Goal: Task Accomplishment & Management: Complete application form

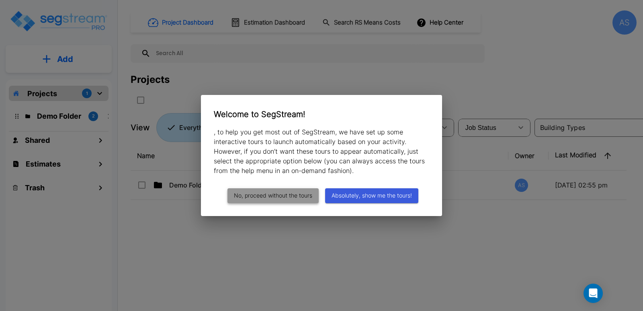
click at [296, 191] on button "No, proceed without the tours" at bounding box center [273, 195] width 91 height 15
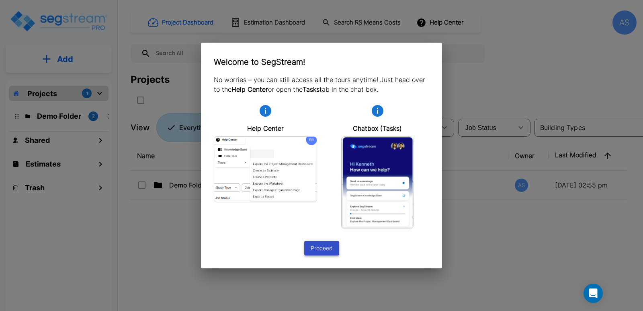
click at [313, 246] on button "Proceed" at bounding box center [321, 248] width 35 height 15
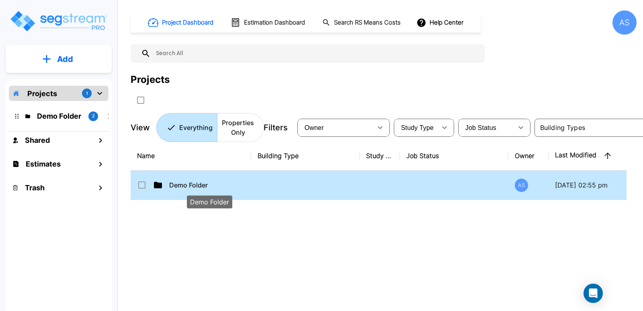
click at [193, 187] on p "Demo Folder" at bounding box center [209, 185] width 80 height 10
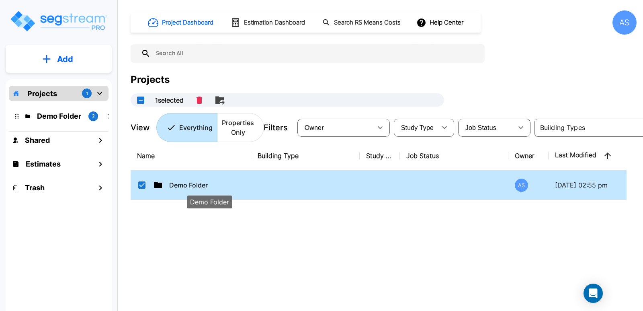
click at [193, 187] on p "Demo Folder" at bounding box center [209, 185] width 80 height 10
checkbox input "false"
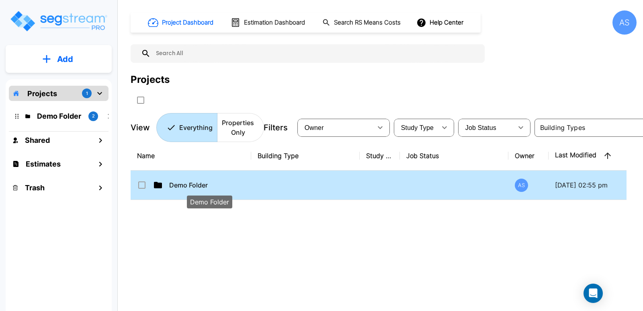
click at [193, 187] on p "Demo Folder" at bounding box center [209, 185] width 80 height 10
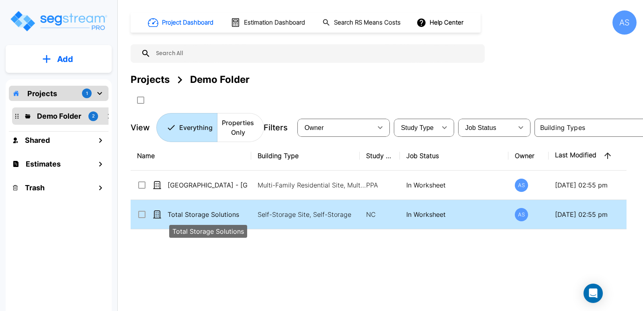
click at [218, 212] on p "Total Storage Solutions" at bounding box center [208, 215] width 80 height 10
checkbox input "true"
click at [218, 212] on p "Total Storage Solutions" at bounding box center [208, 215] width 80 height 10
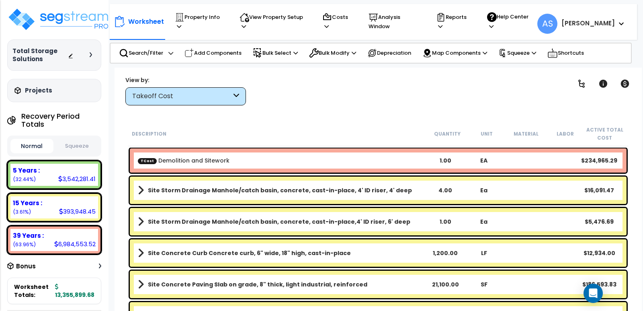
scroll to position [35, 0]
click at [44, 94] on h3 "Projects" at bounding box center [38, 90] width 27 height 8
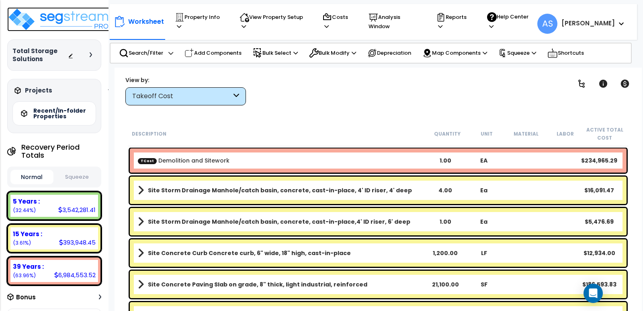
click at [75, 18] on img at bounding box center [59, 19] width 105 height 24
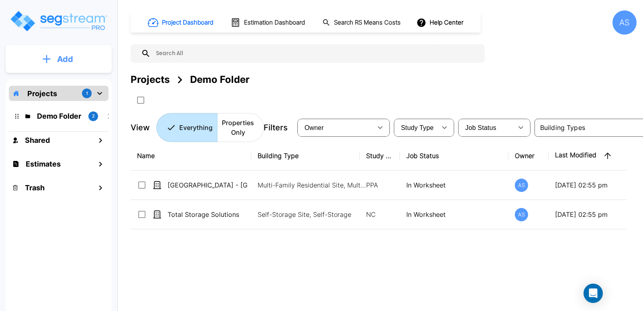
click at [76, 59] on button "Add" at bounding box center [59, 58] width 106 height 23
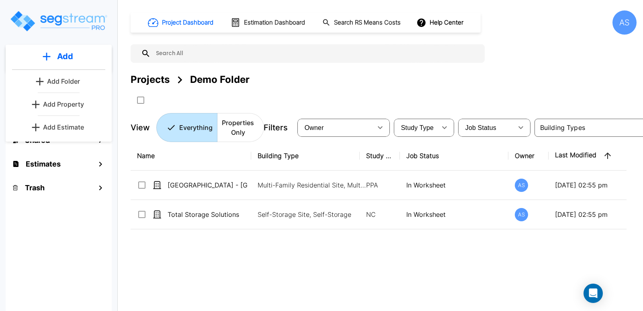
click at [66, 107] on p "Add Property" at bounding box center [63, 104] width 41 height 10
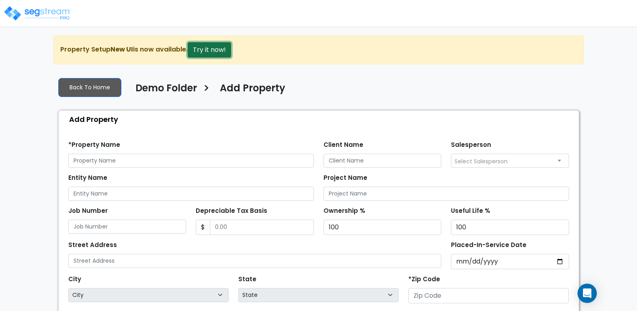
click at [213, 51] on button "Try it now!" at bounding box center [209, 49] width 43 height 15
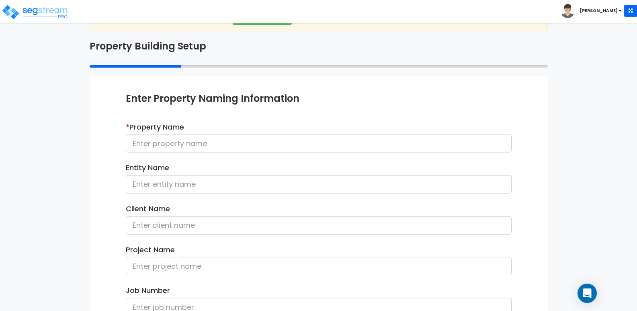
scroll to position [49, 0]
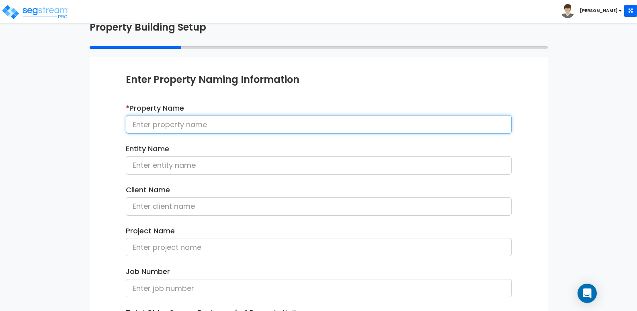
click at [175, 127] on input at bounding box center [319, 124] width 386 height 19
type input "Test Name"
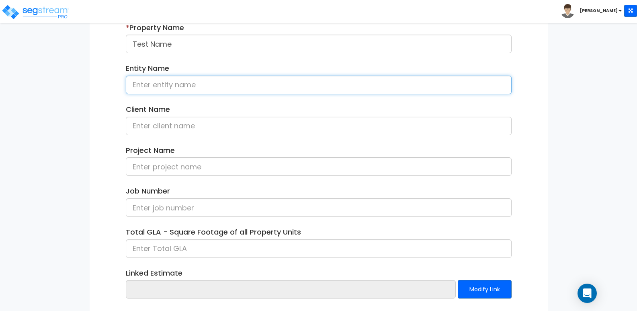
scroll to position [170, 0]
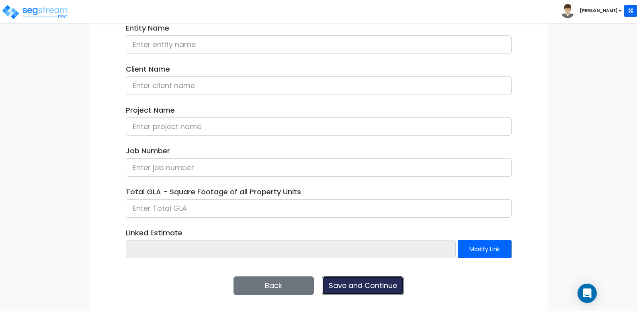
click at [343, 282] on button "Save and Continue" at bounding box center [363, 285] width 82 height 19
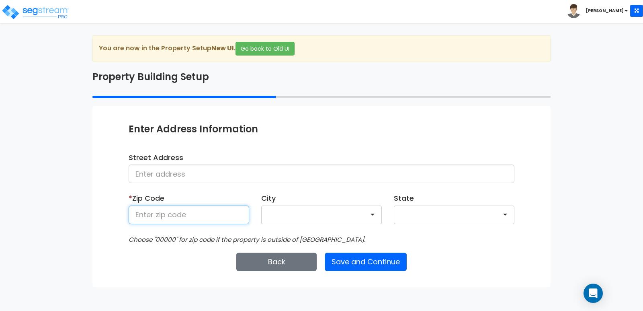
click at [182, 209] on input at bounding box center [189, 215] width 121 height 19
type input "58201"
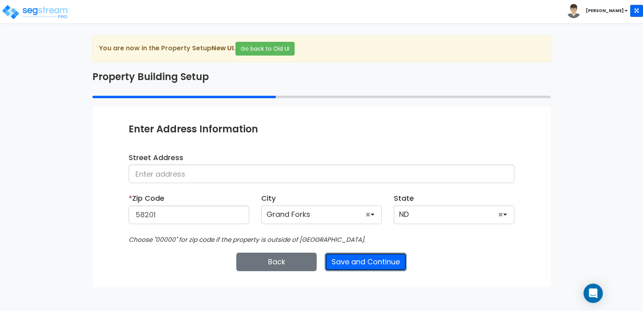
click at [363, 261] on button "Save and Continue" at bounding box center [366, 262] width 82 height 19
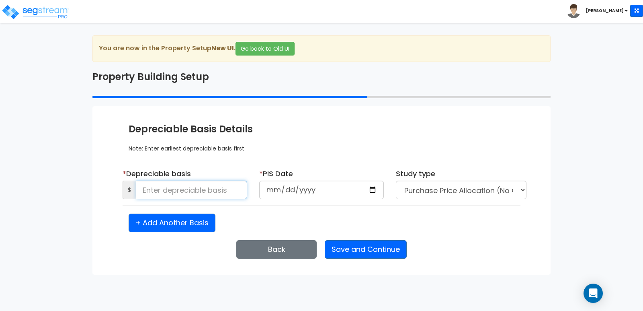
click at [211, 194] on input at bounding box center [191, 190] width 111 height 19
type input "4,500,000"
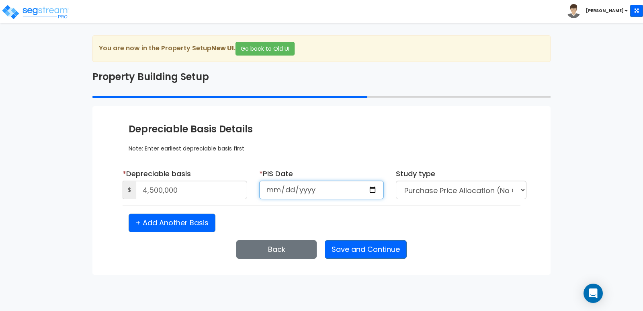
click at [275, 189] on input "date" at bounding box center [321, 190] width 125 height 19
click at [372, 189] on input "date" at bounding box center [321, 190] width 125 height 19
type input "2025-08-04"
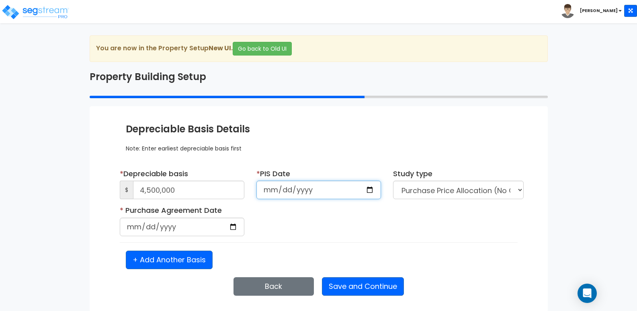
scroll to position [1, 0]
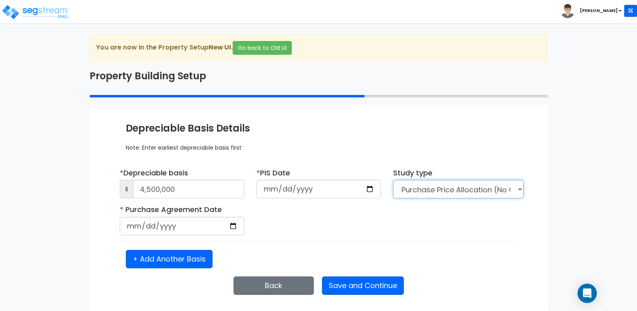
click at [520, 188] on select "Purchase Price Allocation (No Given Costs) New Construction / Reno / TI's (Give…" at bounding box center [458, 189] width 131 height 19
click at [393, 180] on select "Purchase Price Allocation (No Given Costs) New Construction / Reno / TI's (Give…" at bounding box center [458, 189] width 131 height 19
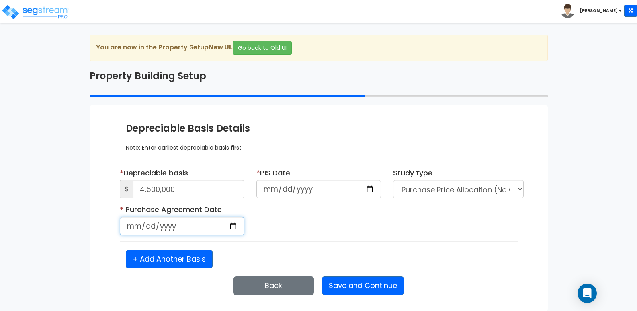
click at [200, 226] on input "date" at bounding box center [182, 226] width 125 height 19
type input "2025-07-15"
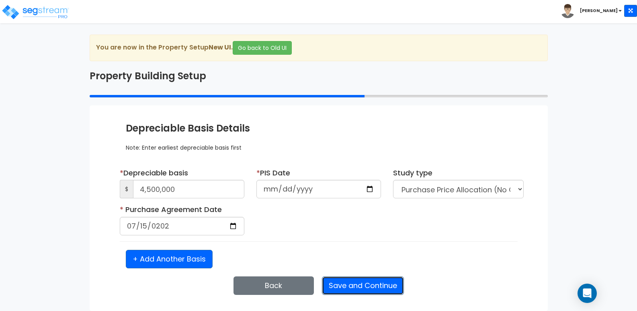
click at [372, 283] on button "Save and Continue" at bounding box center [363, 285] width 82 height 19
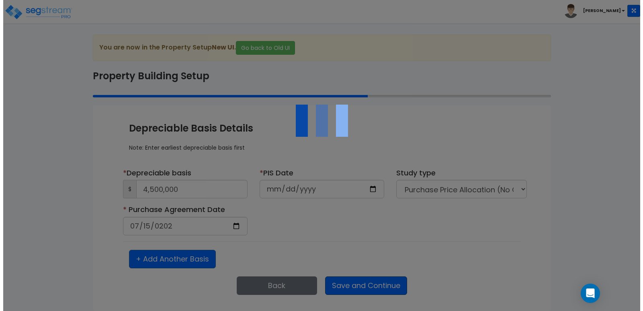
scroll to position [0, 0]
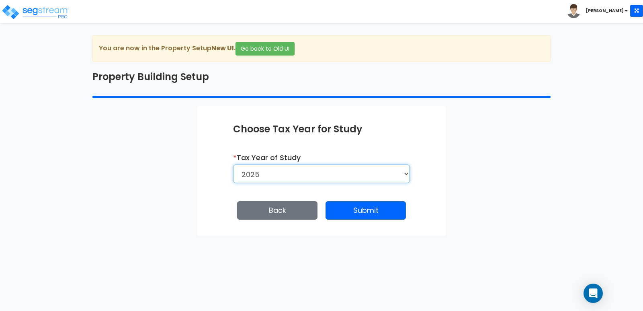
click at [356, 173] on select "2026 2025" at bounding box center [321, 173] width 177 height 19
click at [233, 164] on select "2026 2025" at bounding box center [321, 173] width 177 height 19
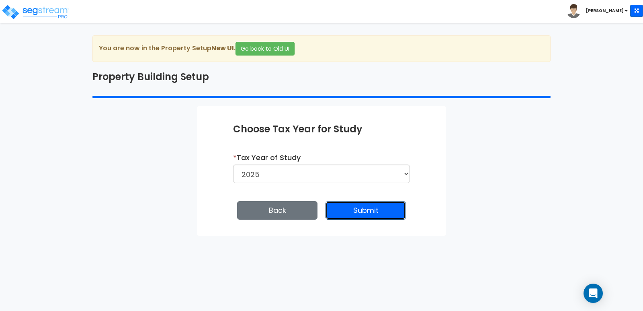
click at [370, 211] on button "Submit" at bounding box center [366, 210] width 80 height 19
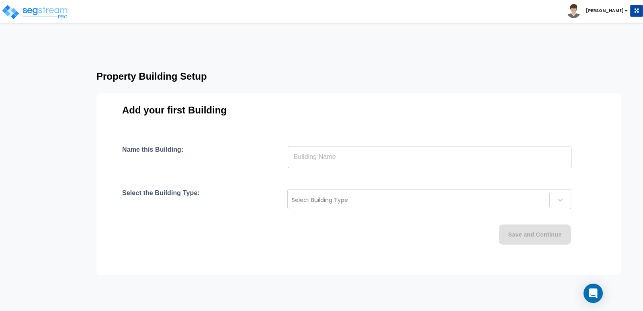
click at [359, 158] on input "text" at bounding box center [430, 157] width 284 height 23
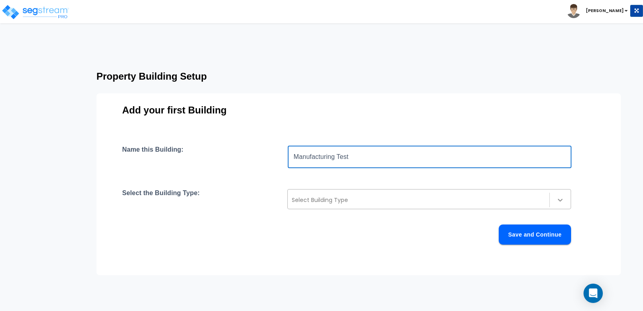
type input "Manufacturing Test"
click at [558, 199] on icon at bounding box center [561, 200] width 8 height 8
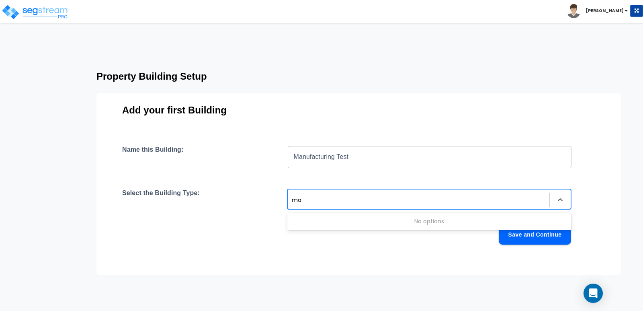
type input "m"
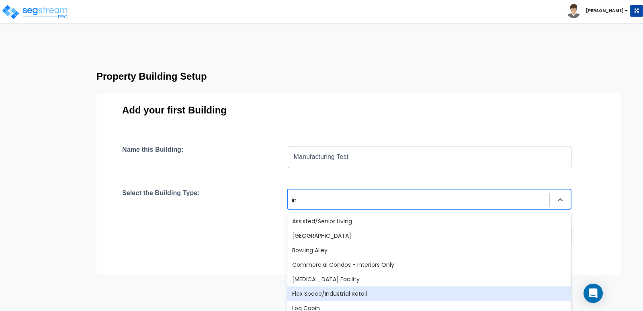
type input "i"
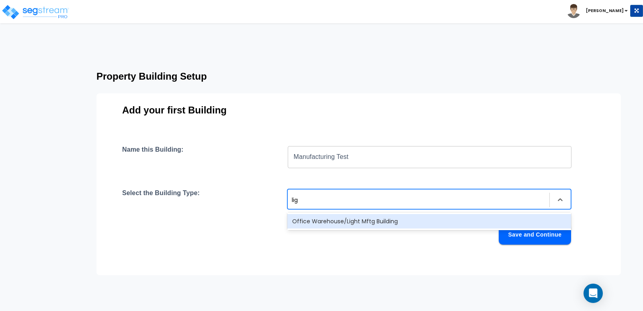
type input "ligh"
click at [376, 222] on div "Office Warehouse/Light Mftg Building" at bounding box center [430, 221] width 284 height 14
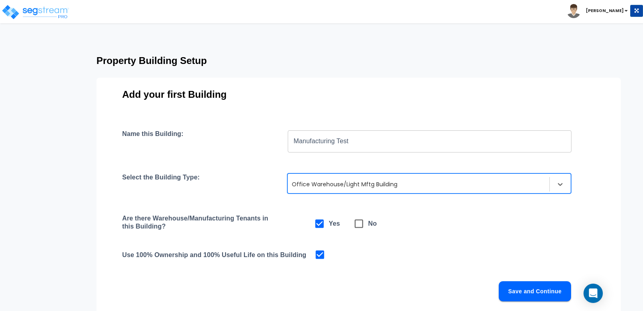
scroll to position [40, 0]
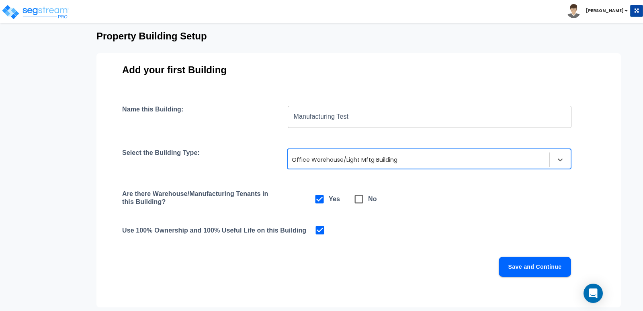
click at [547, 264] on button "Save and Continue" at bounding box center [535, 267] width 72 height 20
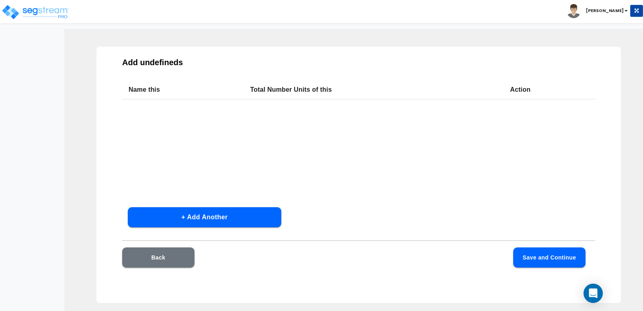
scroll to position [24, 0]
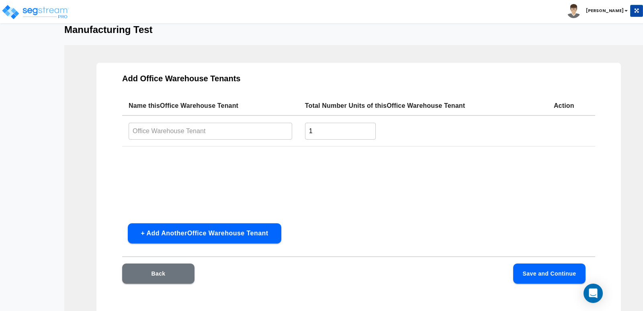
click at [238, 134] on input "text" at bounding box center [211, 130] width 164 height 17
type input "Tenant Owner"
click at [257, 232] on button "+ Add Another Office Warehouse Tenant" at bounding box center [205, 233] width 154 height 20
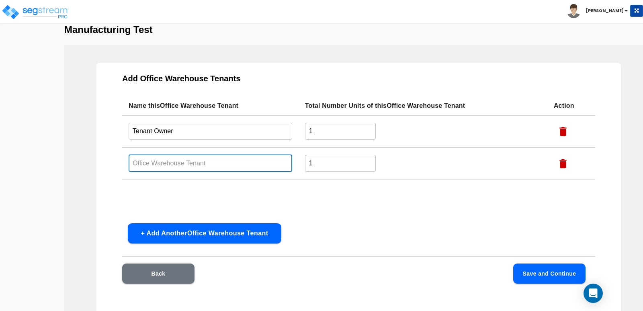
click at [205, 164] on input "text" at bounding box center [211, 162] width 164 height 17
type input "Outside Tenant"
click at [541, 273] on button "Save and Continue" at bounding box center [550, 273] width 72 height 20
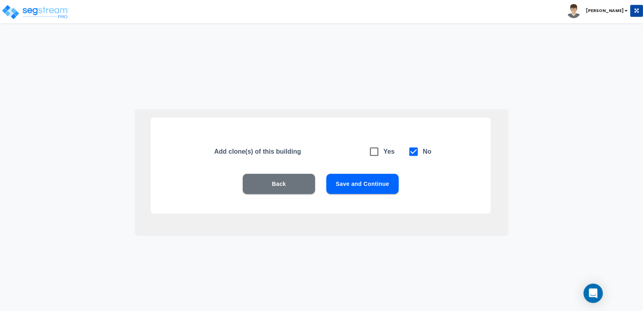
scroll to position [0, 0]
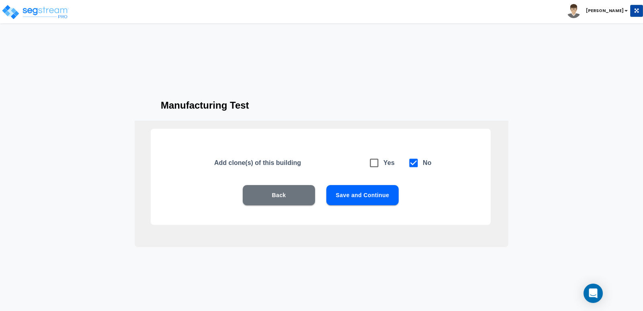
click at [362, 196] on button "Save and Continue" at bounding box center [363, 195] width 72 height 20
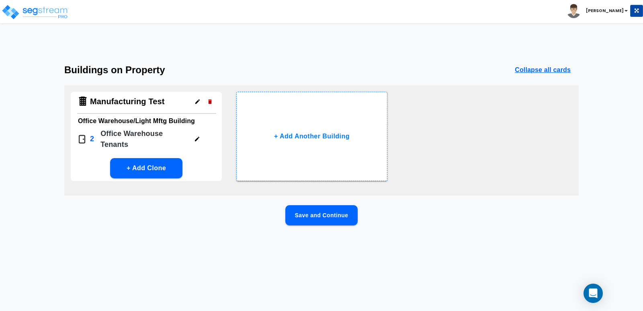
click at [324, 220] on button "Save and Continue" at bounding box center [322, 215] width 72 height 20
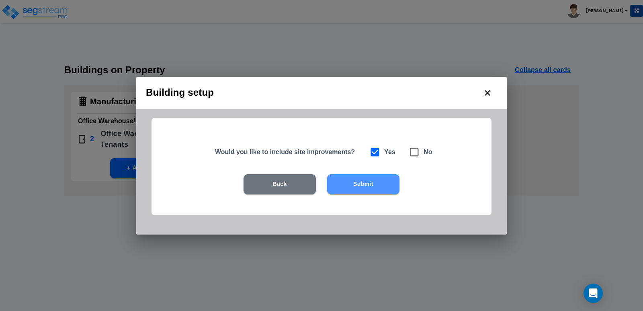
click at [356, 187] on button "Submit" at bounding box center [363, 184] width 72 height 20
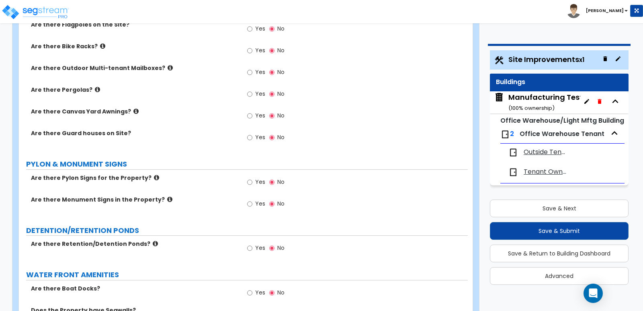
scroll to position [1046, 0]
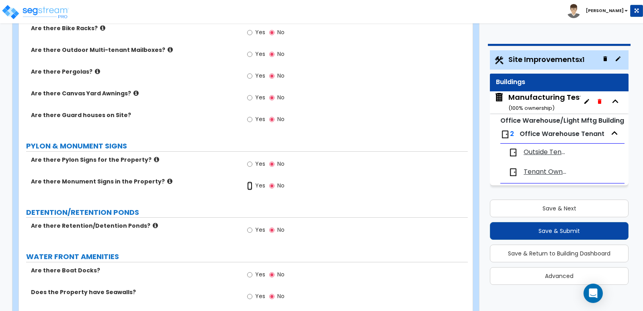
click at [251, 181] on input "Yes" at bounding box center [249, 185] width 5 height 9
radio input "true"
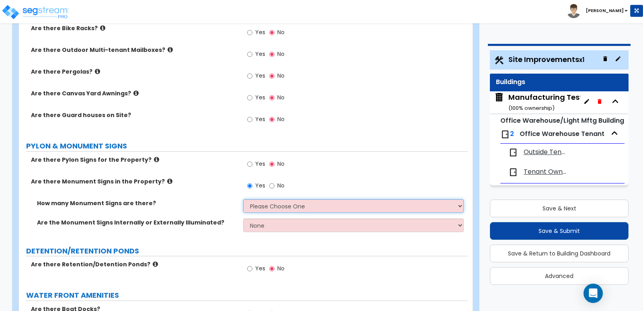
click at [325, 199] on select "Please Choose One 1 2 3" at bounding box center [353, 206] width 220 height 14
select select "1"
click at [243, 199] on select "Please Choose One 1 2 3" at bounding box center [353, 206] width 220 height 14
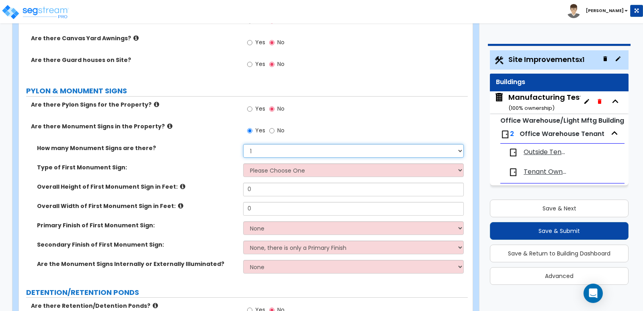
scroll to position [1126, 0]
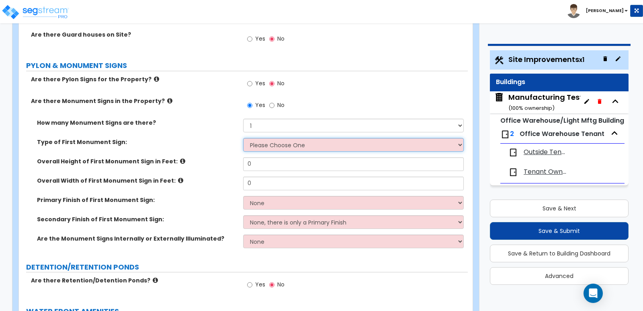
click at [294, 138] on select "Please Choose One Flat Signboard on top of a Base Flat Signboard attached to a …" at bounding box center [353, 145] width 220 height 14
select select "1"
click at [243, 138] on select "Please Choose One Flat Signboard on top of a Base Flat Signboard attached to a …" at bounding box center [353, 145] width 220 height 14
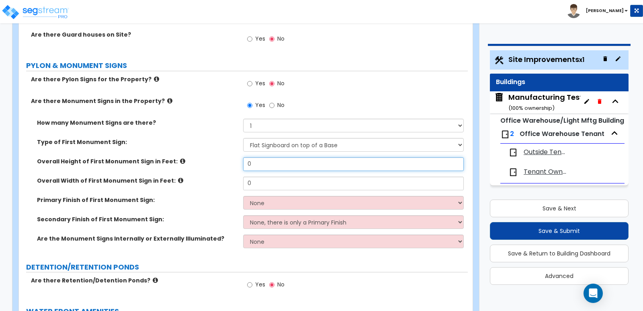
click at [265, 157] on input "0" at bounding box center [353, 164] width 220 height 14
type input "16"
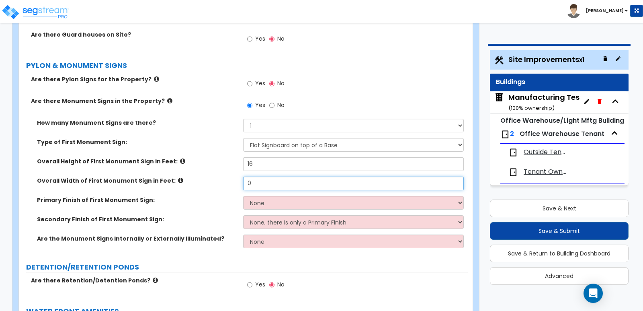
click at [297, 177] on input "0" at bounding box center [353, 184] width 220 height 14
type input "8"
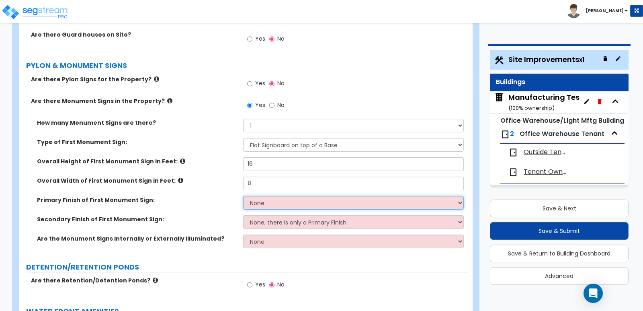
click at [297, 196] on select "None Paint/Stucco Finish Brick Finish Stone Finish Metal Composite Finish Vinyl…" at bounding box center [353, 203] width 220 height 14
select select "3"
click at [243, 196] on select "None Paint/Stucco Finish Brick Finish Stone Finish Metal Composite Finish Vinyl…" at bounding box center [353, 203] width 220 height 14
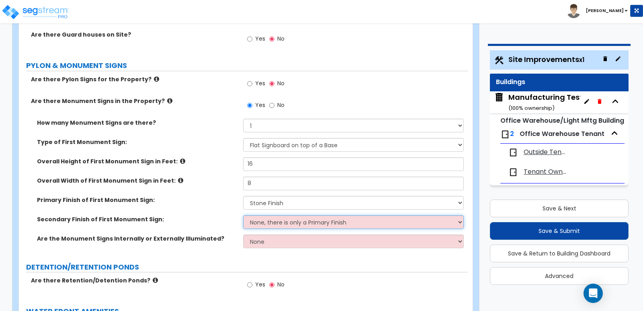
click at [271, 215] on select "None, there is only a Primary Finish Paint/Stucco Finish Brick Finish Stone Fin…" at bounding box center [353, 222] width 220 height 14
select select "1"
click at [243, 215] on select "None, there is only a Primary Finish Paint/Stucco Finish Brick Finish Stone Fin…" at bounding box center [353, 222] width 220 height 14
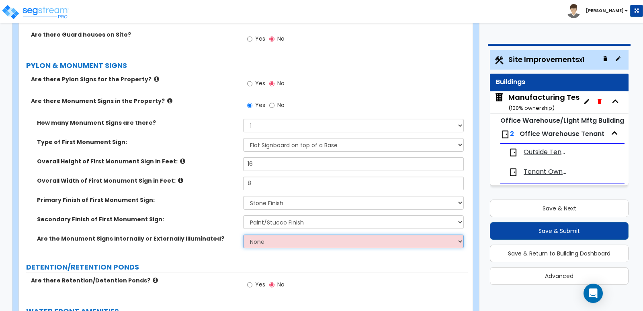
click at [272, 234] on select "None Internally Illuminated Externally Illuminated" at bounding box center [353, 241] width 220 height 14
select select "2"
click at [243, 234] on select "None Internally Illuminated Externally Illuminated" at bounding box center [353, 241] width 220 height 14
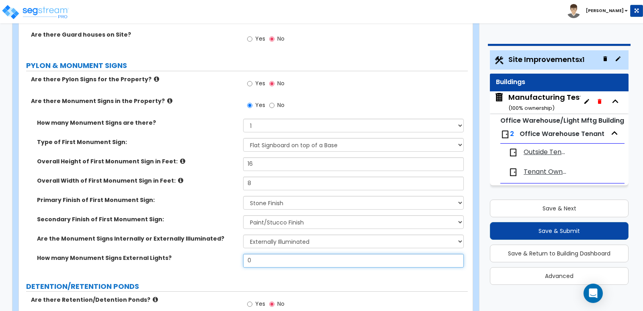
click at [275, 254] on input "0" at bounding box center [353, 261] width 220 height 14
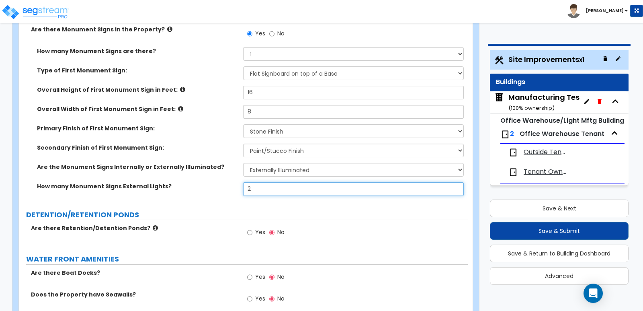
scroll to position [1207, 0]
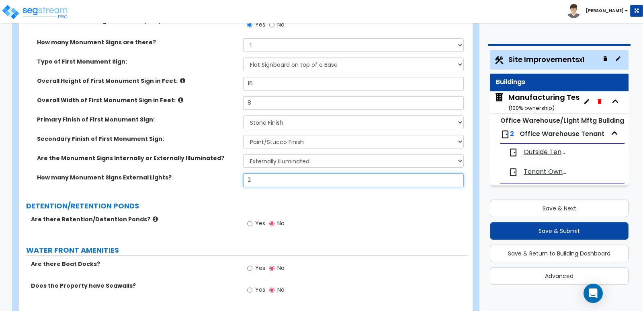
type input "2"
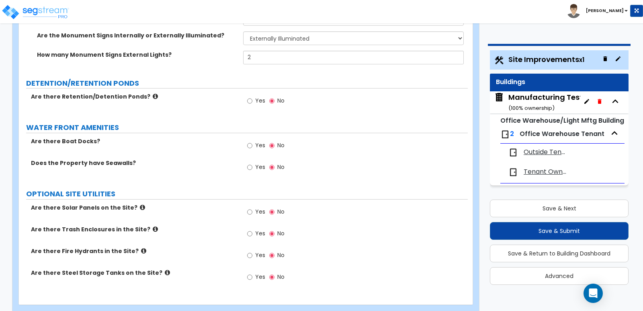
scroll to position [1330, 0]
click at [249, 207] on input "Yes" at bounding box center [249, 211] width 5 height 9
radio input "true"
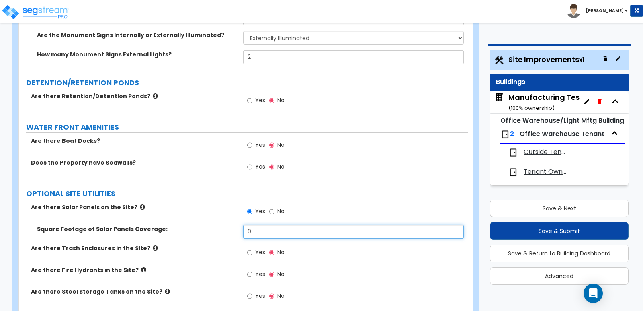
click at [219, 225] on div "Square Footage of Solar Panels Coverage: 0" at bounding box center [243, 234] width 449 height 19
type input "20"
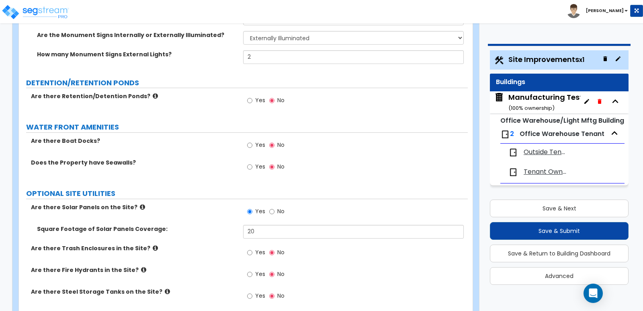
click at [355, 248] on div "Yes No" at bounding box center [355, 255] width 224 height 22
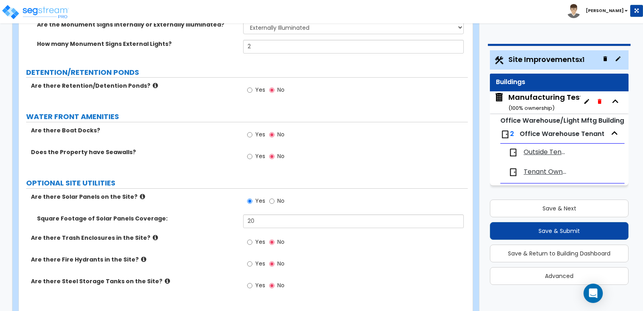
scroll to position [1349, 0]
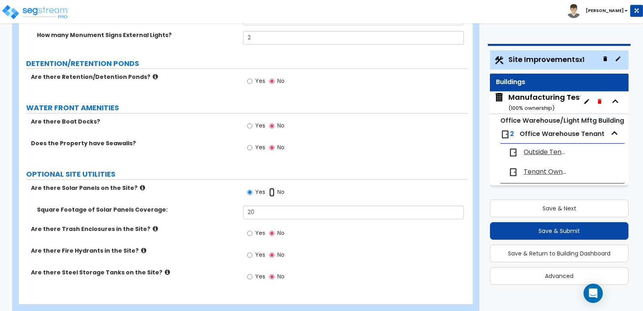
click at [270, 188] on input "No" at bounding box center [271, 192] width 5 height 9
radio input "false"
radio input "true"
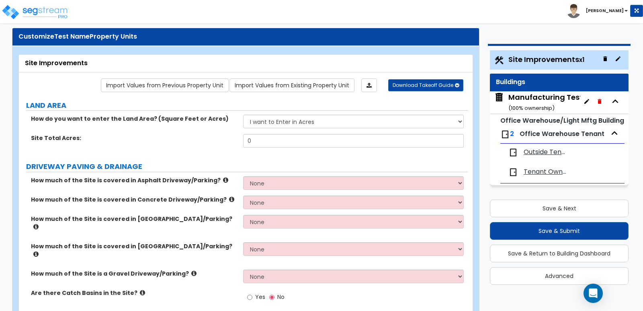
scroll to position [2, 0]
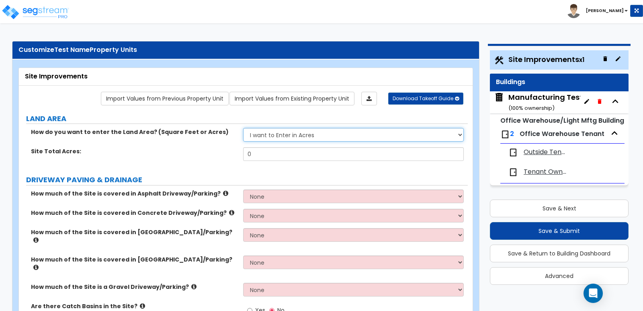
click at [277, 134] on select "I want to Enter in Acres I want to Enter in Square Feet" at bounding box center [353, 135] width 220 height 14
click at [243, 128] on select "I want to Enter in Acres I want to Enter in Square Feet" at bounding box center [353, 135] width 220 height 14
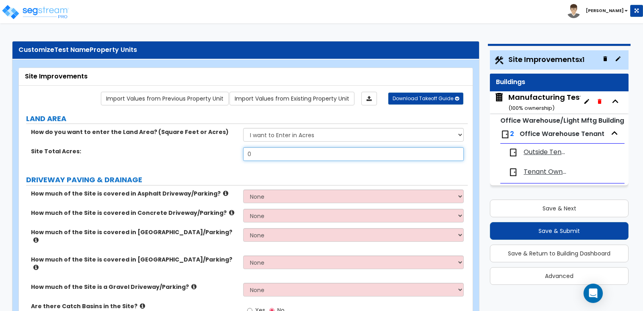
click at [282, 150] on input "0" at bounding box center [353, 154] width 220 height 14
type input "2"
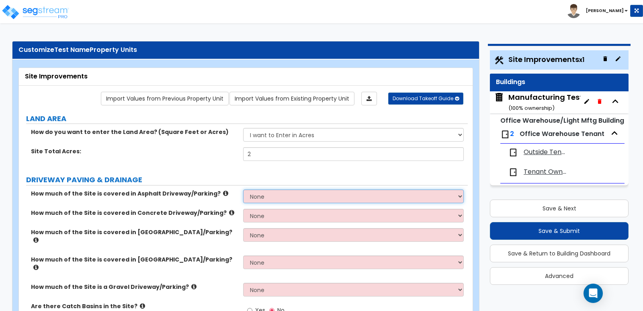
click at [335, 193] on select "None I want to Enter an Approximate Percentage I want to Enter the Square Foota…" at bounding box center [353, 196] width 220 height 14
select select "1"
click at [243, 189] on select "None I want to Enter an Approximate Percentage I want to Enter the Square Foota…" at bounding box center [353, 196] width 220 height 14
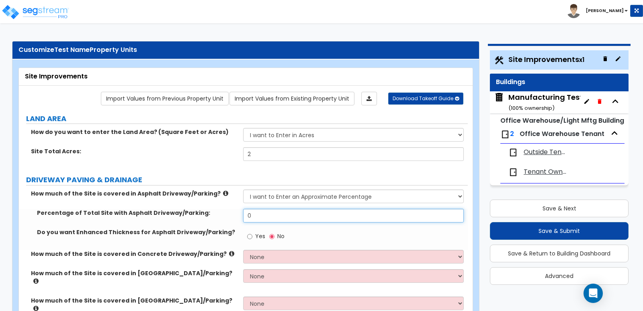
click at [320, 218] on input "0" at bounding box center [353, 216] width 220 height 14
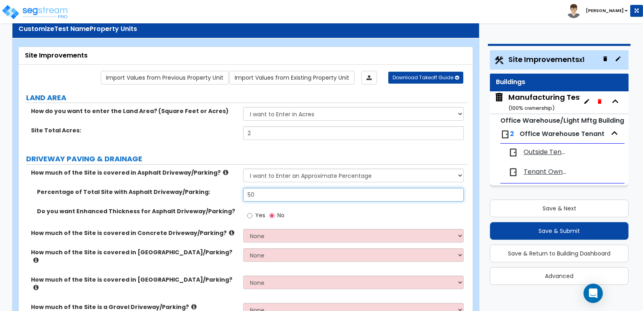
scroll to position [43, 0]
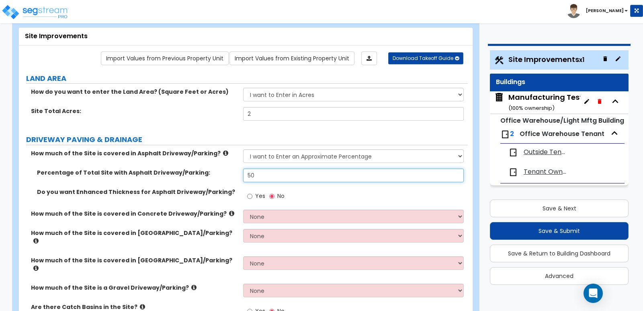
type input "50"
click at [249, 198] on input "Yes" at bounding box center [249, 196] width 5 height 9
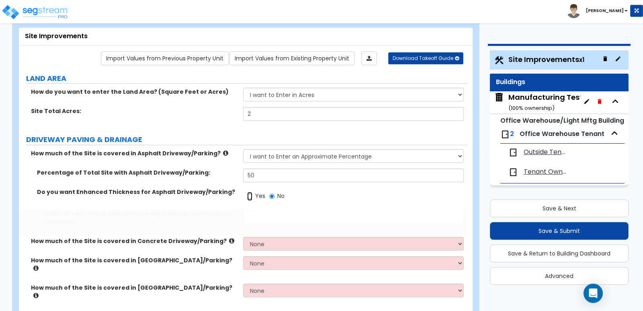
radio input "true"
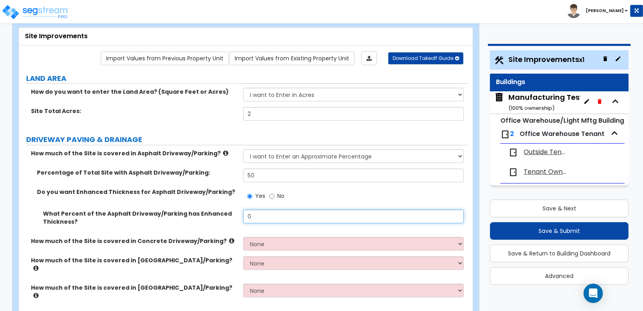
drag, startPoint x: 322, startPoint y: 216, endPoint x: 239, endPoint y: 210, distance: 83.0
click at [239, 210] on div "What Percent of the Asphalt Driveway/Parking has Enhanced Thickness? 0" at bounding box center [243, 223] width 449 height 27
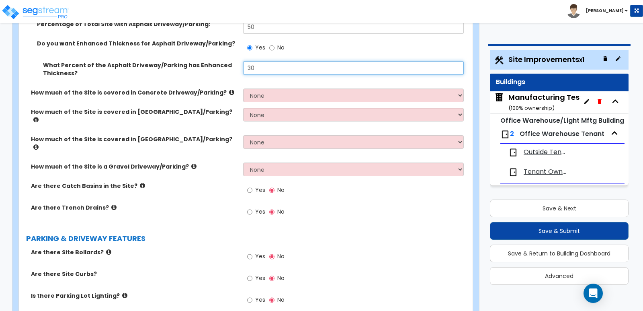
scroll to position [204, 0]
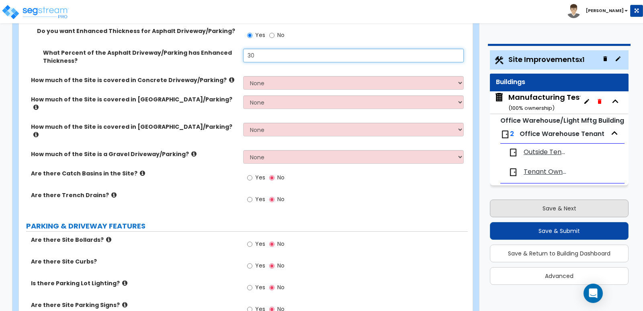
type input "30"
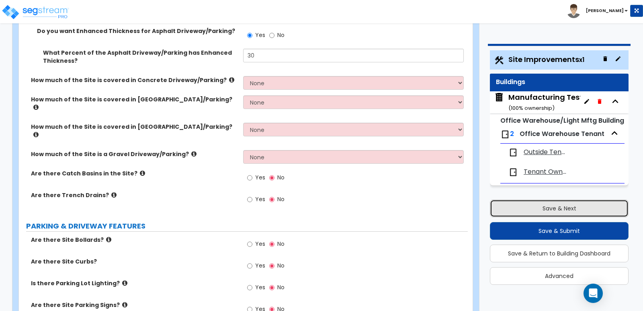
click at [544, 211] on button "Save & Next" at bounding box center [559, 208] width 139 height 18
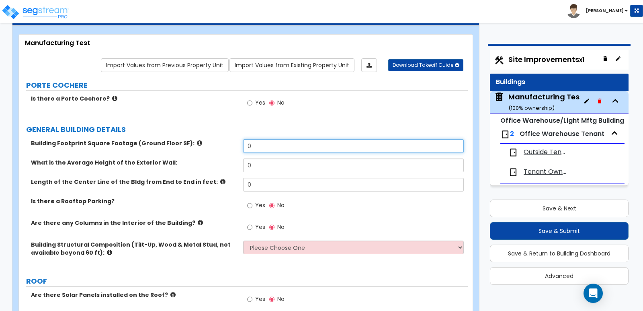
drag, startPoint x: 265, startPoint y: 146, endPoint x: 241, endPoint y: 139, distance: 25.2
click at [242, 140] on div "Building Footprint Square Footage (Ground Floor SF): 0" at bounding box center [243, 148] width 449 height 19
type input "32,000"
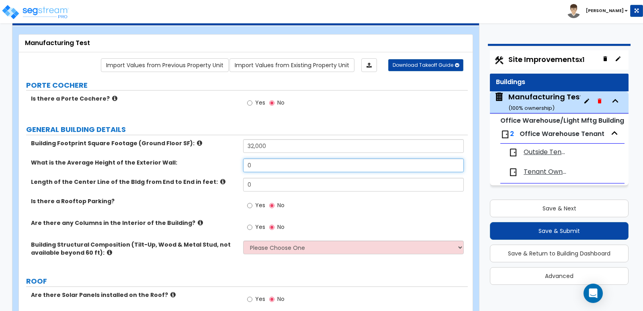
click at [257, 164] on input "0" at bounding box center [353, 165] width 220 height 14
drag, startPoint x: 257, startPoint y: 164, endPoint x: 215, endPoint y: 161, distance: 42.0
click at [215, 162] on div "What is the Average Height of the Exterior Wall: 0" at bounding box center [243, 167] width 449 height 19
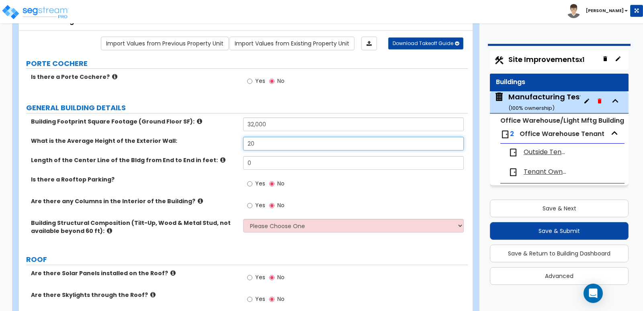
scroll to position [76, 0]
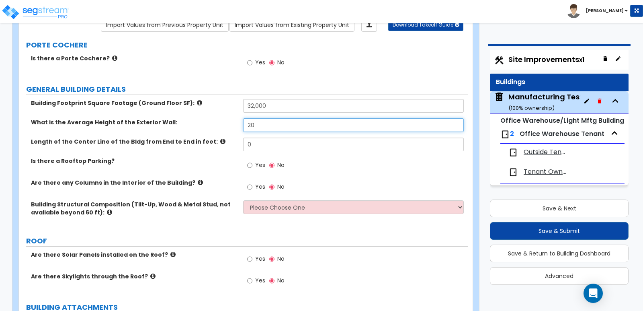
type input "20"
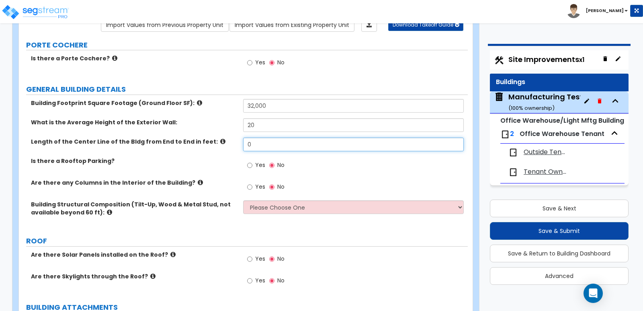
drag, startPoint x: 252, startPoint y: 147, endPoint x: 209, endPoint y: 140, distance: 43.6
click at [209, 140] on div "Length of the Center Line of the Bldg from End to End in feet: 0" at bounding box center [243, 147] width 449 height 19
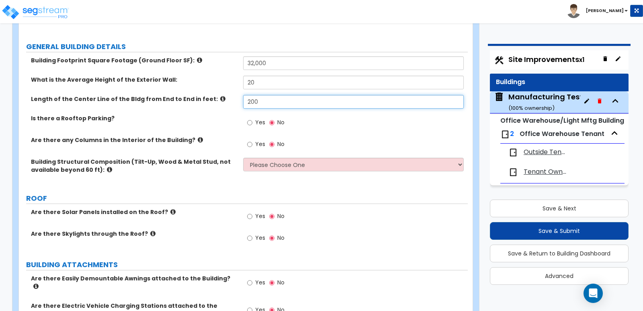
scroll to position [156, 0]
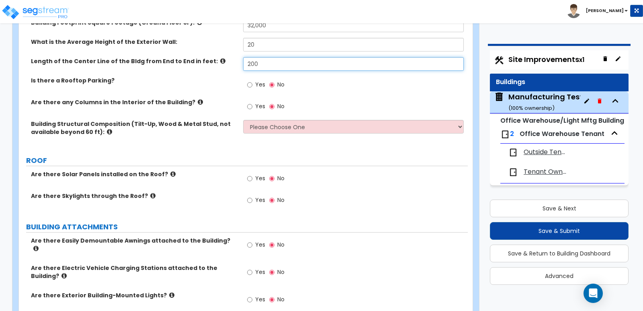
type input "200"
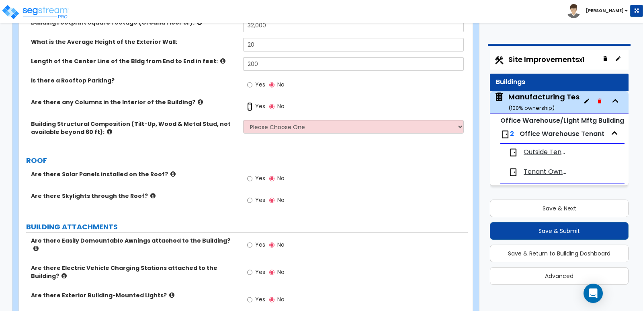
click at [249, 105] on input "Yes" at bounding box center [249, 106] width 5 height 9
radio input "true"
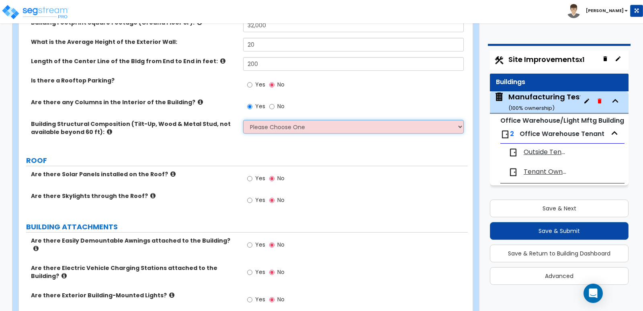
click at [272, 124] on select "Please Choose One Pre-Engineered Metal Building Tilt-up Wall Construction Reinf…" at bounding box center [353, 127] width 220 height 14
select select "2"
click at [243, 120] on select "Please Choose One Pre-Engineered Metal Building Tilt-up Wall Construction Reinf…" at bounding box center [353, 127] width 220 height 14
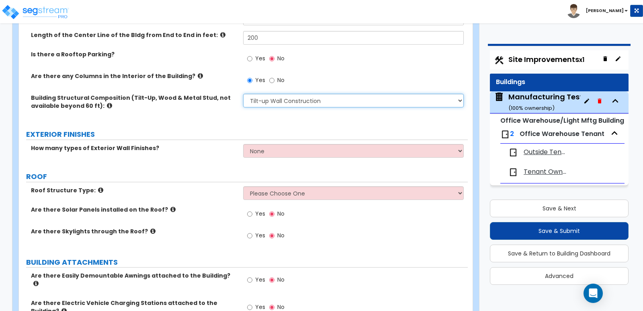
scroll to position [197, 0]
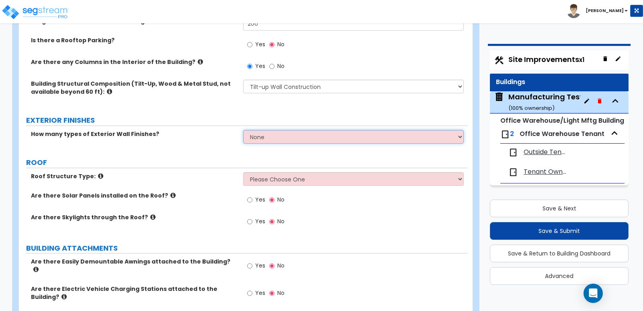
click at [269, 142] on select "None 1 2 3" at bounding box center [353, 137] width 220 height 14
select select "1"
click at [243, 130] on select "None 1 2 3" at bounding box center [353, 137] width 220 height 14
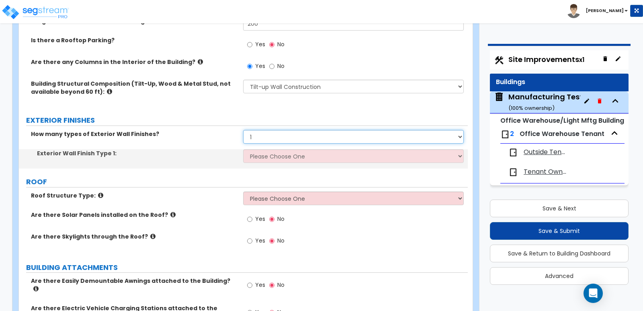
scroll to position [237, 0]
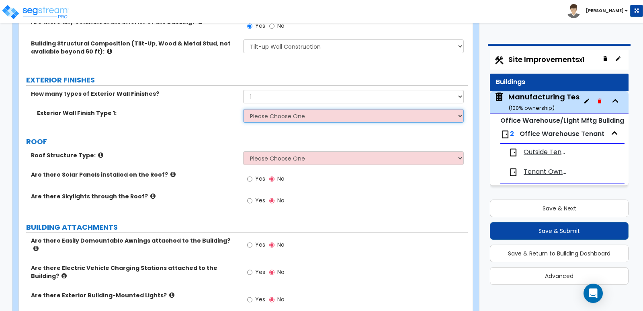
click at [266, 117] on select "Please Choose One No Finish/Shared Wall No Wall Brick Veneer Stone Veneer Wood …" at bounding box center [353, 116] width 220 height 14
select select "1"
click at [243, 109] on select "Please Choose One No Finish/Shared Wall No Wall Brick Veneer Stone Veneer Wood …" at bounding box center [353, 116] width 220 height 14
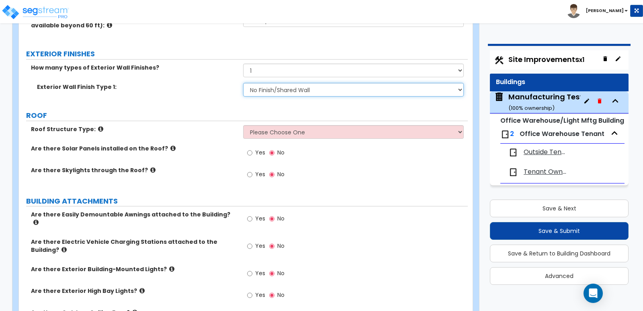
scroll to position [277, 0]
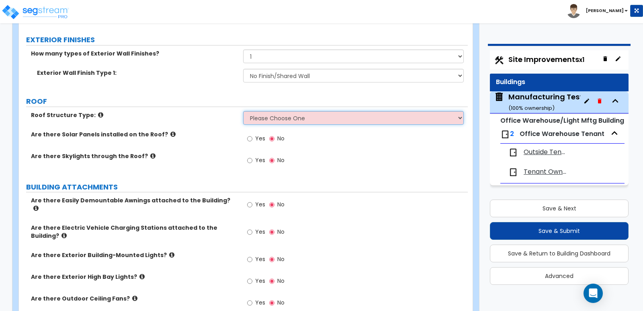
click at [275, 119] on select "Please Choose One Gable Roof Flat Roof Hybrid Gable & Flat Roof" at bounding box center [353, 118] width 220 height 14
select select "2"
click at [243, 111] on select "Please Choose One Gable Roof Flat Roof Hybrid Gable & Flat Roof" at bounding box center [353, 118] width 220 height 14
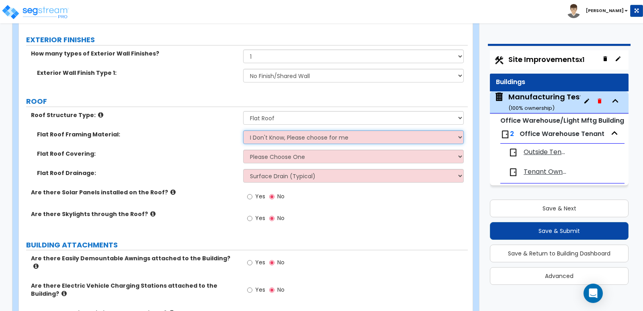
click at [273, 138] on select "I Don't Know, Please choose for me Metal Wood" at bounding box center [353, 137] width 220 height 14
select select "1"
click at [243, 130] on select "I Don't Know, Please choose for me Metal Wood" at bounding box center [353, 137] width 220 height 14
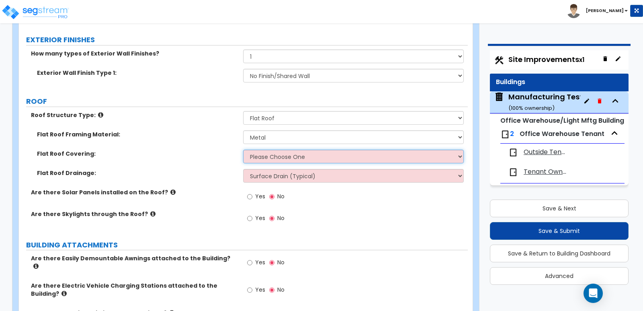
click at [273, 156] on select "Please Choose One Rolled Asphalt PVC Membrane Plastic (EPDM) Membrane Asphalt F…" at bounding box center [353, 157] width 220 height 14
select select "3"
click at [243, 150] on select "Please Choose One Rolled Asphalt PVC Membrane Plastic (EPDM) Membrane Asphalt F…" at bounding box center [353, 157] width 220 height 14
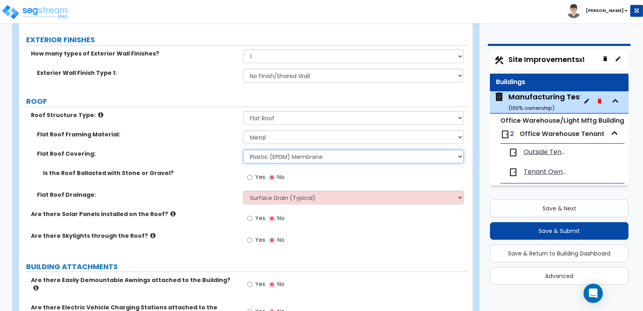
scroll to position [317, 0]
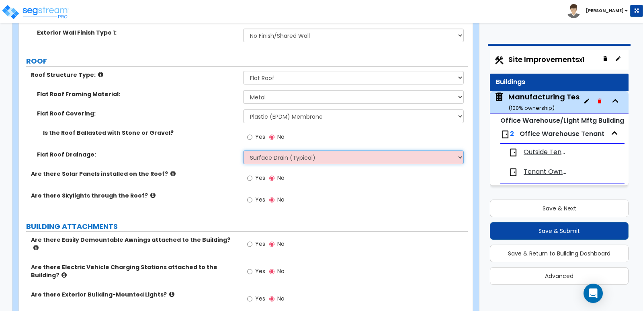
click at [268, 155] on select "Surface Drain (Typical) Gutters Downspout Only" at bounding box center [353, 157] width 220 height 14
click at [243, 150] on select "Surface Drain (Typical) Gutters Downspout Only" at bounding box center [353, 157] width 220 height 14
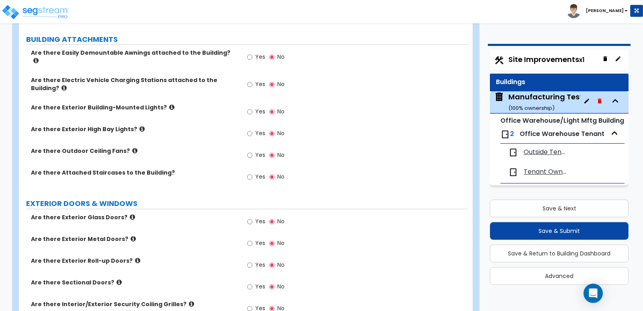
scroll to position [518, 0]
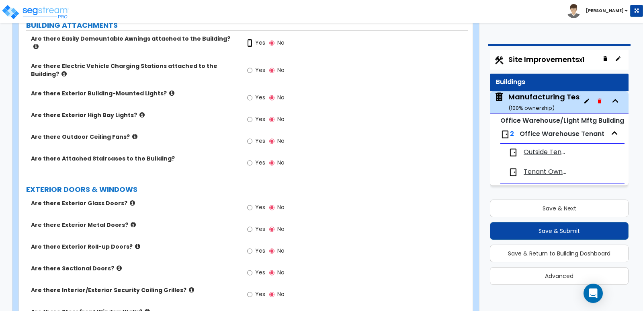
click at [249, 42] on input "Yes" at bounding box center [249, 43] width 5 height 9
radio input "true"
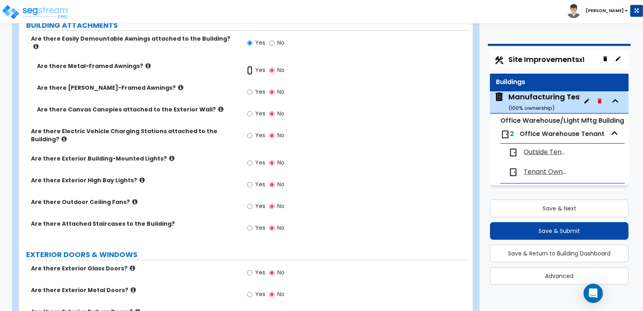
click at [249, 66] on input "Yes" at bounding box center [249, 70] width 5 height 9
radio input "true"
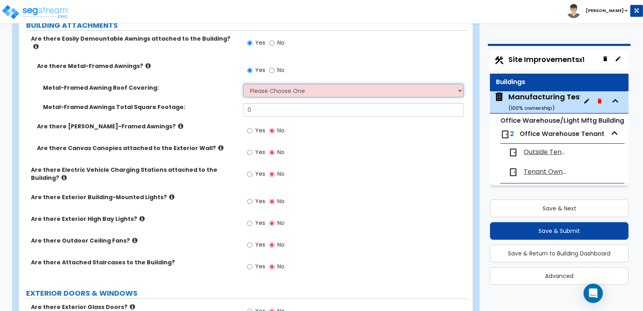
click at [262, 84] on select "Please Choose One Plastic Metal Glass" at bounding box center [353, 91] width 220 height 14
select select "2"
click at [243, 84] on select "Please Choose One Plastic Metal Glass" at bounding box center [353, 91] width 220 height 14
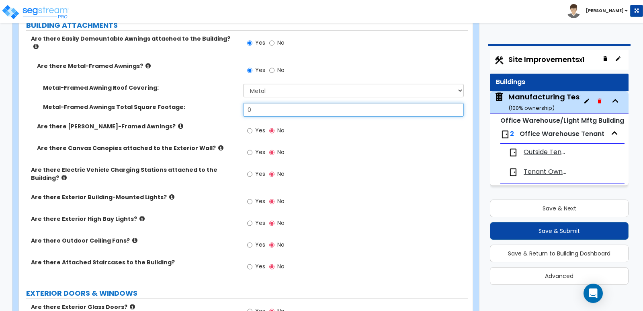
drag, startPoint x: 265, startPoint y: 100, endPoint x: 244, endPoint y: 98, distance: 20.7
click at [244, 103] on input "0" at bounding box center [353, 110] width 220 height 14
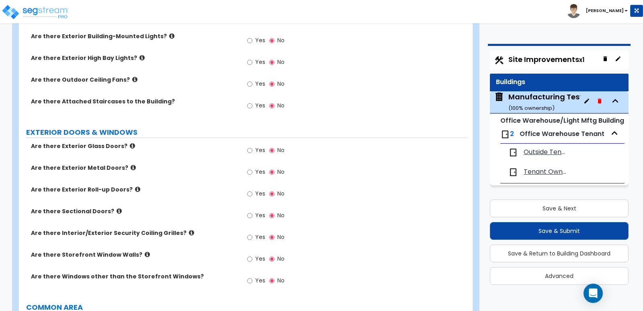
scroll to position [720, 0]
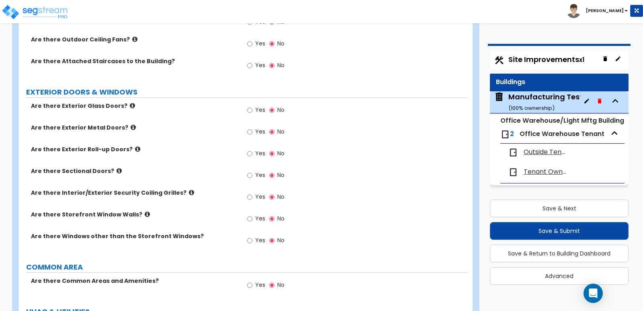
type input "200"
click at [248, 61] on input "Yes" at bounding box center [249, 65] width 5 height 9
radio input "true"
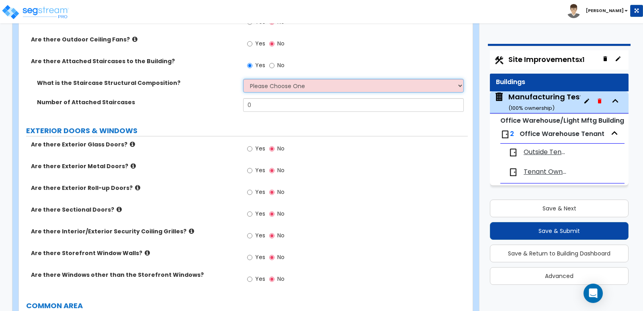
click at [259, 80] on select "Please Choose One Reinforced Concrete Structural Steel Wood" at bounding box center [353, 86] width 220 height 14
select select "4"
click at [243, 79] on select "Please Choose One Reinforced Concrete Structural Steel Wood" at bounding box center [353, 86] width 220 height 14
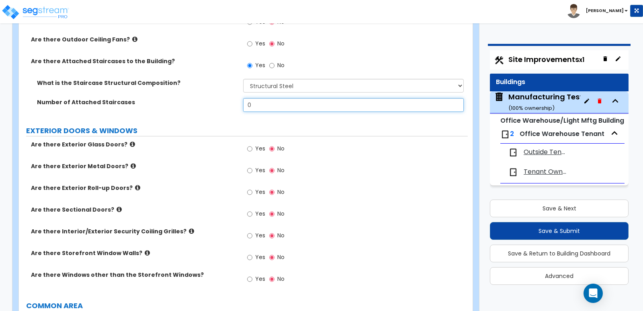
click at [261, 103] on input "0" at bounding box center [353, 105] width 220 height 14
drag, startPoint x: 261, startPoint y: 99, endPoint x: 227, endPoint y: 96, distance: 33.9
click at [228, 98] on div "Number of Attached Staircases 0" at bounding box center [243, 107] width 449 height 19
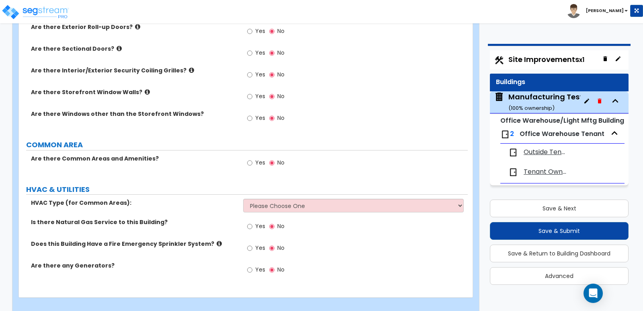
scroll to position [884, 0]
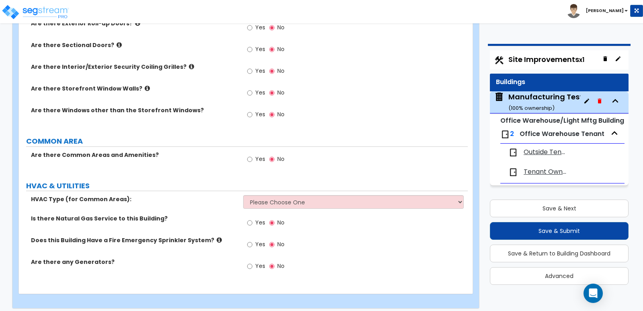
type input "1"
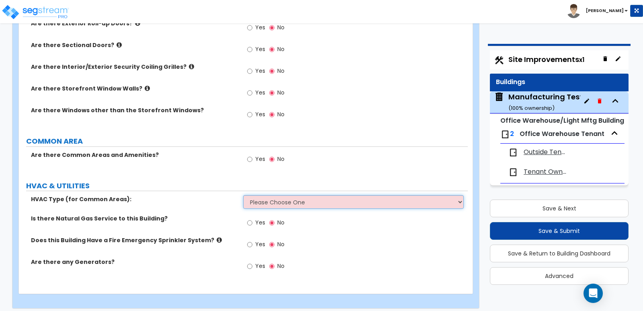
click at [263, 195] on select "Please Choose One Rooftop Unit Furnace-Condenser Forced Air Split Heating/Cooli…" at bounding box center [353, 202] width 220 height 14
select select "1"
click at [243, 195] on select "Please Choose One Rooftop Unit Furnace-Condenser Forced Air Split Heating/Cooli…" at bounding box center [353, 202] width 220 height 14
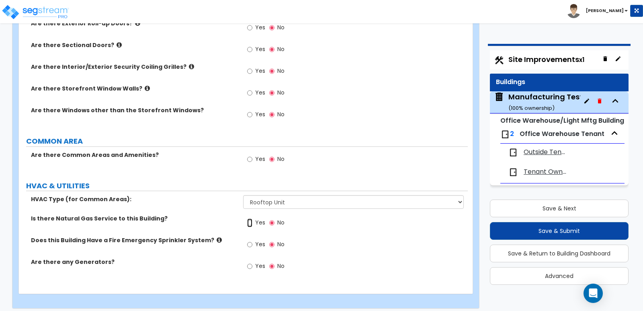
click at [248, 218] on input "Yes" at bounding box center [249, 222] width 5 height 9
radio input "true"
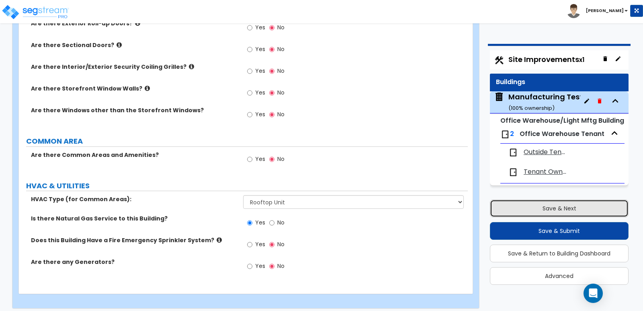
click at [529, 209] on button "Save & Next" at bounding box center [559, 208] width 139 height 18
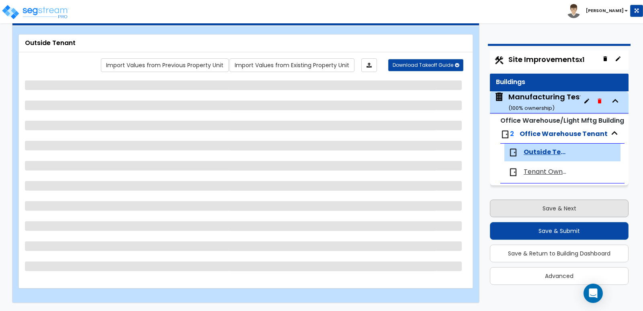
scroll to position [36, 0]
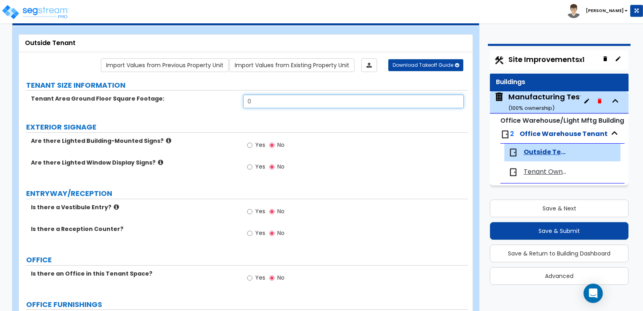
drag, startPoint x: 257, startPoint y: 97, endPoint x: 170, endPoint y: 88, distance: 87.2
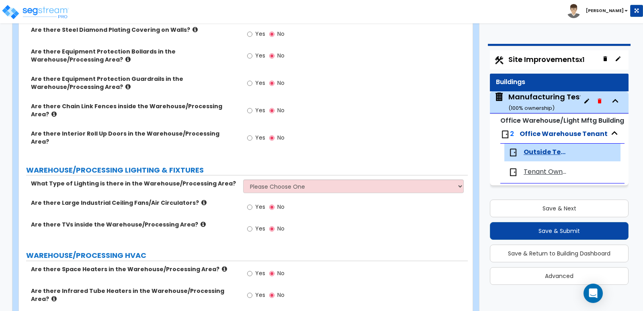
scroll to position [1242, 0]
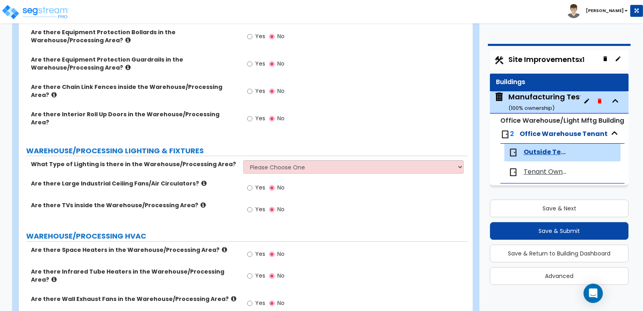
type input "16,000"
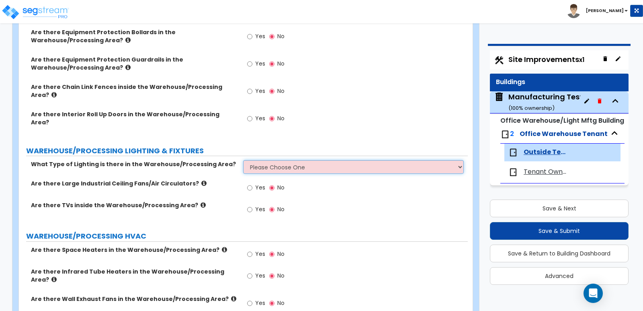
click at [288, 160] on select "Please Choose One High Bay Round Fixtures High Bay Fluorescent Tube Lighting Hi…" at bounding box center [353, 167] width 220 height 14
select select "2"
click at [243, 160] on select "Please Choose One High Bay Round Fixtures High Bay Fluorescent Tube Lighting Hi…" at bounding box center [353, 167] width 220 height 14
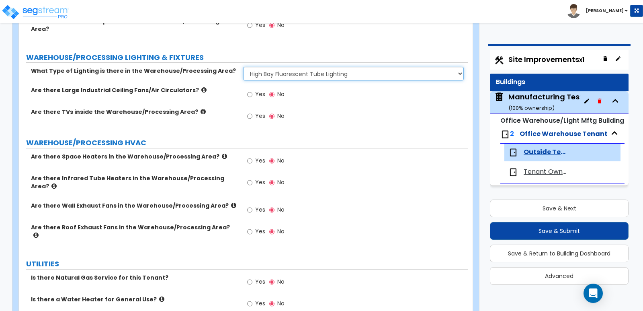
scroll to position [1344, 0]
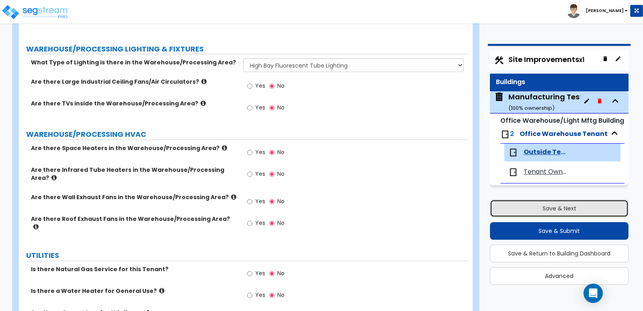
click at [514, 206] on button "Save & Next" at bounding box center [559, 208] width 139 height 18
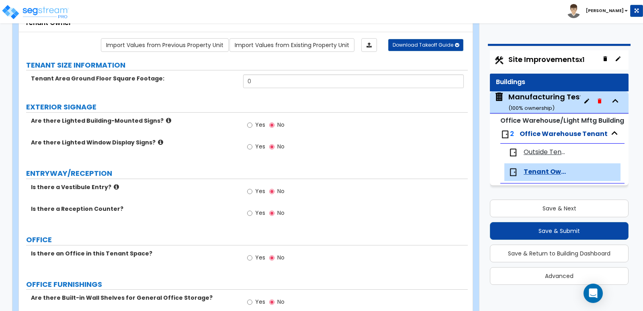
scroll to position [0, 0]
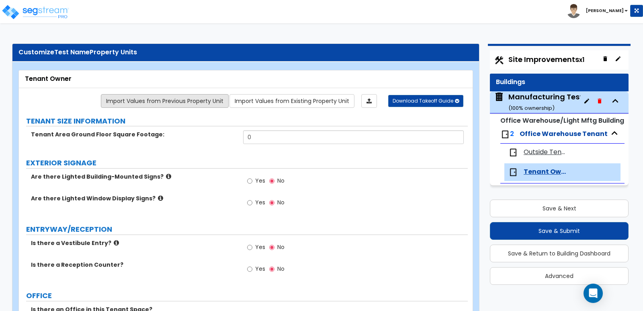
click at [157, 103] on link "Import Values from Previous Property Unit" at bounding box center [165, 101] width 128 height 14
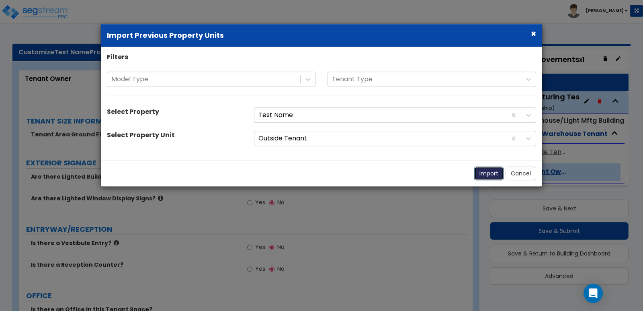
click at [492, 175] on button "Import" at bounding box center [489, 174] width 29 height 14
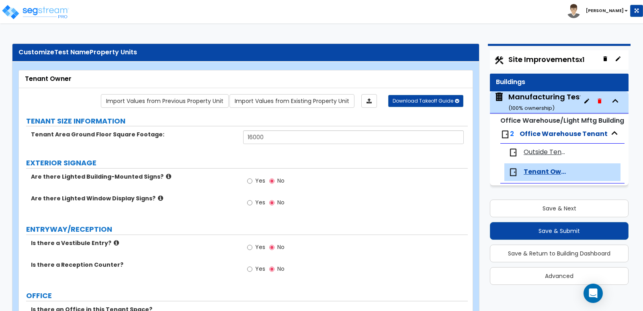
type input "16000"
select select "2"
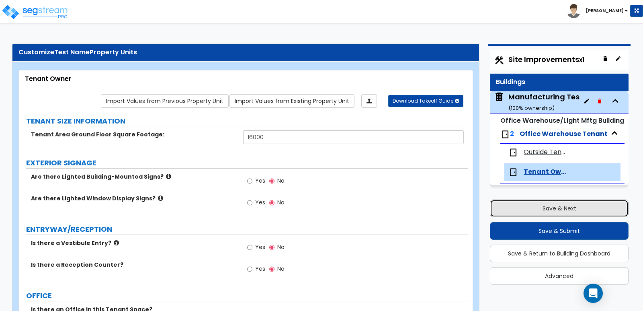
click at [522, 204] on button "Save & Next" at bounding box center [559, 208] width 139 height 18
select select "1"
select select "3"
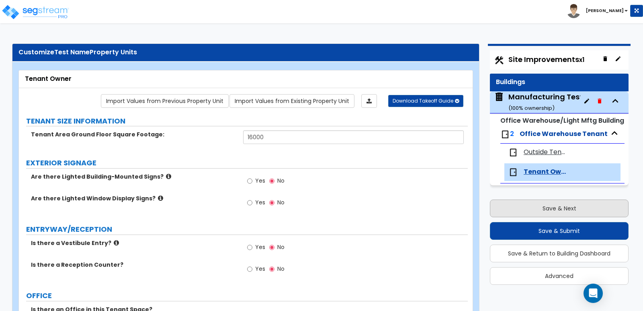
select select "1"
select select "2"
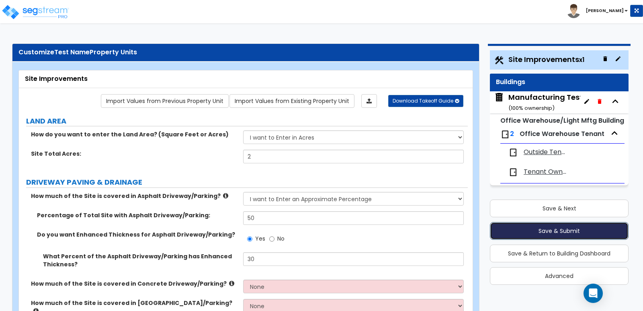
click at [527, 231] on button "Save & Submit" at bounding box center [559, 231] width 139 height 18
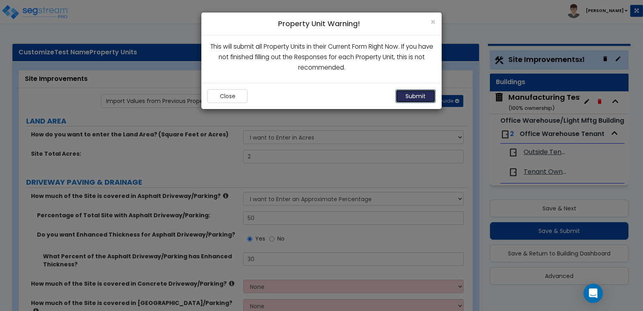
click at [404, 95] on button "Submit" at bounding box center [416, 96] width 40 height 14
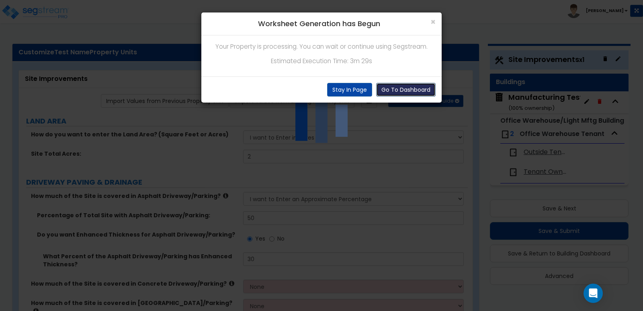
click at [401, 92] on button "Go To Dashboard" at bounding box center [406, 90] width 60 height 14
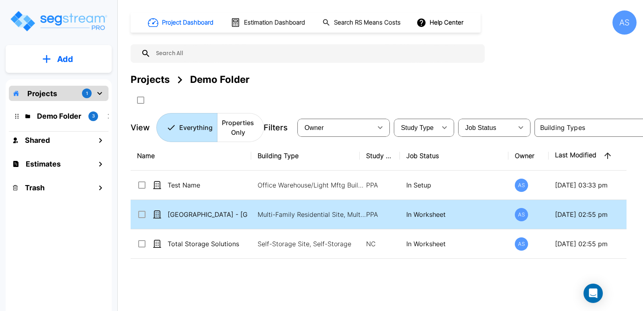
click at [210, 203] on td "[GEOGRAPHIC_DATA] - [GEOGRAPHIC_DATA]" at bounding box center [191, 214] width 121 height 29
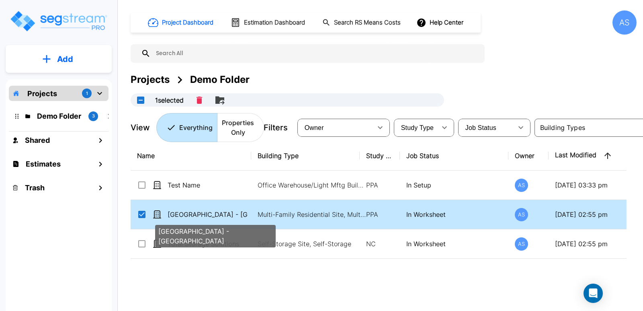
click at [205, 210] on p "[GEOGRAPHIC_DATA] - [GEOGRAPHIC_DATA]" at bounding box center [208, 215] width 80 height 10
checkbox input "false"
click at [205, 210] on p "[GEOGRAPHIC_DATA] - [GEOGRAPHIC_DATA]" at bounding box center [208, 215] width 80 height 10
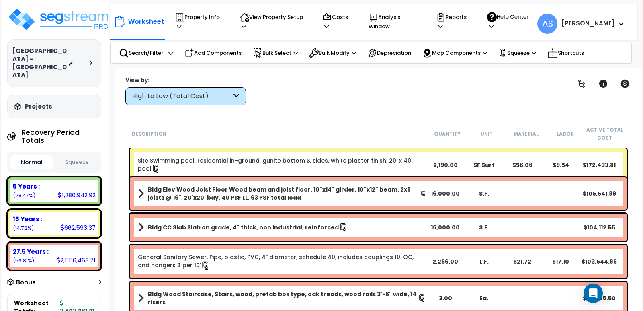
click at [272, 161] on link "Site Swimming pool, residential in-ground, gunite bottom & sides, white plaster…" at bounding box center [275, 164] width 275 height 16
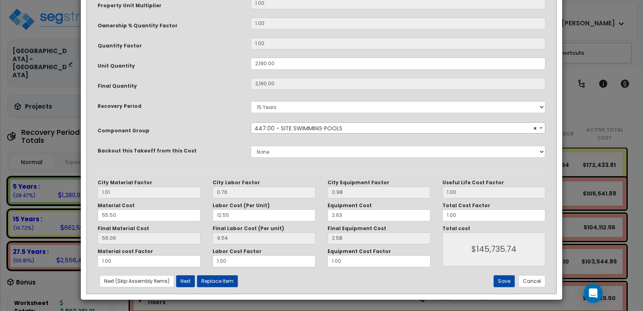
scroll to position [207, 0]
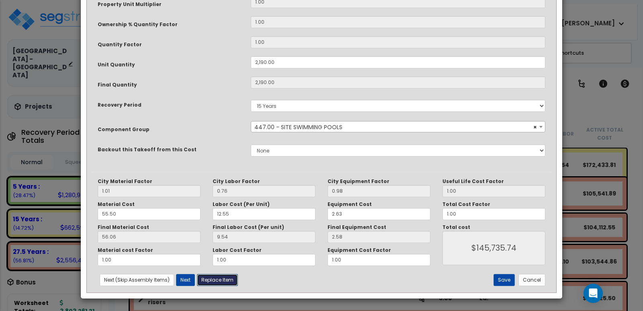
click at [217, 281] on button "Replace Item" at bounding box center [217, 280] width 41 height 12
type input "2190"
type input "SF Surf"
select select "15Y"
select select "162766"
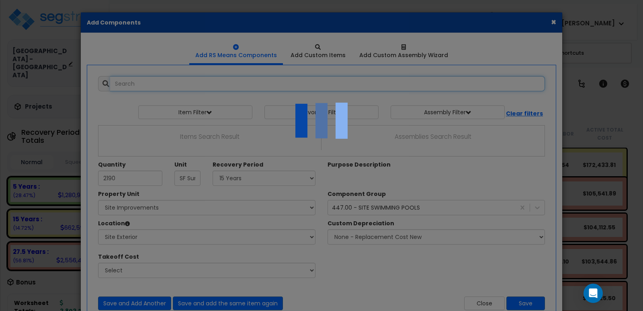
select select "462"
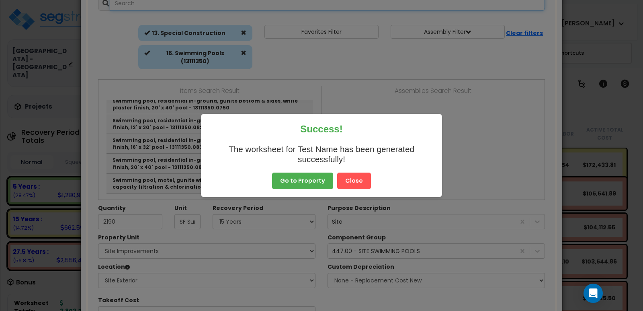
scroll to position [121, 0]
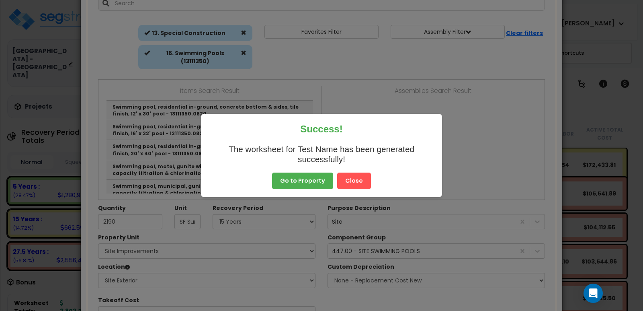
click at [352, 178] on button "Close" at bounding box center [354, 181] width 34 height 17
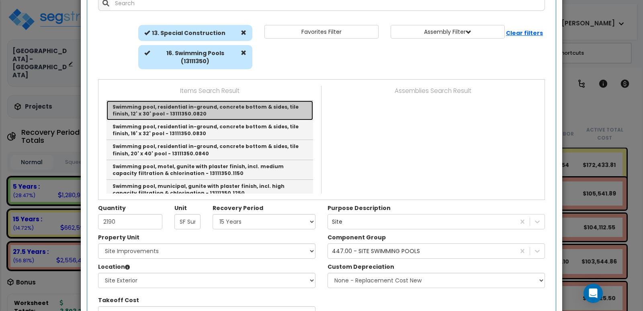
click at [201, 101] on link "Swimming pool, residential in-ground, concrete bottom & sides, tile finish, 12'…" at bounding box center [210, 111] width 207 height 20
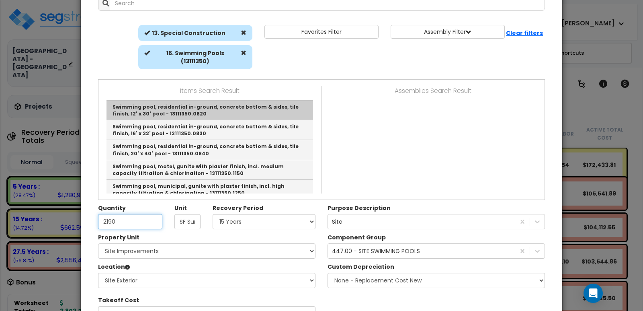
type input "Swimming pool, residential in-ground, concrete bottom & sides, tile finish, 12'…"
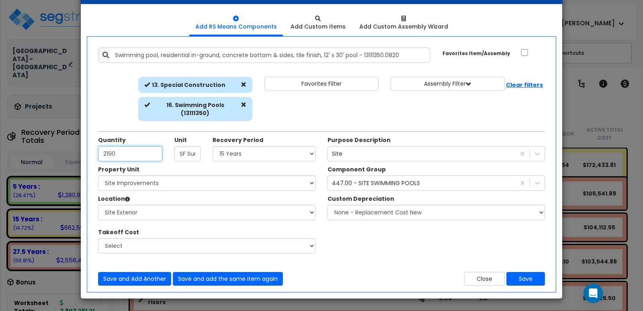
scroll to position [26, 0]
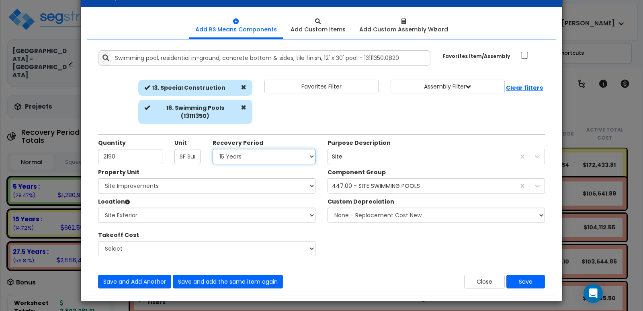
click at [311, 150] on select "Select Non-Depreciable Land 5 Years 7 Years 15 Years 27.5 Years" at bounding box center [264, 156] width 103 height 15
click at [528, 275] on button "Save" at bounding box center [526, 282] width 39 height 14
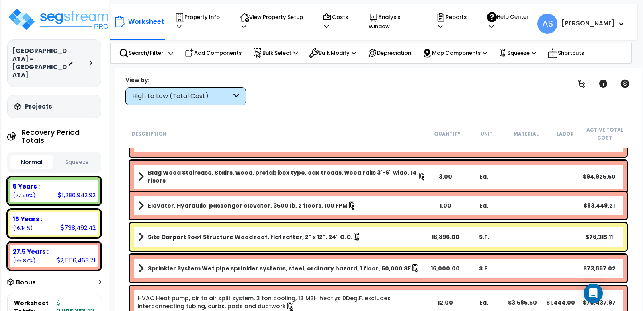
scroll to position [161, 0]
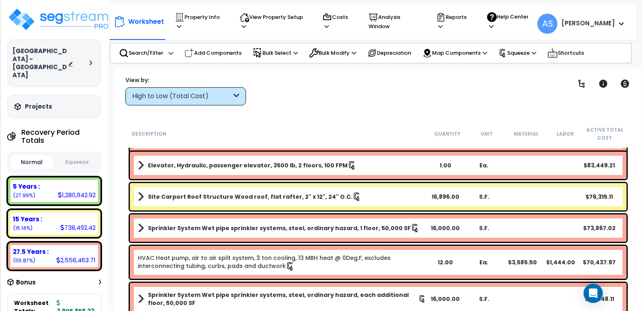
click at [253, 164] on b "Elevator, Hydraulic, passenger elevator, 3500 lb, 2 floors, 100 FPM" at bounding box center [248, 165] width 200 height 8
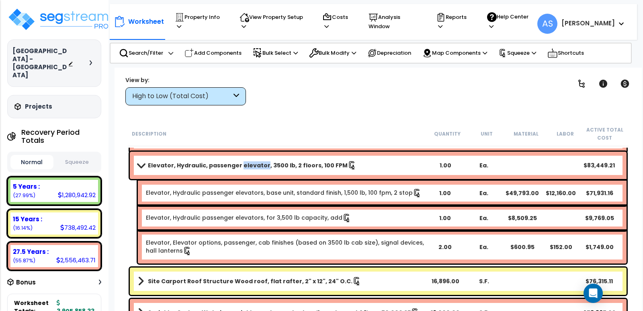
click at [253, 164] on b "Elevator, Hydraulic, passenger elevator, 3500 lb, 2 floors, 100 FPM" at bounding box center [248, 165] width 200 height 8
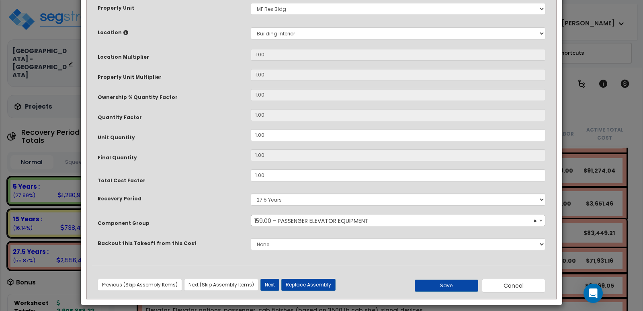
scroll to position [140, 0]
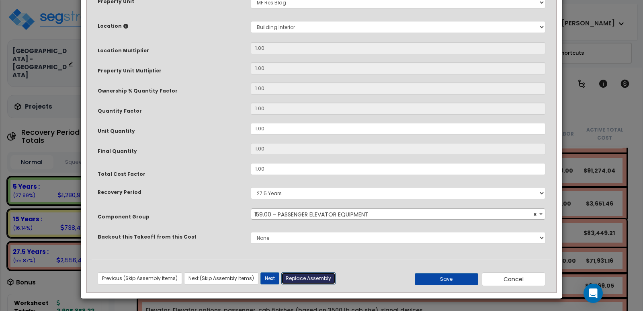
click at [316, 277] on button "Replace Assembly" at bounding box center [309, 278] width 54 height 12
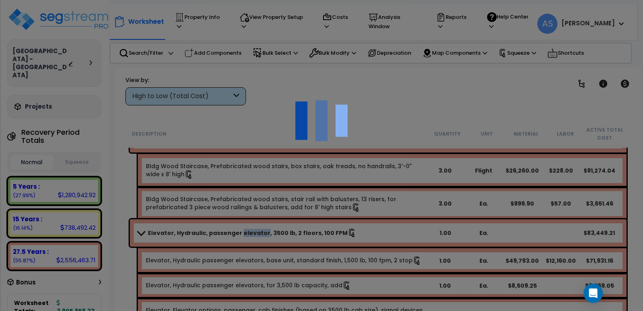
select select
type input "1"
type input "Ea."
select select "275Y"
select select "162767"
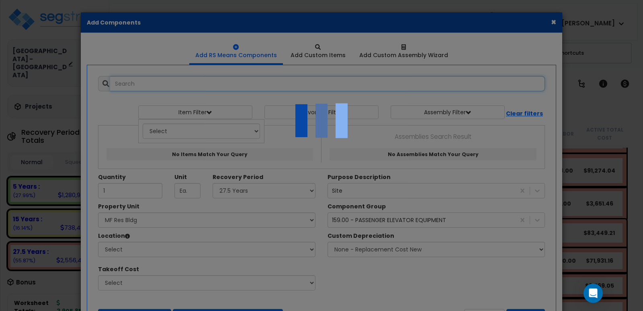
scroll to position [0, 0]
select select "461"
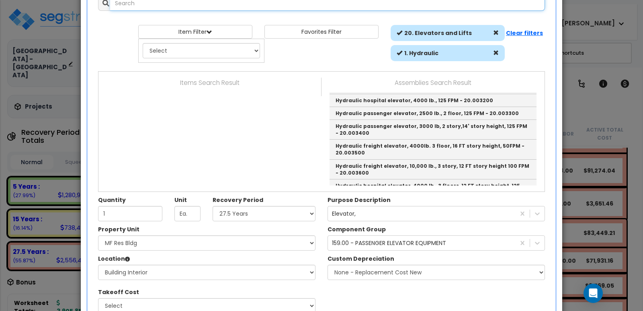
scroll to position [386, 0]
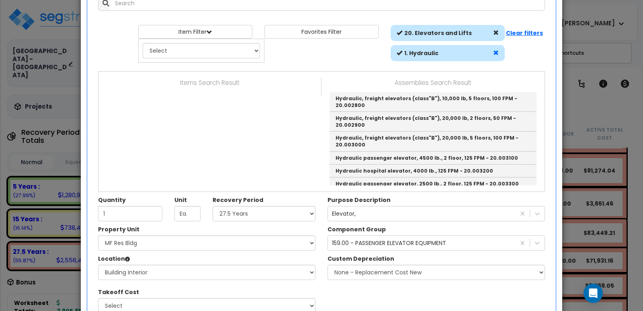
click at [494, 53] on span at bounding box center [496, 53] width 6 height 6
select select
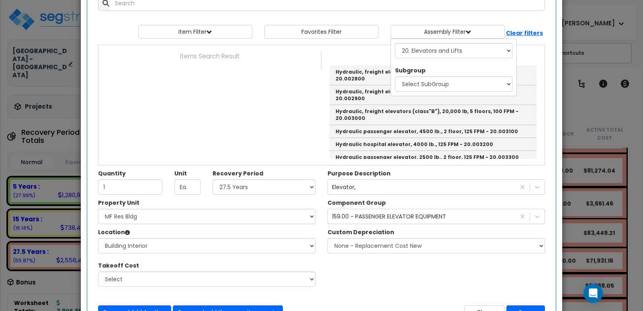
click at [299, 87] on div "Items Search Result Assemblies Search Result Hydraulic, passenger elevator, 150…" at bounding box center [322, 105] width 446 height 108
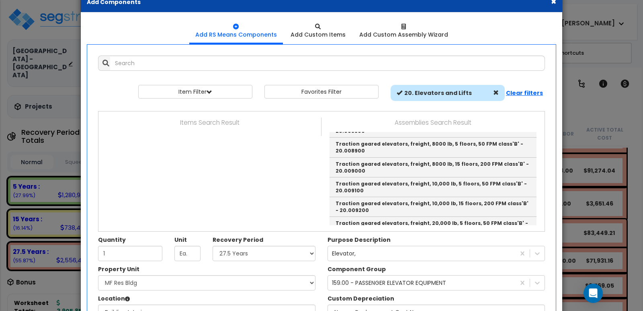
scroll to position [40, 0]
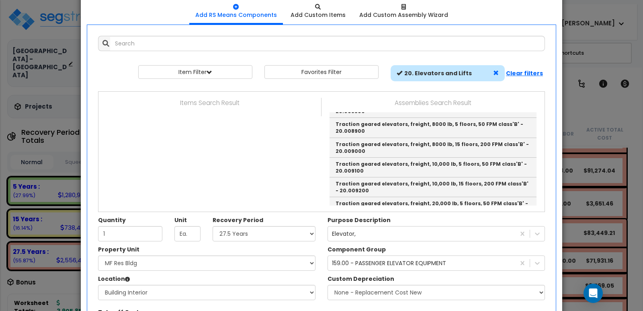
click at [494, 72] on span at bounding box center [496, 73] width 6 height 6
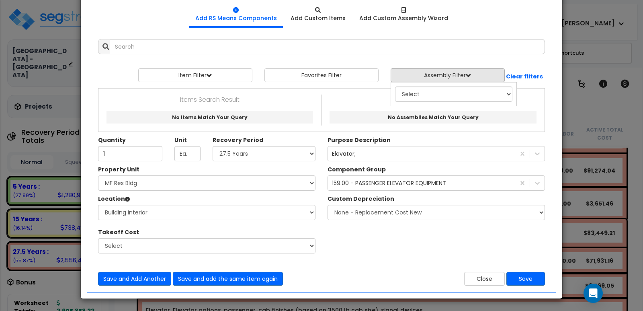
scroll to position [37, 0]
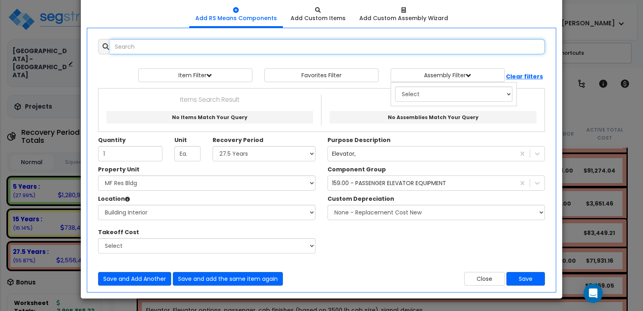
click at [152, 48] on input "text" at bounding box center [327, 46] width 435 height 15
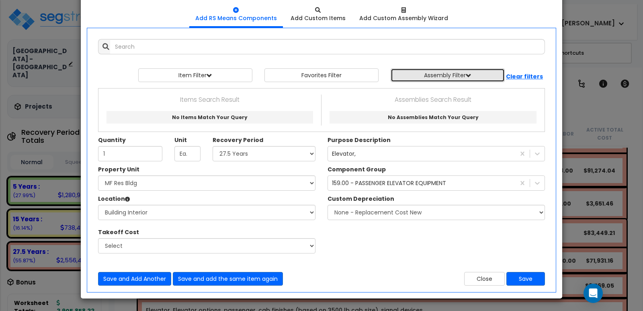
click at [484, 73] on button "Assembly Filter" at bounding box center [448, 75] width 114 height 14
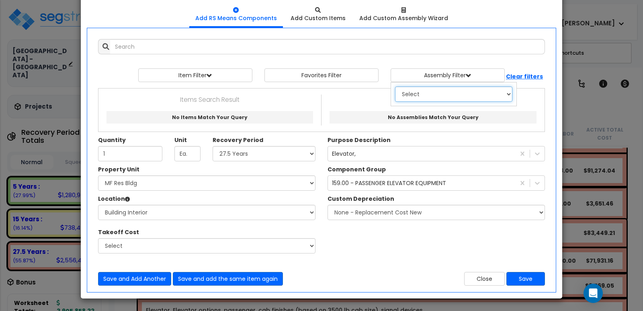
click at [462, 93] on select "Select 0. Custom Assembly 1. Standard Foundations 2. Special Foundations 3. Sla…" at bounding box center [453, 93] width 117 height 15
select select "20"
click at [395, 86] on select "Select 0. Custom Assembly 1. Standard Foundations 2. Special Foundations 3. Sla…" at bounding box center [453, 93] width 117 height 15
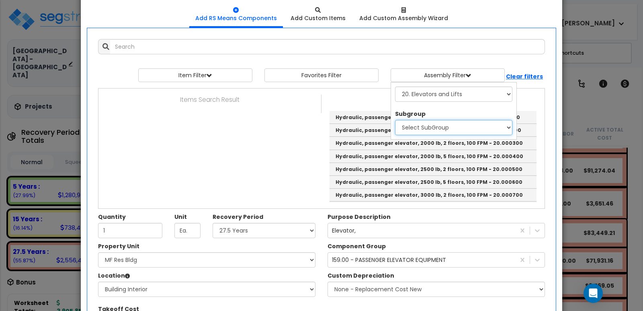
click at [451, 127] on select "Select SubGroup 1. Hydraulic 2. Oil Hydraulic 3. Traction Geared Elevators 4. T…" at bounding box center [453, 127] width 117 height 15
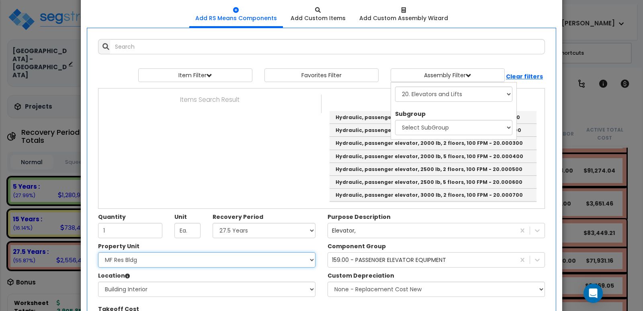
click at [155, 261] on select "Select MF Res Bldg Site Improvements" at bounding box center [207, 259] width 218 height 15
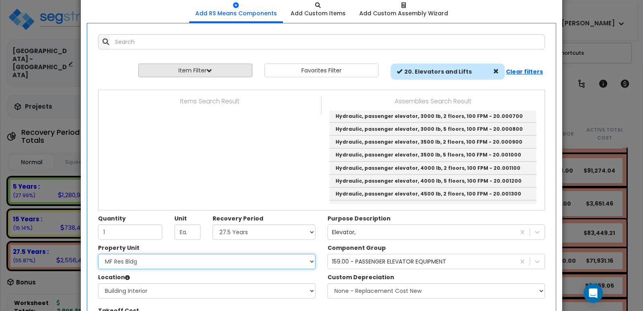
scroll to position [0, 0]
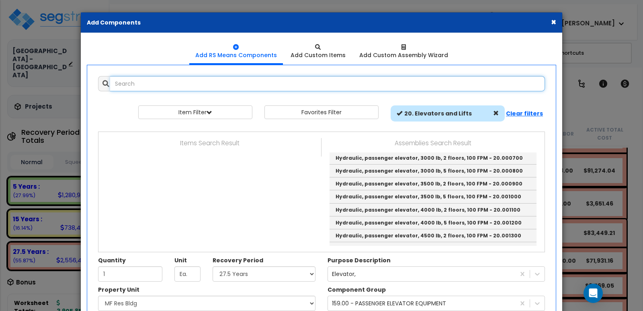
click at [185, 84] on input "text" at bounding box center [327, 83] width 435 height 15
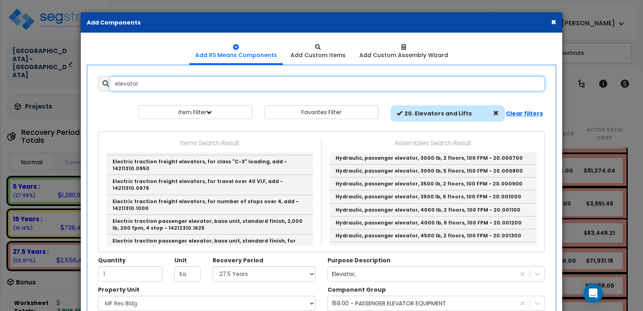
scroll to position [724, 0]
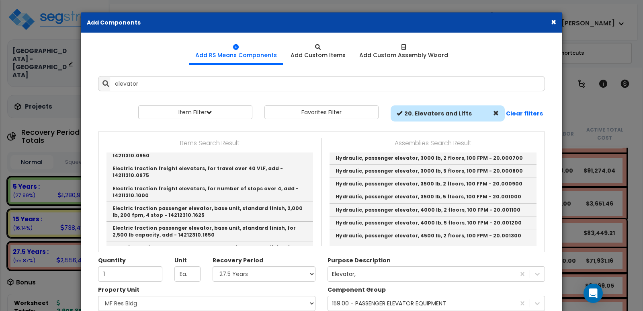
drag, startPoint x: 189, startPoint y: 199, endPoint x: 181, endPoint y: 193, distance: 9.6
click at [181, 281] on link "Electric traction passenger elevator, base unit, standard finish, for 4,000 lb …" at bounding box center [210, 291] width 207 height 20
type input "Electric traction passenger elevator, base unit, standard finish, for 4,000 lb …"
type input "Ea."
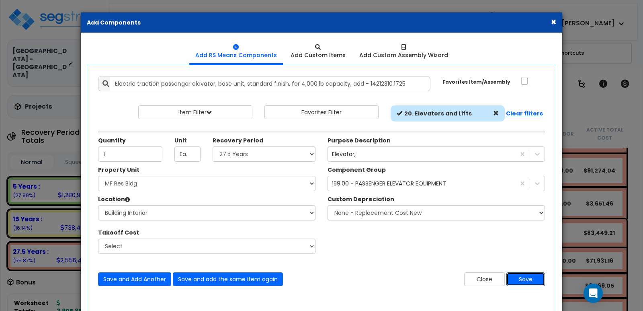
click at [521, 278] on button "Save" at bounding box center [526, 279] width 39 height 14
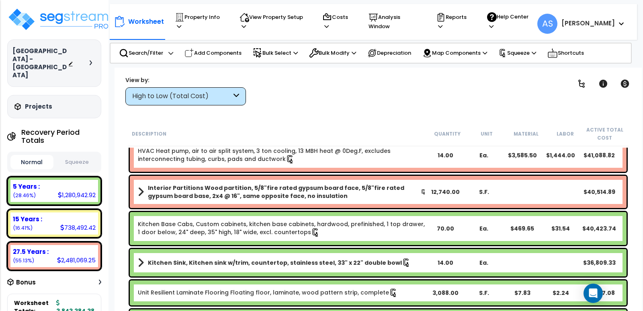
scroll to position [845, 0]
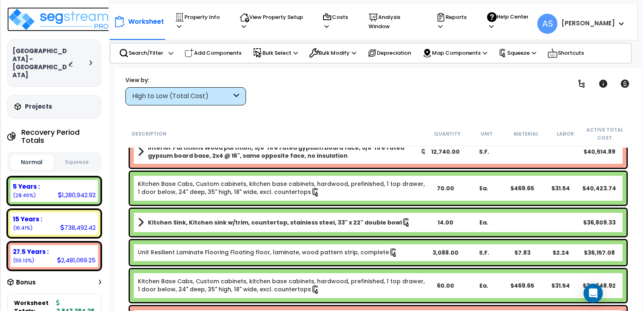
click at [68, 14] on img at bounding box center [59, 19] width 105 height 24
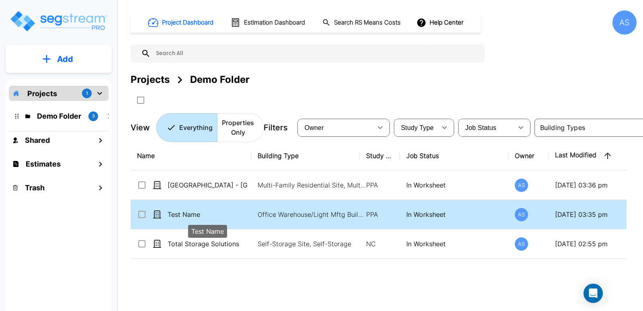
click at [193, 211] on p "Test Name" at bounding box center [208, 215] width 80 height 10
checkbox input "true"
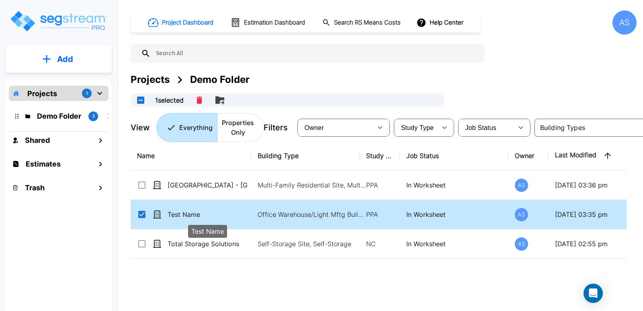
click at [193, 211] on p "Test Name" at bounding box center [208, 215] width 80 height 10
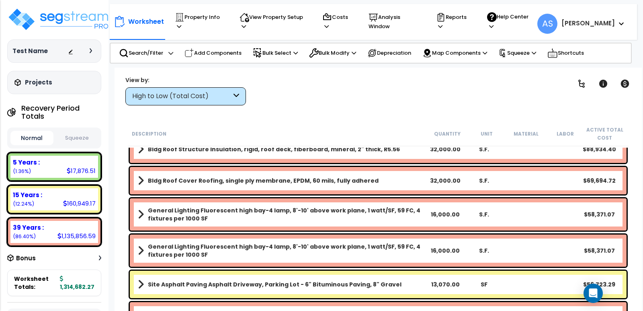
scroll to position [161, 0]
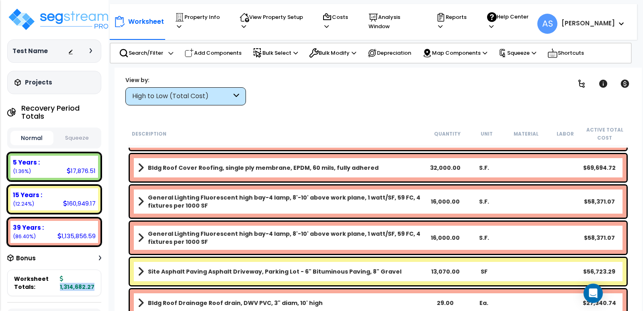
drag, startPoint x: 62, startPoint y: 286, endPoint x: 95, endPoint y: 286, distance: 33.4
click at [95, 286] on div "Worksheet Totals: 1,314,682.27" at bounding box center [54, 282] width 94 height 27
click at [83, 137] on button "Squeeze" at bounding box center [77, 138] width 43 height 14
click at [537, 50] on icon at bounding box center [534, 52] width 4 height 5
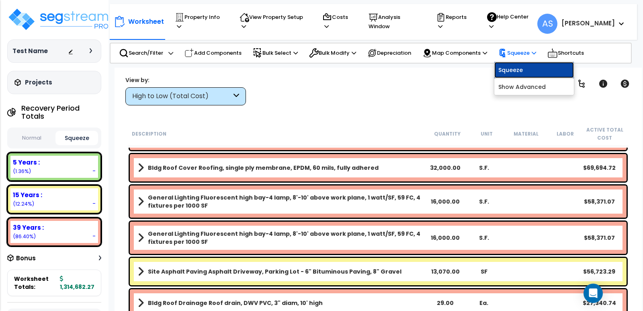
click at [530, 62] on link "Squeeze" at bounding box center [535, 70] width 80 height 16
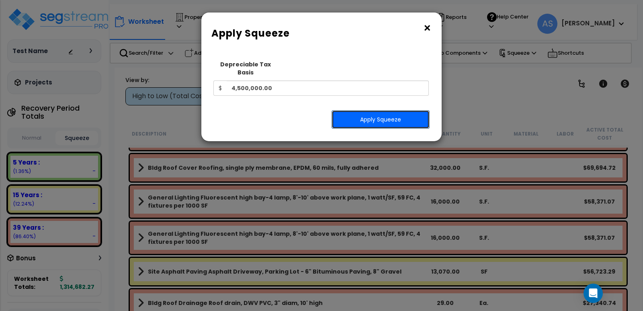
click at [386, 110] on button "Apply Squeeze" at bounding box center [381, 119] width 98 height 19
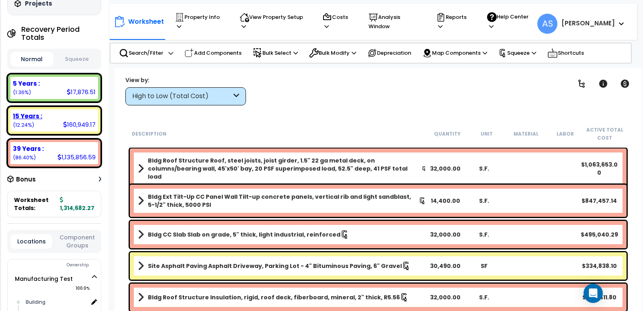
scroll to position [80, 0]
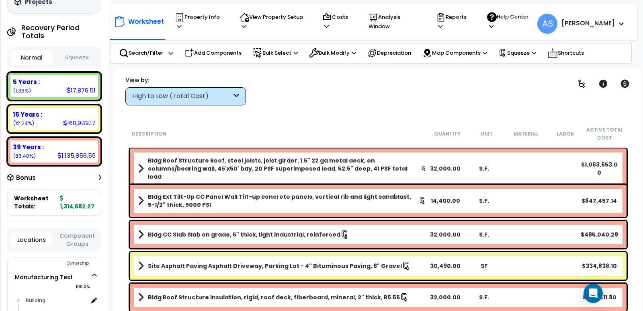
click at [70, 59] on button "Squeeze" at bounding box center [77, 58] width 43 height 14
click at [37, 56] on button "Normal" at bounding box center [31, 58] width 43 height 14
click at [37, 56] on button "Normal" at bounding box center [31, 57] width 43 height 14
click at [77, 64] on button "Squeeze" at bounding box center [77, 58] width 43 height 14
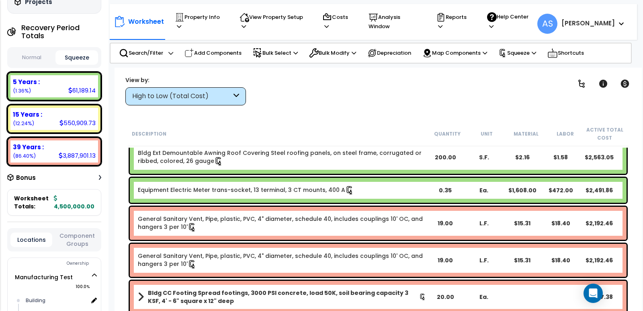
scroll to position [1408, 0]
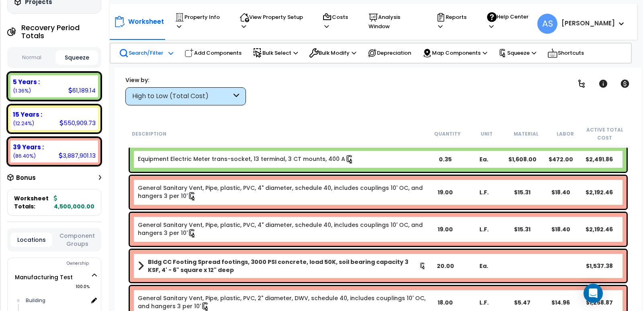
click at [170, 52] on icon at bounding box center [171, 53] width 5 height 6
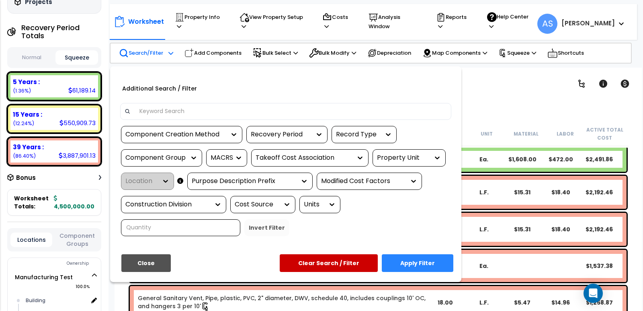
click at [286, 130] on div "Recovery Period" at bounding box center [281, 134] width 60 height 9
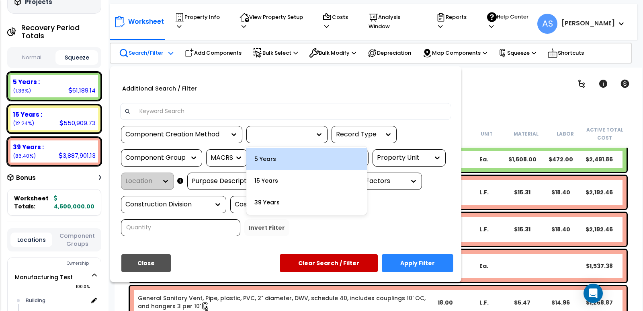
click at [290, 152] on div "5 Years" at bounding box center [307, 159] width 121 height 22
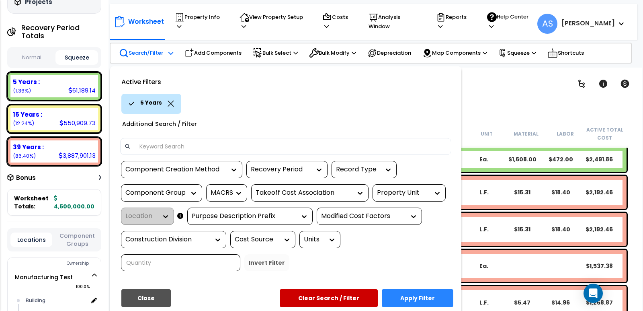
click at [406, 292] on button "Apply Filter" at bounding box center [418, 298] width 72 height 18
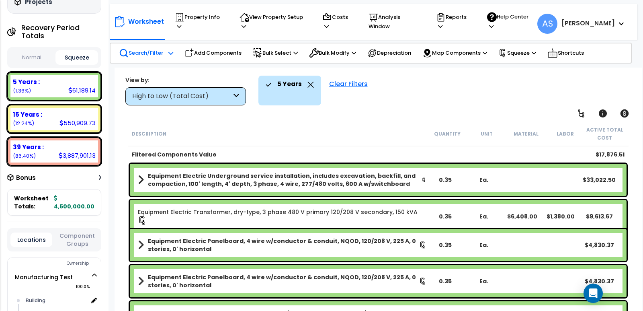
scroll to position [0, 0]
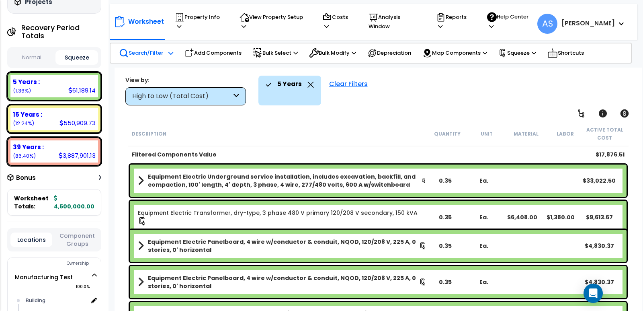
click at [309, 85] on icon at bounding box center [311, 85] width 6 height 6
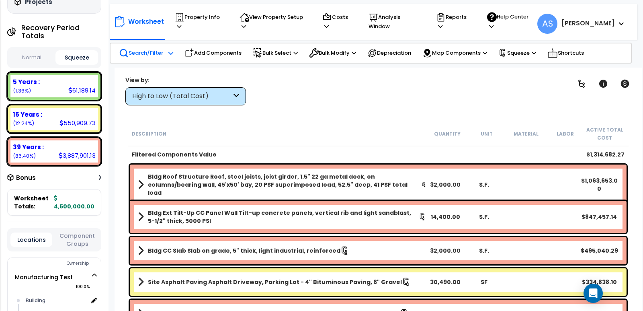
scroll to position [35, 0]
drag, startPoint x: 278, startPoint y: 155, endPoint x: 251, endPoint y: 126, distance: 39.9
click at [251, 126] on div "Description Quantity Unit Material Labor Active Total Cost" at bounding box center [378, 133] width 501 height 25
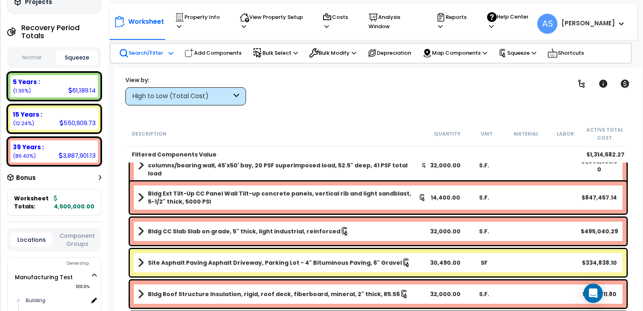
scroll to position [0, 0]
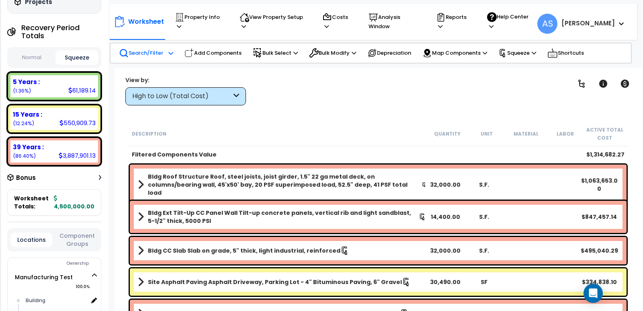
click at [238, 97] on icon at bounding box center [237, 96] width 6 height 9
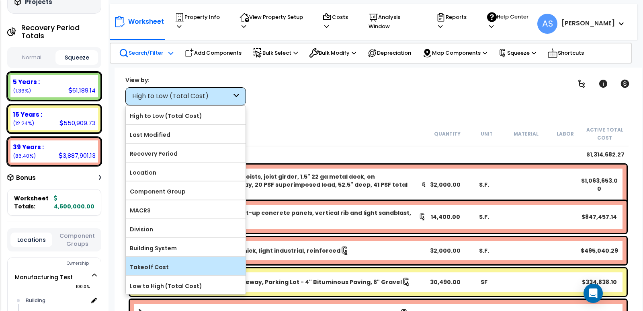
click at [166, 260] on div "Takeoff Cost" at bounding box center [186, 266] width 120 height 18
click at [164, 268] on label "Takeoff Cost" at bounding box center [186, 267] width 120 height 12
click at [0, 0] on input "Takeoff Cost" at bounding box center [0, 0] width 0 height 0
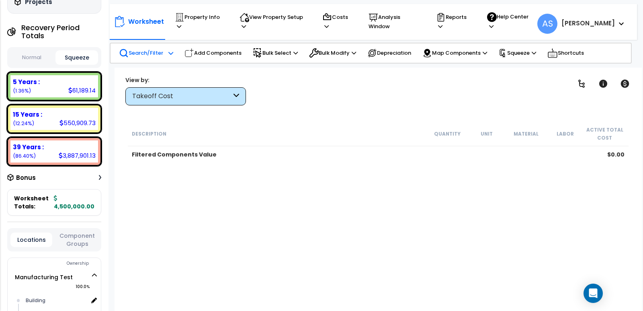
scroll to position [35, 0]
click at [237, 97] on icon at bounding box center [237, 96] width 6 height 9
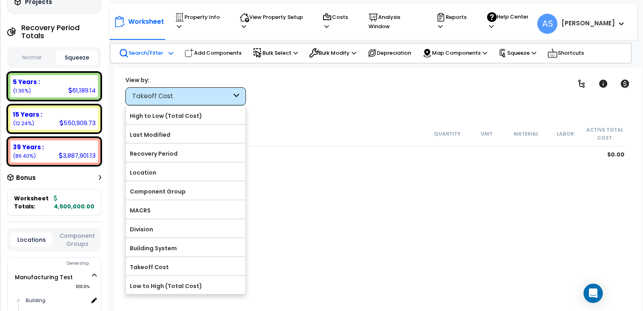
click at [334, 169] on div "Description Quantity Unit Material Labor Active Total Cost Filtered Components …" at bounding box center [379, 225] width 504 height 208
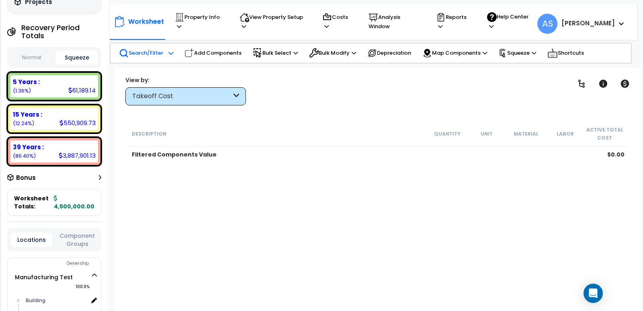
click at [236, 93] on icon at bounding box center [237, 96] width 6 height 9
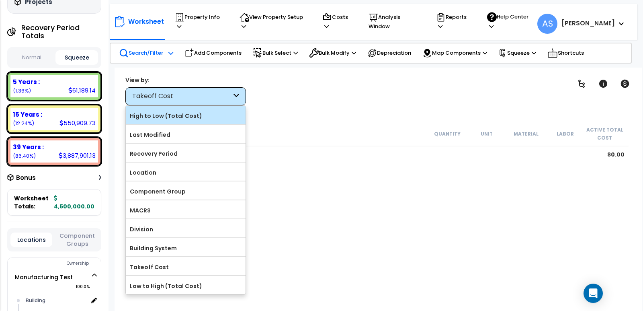
click at [203, 119] on label "High to Low (Total Cost)" at bounding box center [186, 116] width 120 height 12
click at [0, 0] on input "High to Low (Total Cost)" at bounding box center [0, 0] width 0 height 0
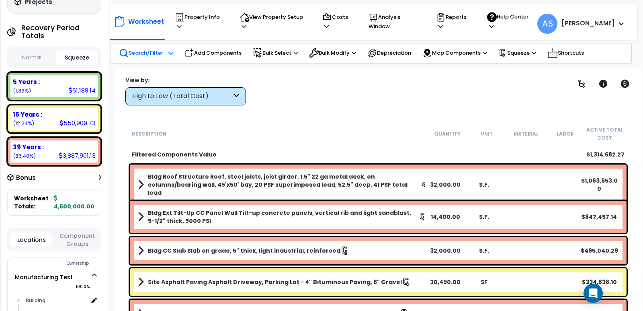
scroll to position [0, 0]
click at [174, 50] on div "Search/Filter Additional Search / Filter" at bounding box center [146, 53] width 63 height 18
click at [170, 51] on icon at bounding box center [171, 53] width 5 height 6
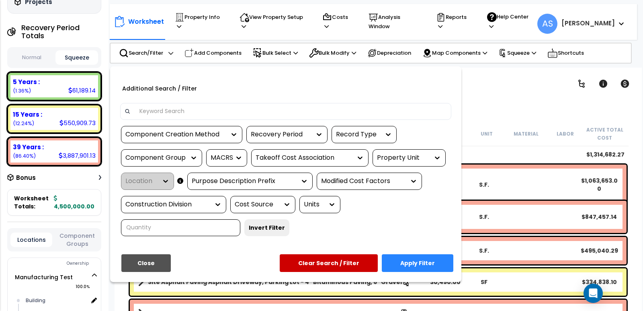
click at [292, 52] on div at bounding box center [321, 155] width 643 height 311
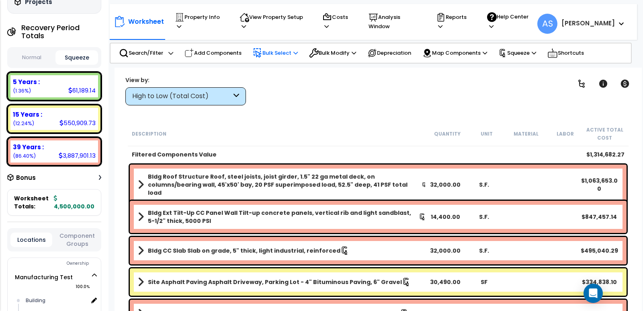
click at [295, 53] on p "Bulk Select" at bounding box center [275, 53] width 45 height 10
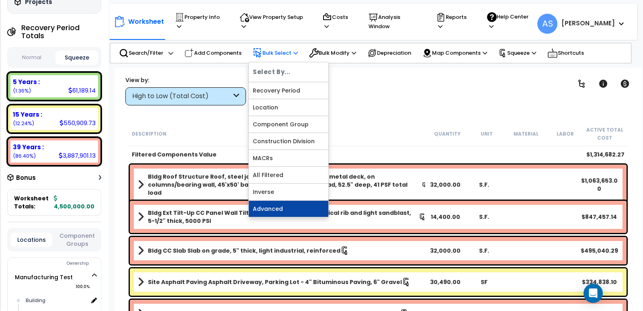
click at [275, 203] on link "Advanced" at bounding box center [289, 209] width 80 height 16
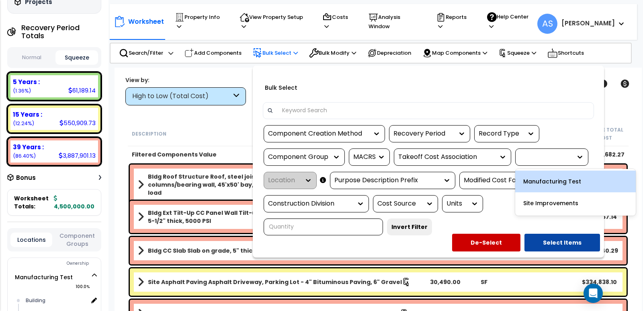
click at [578, 153] on icon at bounding box center [580, 157] width 8 height 8
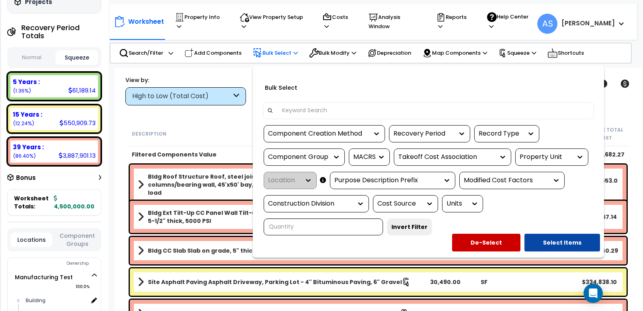
click at [577, 158] on div at bounding box center [578, 157] width 12 height 8
click at [582, 156] on icon at bounding box center [580, 157] width 5 height 3
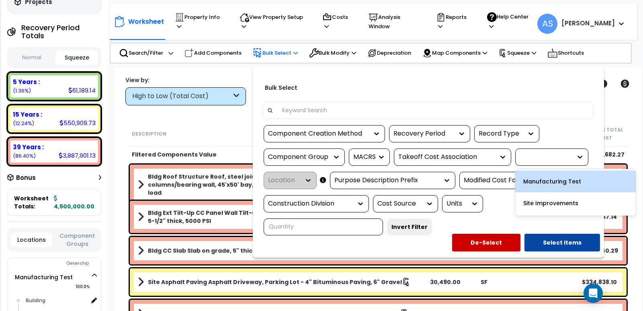
click at [584, 155] on icon at bounding box center [580, 157] width 8 height 8
click at [466, 177] on div "Modified Cost Factors" at bounding box center [506, 180] width 84 height 9
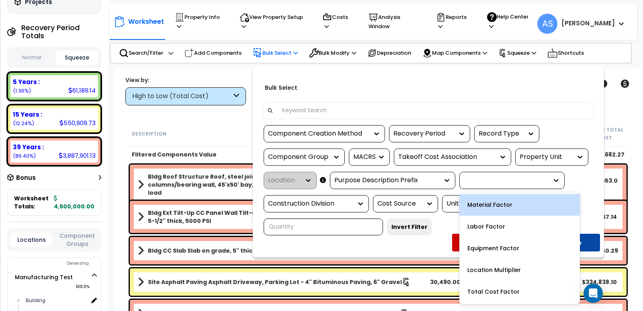
click at [309, 176] on div "Location" at bounding box center [290, 180] width 53 height 17
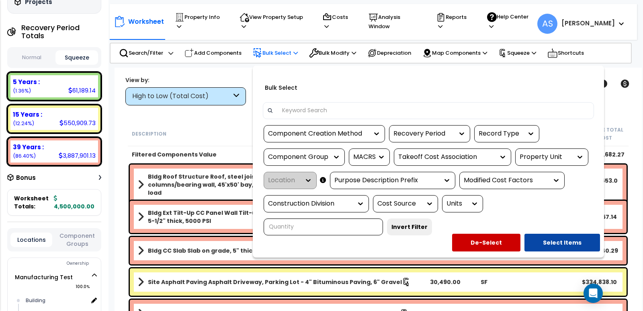
click at [323, 180] on icon at bounding box center [323, 180] width 6 height 0
click at [584, 153] on icon at bounding box center [580, 157] width 8 height 8
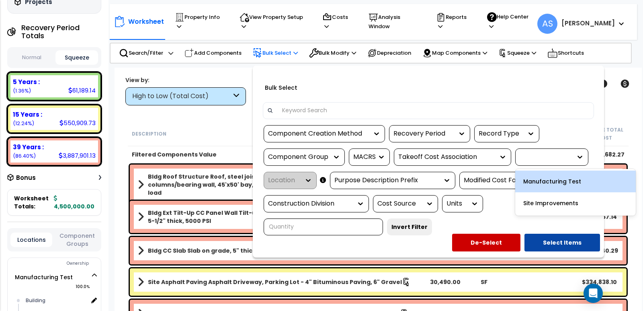
click at [565, 175] on div "Manufacturing Test" at bounding box center [576, 182] width 121 height 22
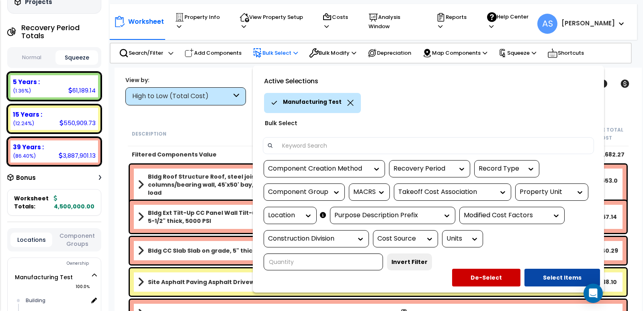
click at [308, 214] on icon at bounding box center [308, 215] width 5 height 3
click at [348, 100] on icon at bounding box center [351, 103] width 6 height 6
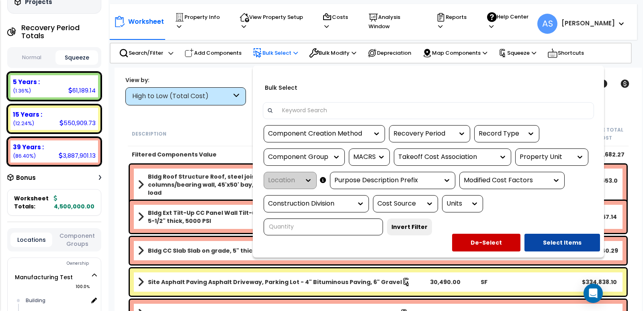
click at [576, 156] on div at bounding box center [578, 157] width 12 height 8
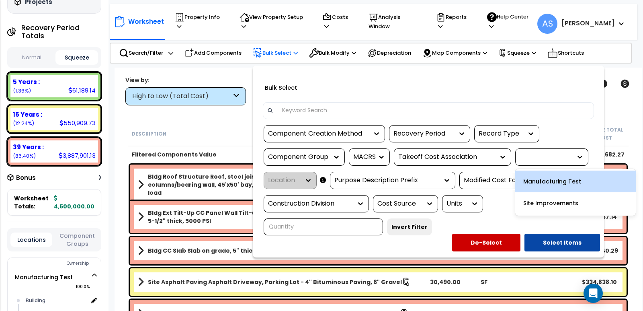
click at [571, 178] on div "Manufacturing Test" at bounding box center [576, 182] width 121 height 22
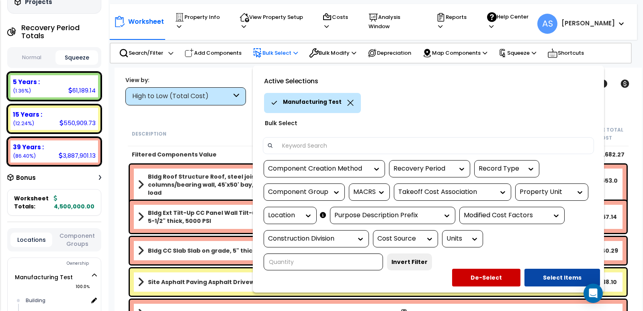
click at [309, 213] on icon at bounding box center [308, 216] width 8 height 8
click at [316, 231] on div "No options" at bounding box center [324, 236] width 121 height 14
click at [302, 212] on div at bounding box center [306, 216] width 12 height 8
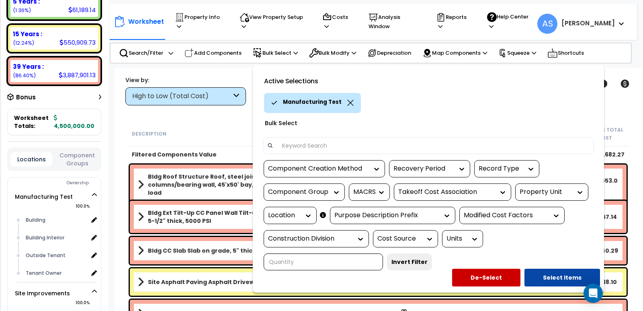
scroll to position [201, 0]
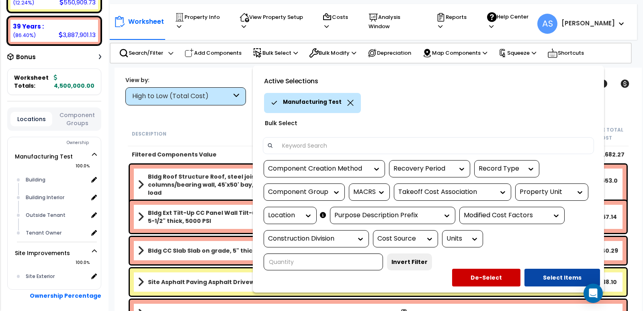
click at [349, 100] on icon at bounding box center [350, 103] width 6 height 6
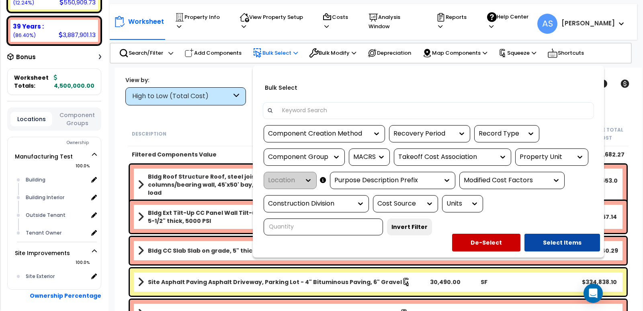
click at [296, 51] on div at bounding box center [321, 155] width 643 height 311
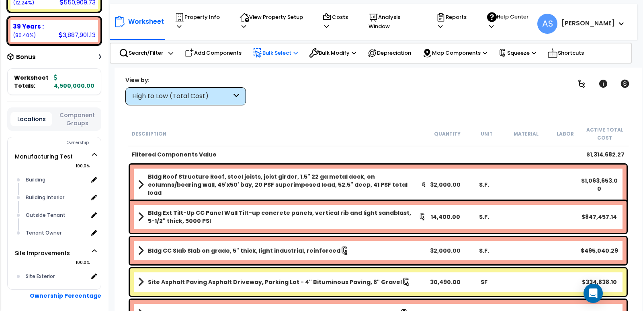
click at [296, 51] on p "Bulk Select" at bounding box center [275, 53] width 45 height 10
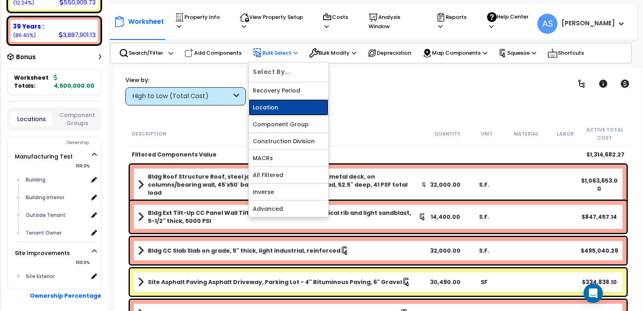
click at [286, 105] on link "Location" at bounding box center [289, 107] width 80 height 16
select select
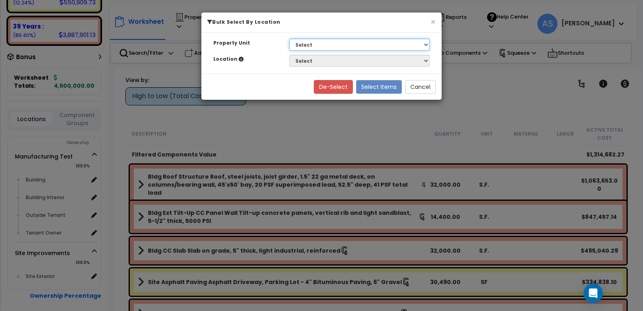
click at [318, 44] on select "Select Manufacturing Test Site Improvements" at bounding box center [360, 45] width 140 height 12
select select "162785"
click at [290, 39] on select "Select Manufacturing Test Site Improvements" at bounding box center [360, 45] width 140 height 12
select select
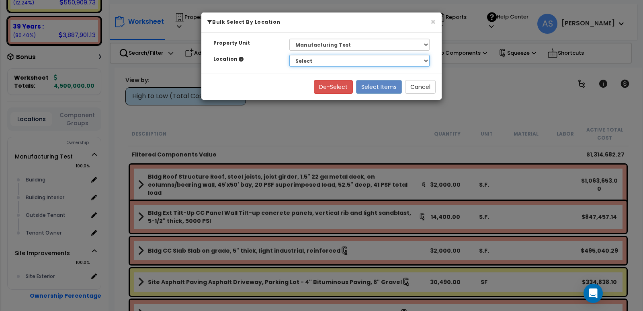
click at [327, 62] on select "Select Building Building Interior Outside Tenant Tenant Owner" at bounding box center [360, 61] width 140 height 12
click at [478, 82] on div "× Bulk Select By Location Property Unit Select Manufacturing Test Site Improvem…" at bounding box center [321, 155] width 643 height 311
click at [419, 84] on button "Cancel" at bounding box center [420, 87] width 31 height 14
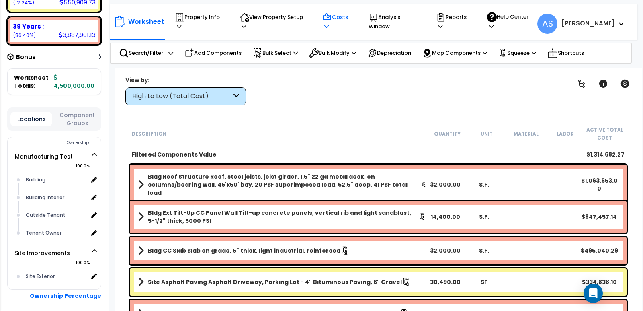
click at [329, 24] on icon at bounding box center [327, 26] width 4 height 5
click at [359, 39] on link "Indirect Costs" at bounding box center [359, 43] width 80 height 16
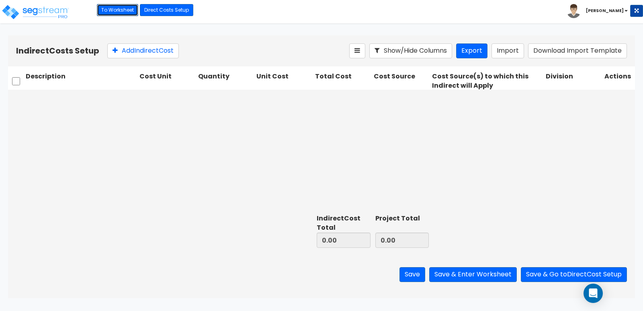
click at [108, 6] on link "To Worksheet" at bounding box center [117, 10] width 41 height 12
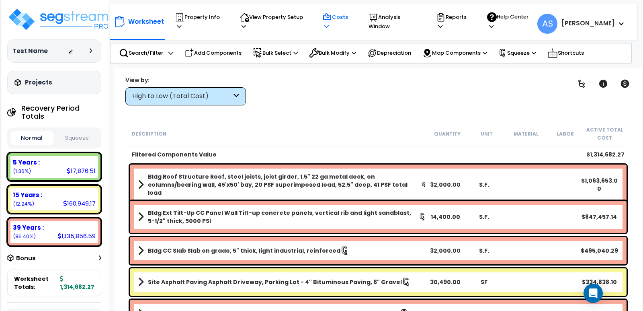
click at [347, 23] on p "Costs" at bounding box center [338, 21] width 31 height 19
click at [358, 38] on link "Indirect Costs" at bounding box center [359, 43] width 80 height 16
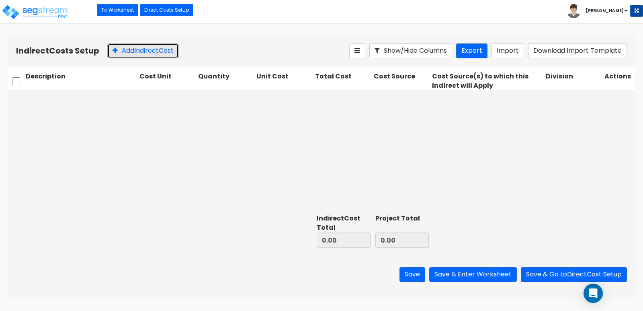
click at [164, 49] on button "Add Indirect Cost" at bounding box center [143, 50] width 72 height 15
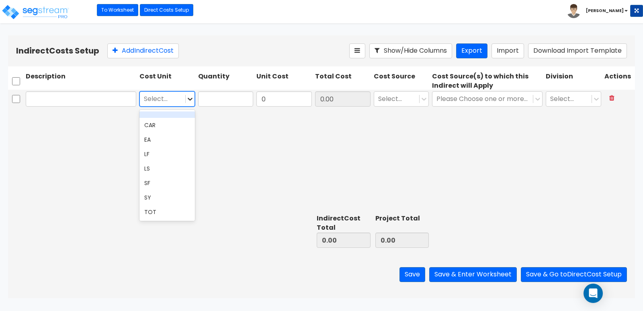
click at [187, 99] on icon at bounding box center [190, 99] width 8 height 8
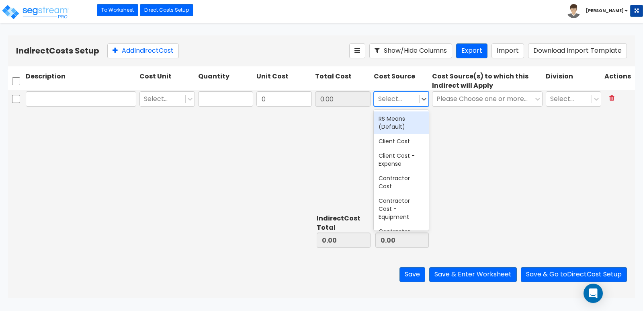
click at [395, 97] on div at bounding box center [396, 99] width 37 height 11
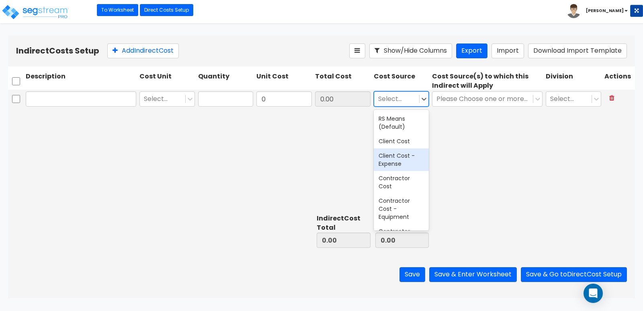
scroll to position [40, 0]
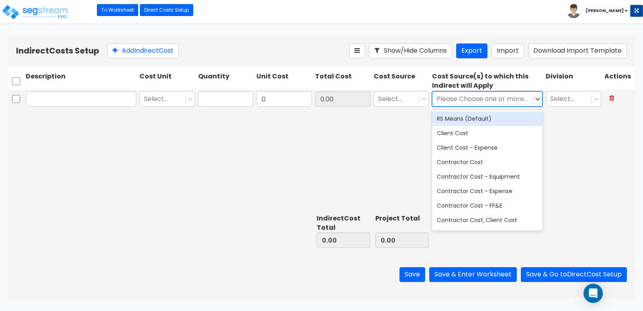
click at [499, 96] on div at bounding box center [483, 99] width 93 height 11
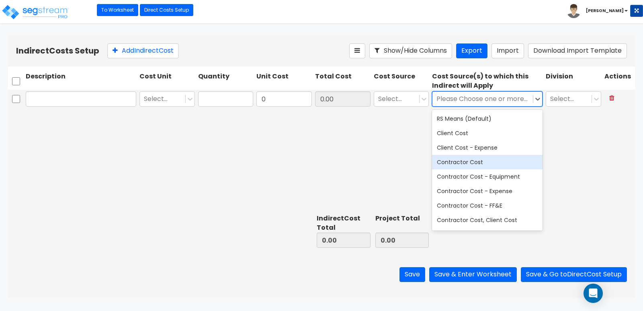
scroll to position [0, 0]
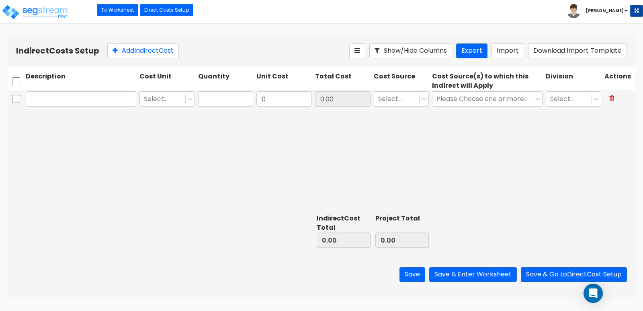
click at [352, 152] on div "Select... 0 0.00 Select... Please Choose one or more Cost Sources Select..." at bounding box center [321, 150] width 627 height 121
click at [105, 8] on link "To Worksheet" at bounding box center [117, 10] width 41 height 12
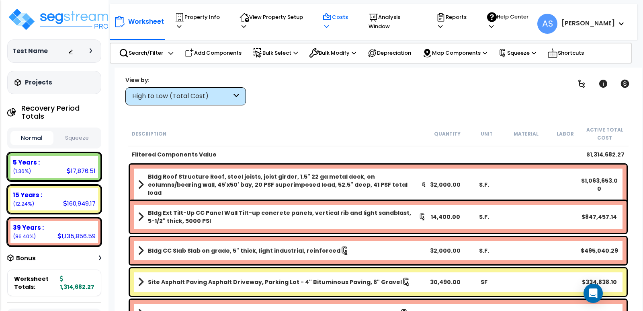
click at [329, 24] on icon at bounding box center [327, 26] width 4 height 5
click at [359, 52] on link "Direct Costs" at bounding box center [359, 60] width 80 height 16
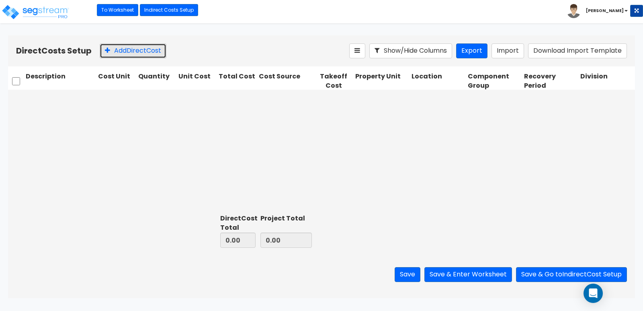
click at [152, 49] on button "Add Direct Cost" at bounding box center [133, 50] width 67 height 15
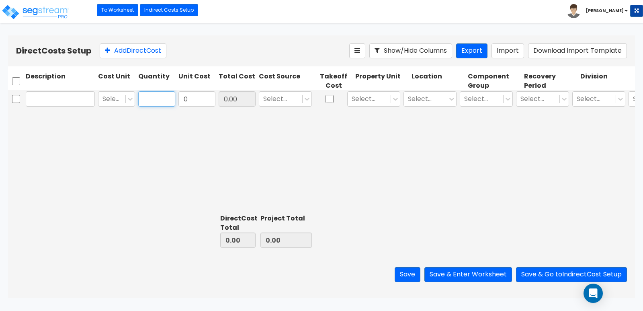
click at [150, 97] on input "text" at bounding box center [156, 98] width 37 height 15
type input "1"
type input "500"
type input "500.00"
click at [396, 96] on icon at bounding box center [396, 99] width 8 height 8
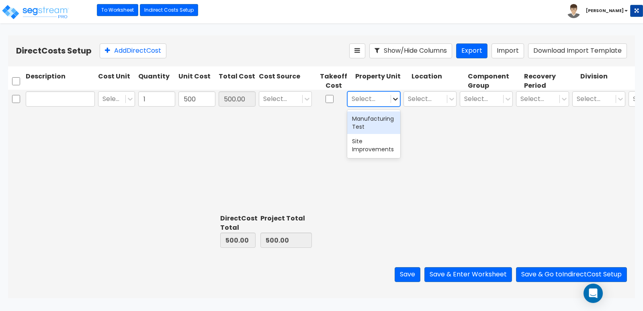
click at [396, 96] on icon at bounding box center [396, 99] width 8 height 8
click at [397, 98] on icon at bounding box center [395, 99] width 5 height 3
click at [386, 127] on div "Manufacturing Test" at bounding box center [373, 122] width 53 height 23
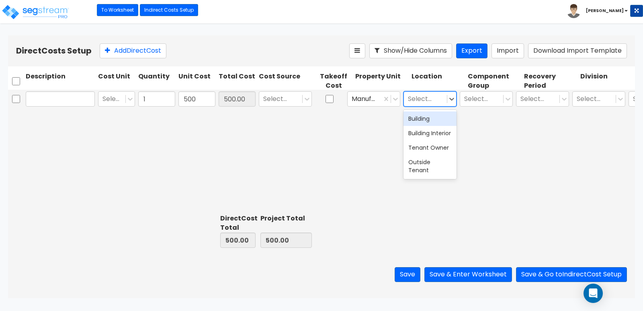
click at [433, 99] on div at bounding box center [425, 99] width 35 height 11
click at [442, 118] on div "Building" at bounding box center [430, 118] width 53 height 14
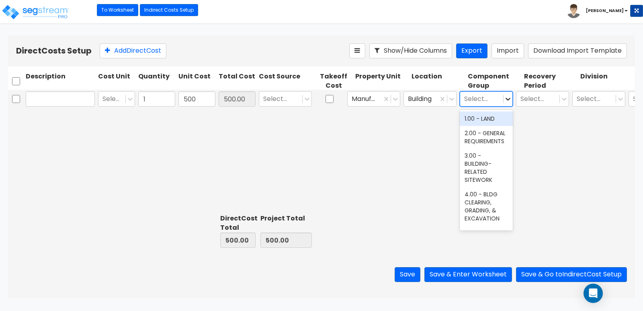
click at [507, 99] on icon at bounding box center [508, 99] width 5 height 3
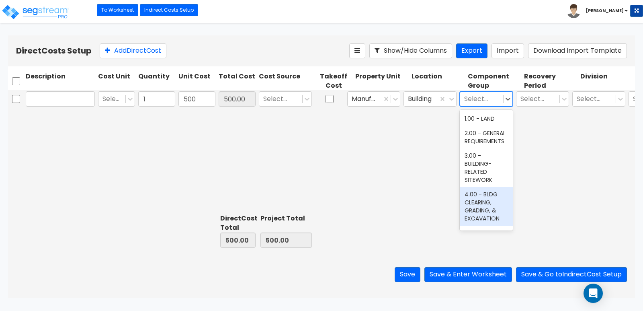
click at [481, 200] on div "4.00 - BLDG CLEARING, GRADING, & EXCAVATION" at bounding box center [486, 206] width 53 height 39
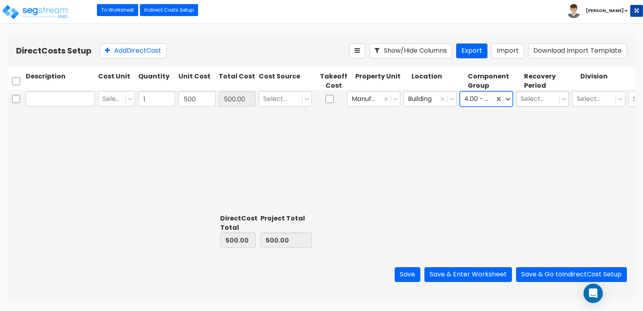
click at [551, 98] on div at bounding box center [538, 99] width 35 height 11
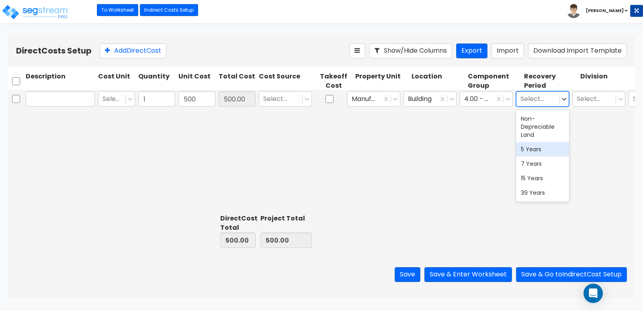
click at [541, 149] on div "5 Years" at bounding box center [542, 149] width 53 height 14
click at [588, 96] on div at bounding box center [594, 99] width 35 height 11
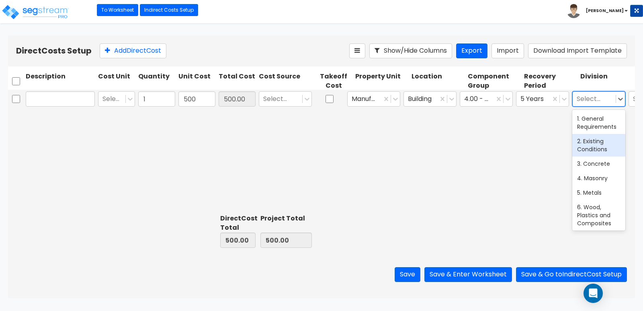
click at [586, 139] on div "2. Existing Conditions" at bounding box center [599, 145] width 53 height 23
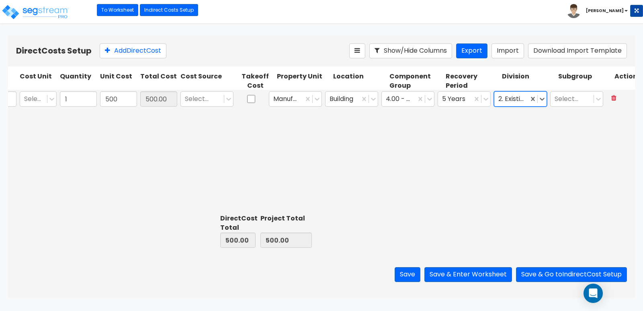
scroll to position [0, 88]
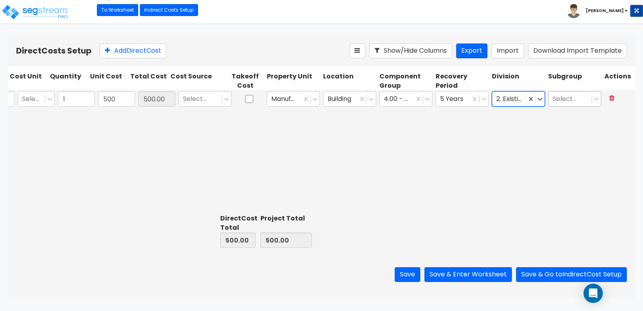
click at [569, 99] on div at bounding box center [570, 99] width 35 height 11
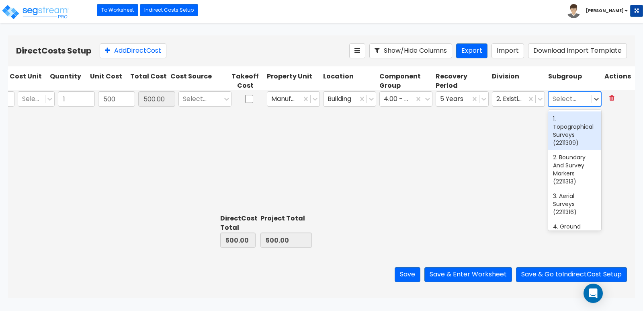
click at [572, 137] on div "1. Topographical Surveys (2211309)" at bounding box center [575, 130] width 53 height 39
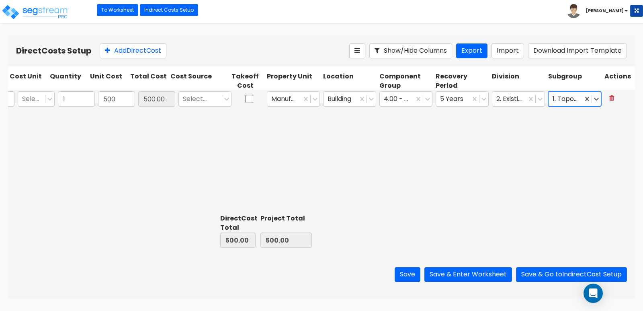
scroll to position [0, 0]
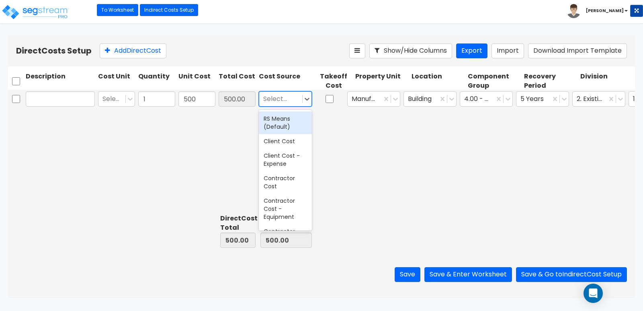
click at [279, 103] on div at bounding box center [280, 99] width 35 height 11
click at [297, 138] on div "Client Cost" at bounding box center [285, 141] width 53 height 14
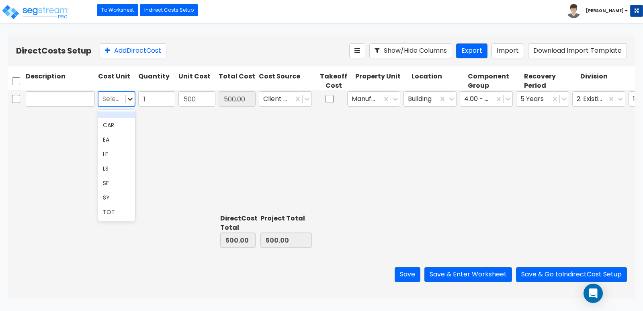
click at [127, 100] on icon at bounding box center [130, 99] width 8 height 8
click at [121, 125] on div "CAR" at bounding box center [116, 125] width 37 height 14
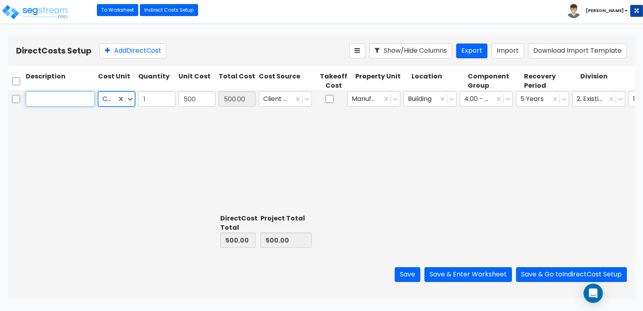
click at [65, 99] on input "text" at bounding box center [60, 98] width 69 height 15
type input "dummy"
click at [401, 272] on button "Save" at bounding box center [408, 274] width 26 height 15
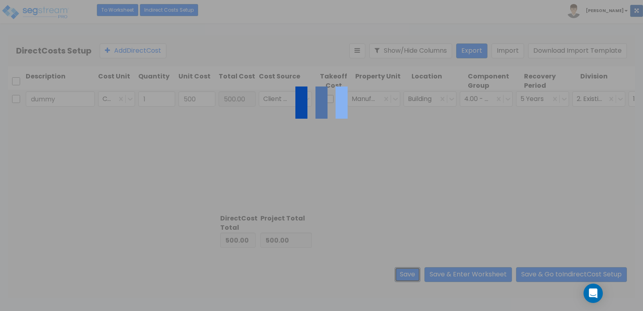
type input "1.00"
type input "500.00"
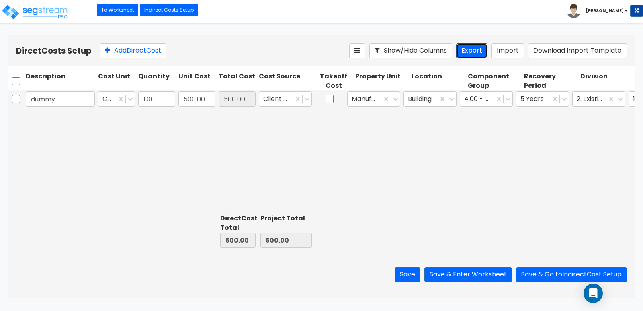
click at [478, 55] on button "Export" at bounding box center [471, 50] width 31 height 15
click at [570, 50] on button "Download Import Template" at bounding box center [577, 50] width 99 height 15
click at [13, 101] on input "checkbox" at bounding box center [16, 98] width 8 height 15
checkbox input "true"
click at [381, 55] on button "Show/Hide Columns" at bounding box center [411, 50] width 83 height 15
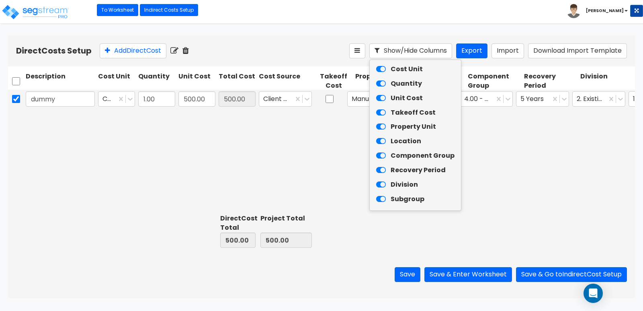
click at [379, 138] on icon at bounding box center [381, 141] width 10 height 8
click at [382, 111] on icon at bounding box center [381, 113] width 10 height 8
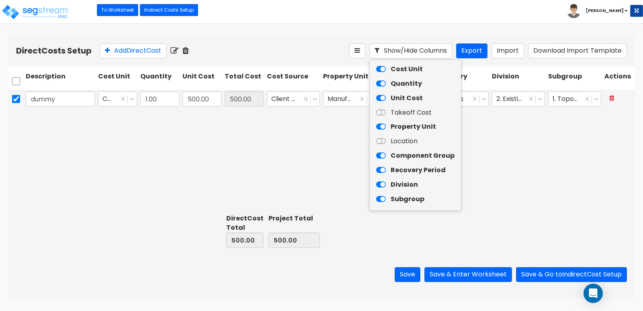
click at [379, 154] on icon at bounding box center [381, 156] width 10 height 8
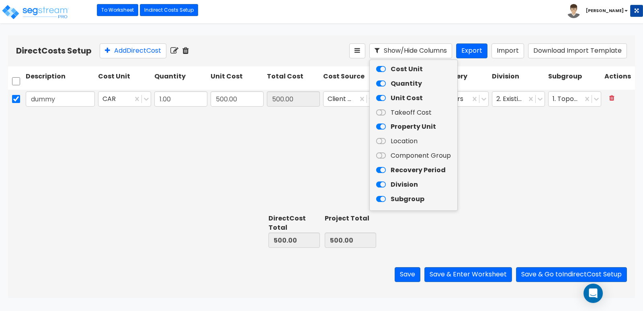
click at [380, 199] on icon at bounding box center [381, 199] width 10 height 8
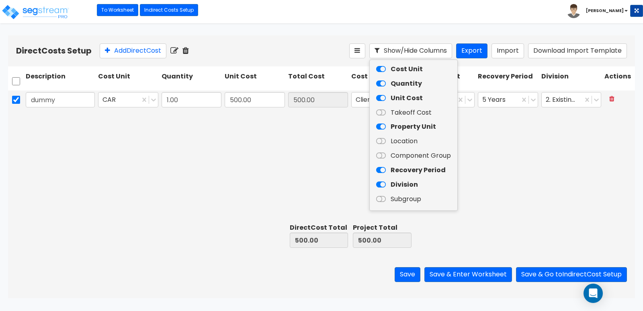
click at [500, 208] on div "dummy CAR 1.00 500.00 500.00 Client Cost Manufacturing Test 5 Years 2. Existing…" at bounding box center [321, 155] width 627 height 130
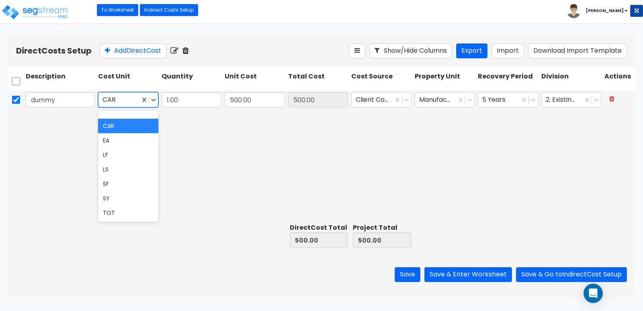
click at [129, 100] on div at bounding box center [119, 99] width 33 height 11
click at [113, 170] on div "LS" at bounding box center [128, 169] width 60 height 14
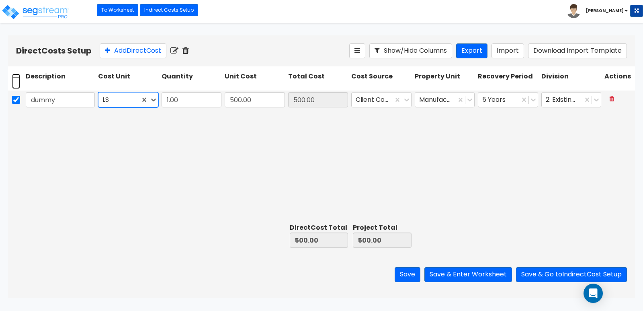
click at [17, 82] on input "checkbox" at bounding box center [16, 81] width 8 height 15
checkbox input "false"
click at [17, 82] on input "checkbox" at bounding box center [16, 81] width 8 height 15
checkbox input "true"
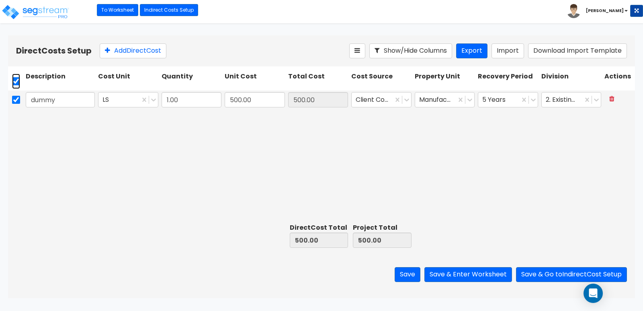
checkbox input "true"
click at [175, 50] on icon at bounding box center [175, 51] width 8 height 8
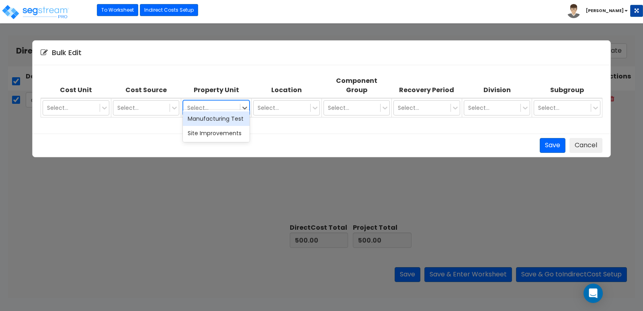
click at [239, 101] on div "Select..." at bounding box center [211, 107] width 57 height 13
click at [105, 104] on icon at bounding box center [105, 108] width 8 height 8
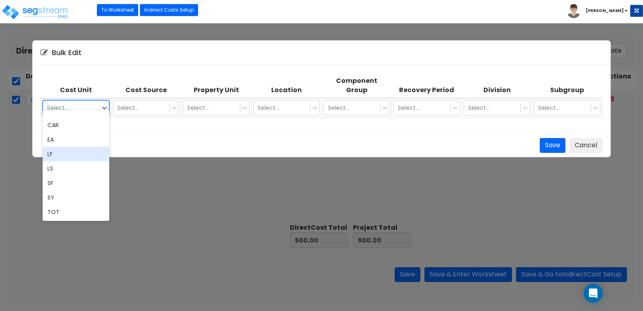
click at [58, 155] on div "LF" at bounding box center [76, 154] width 67 height 14
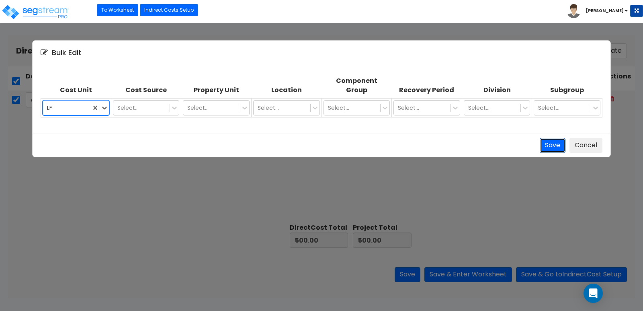
click at [548, 138] on button "Save" at bounding box center [553, 145] width 26 height 15
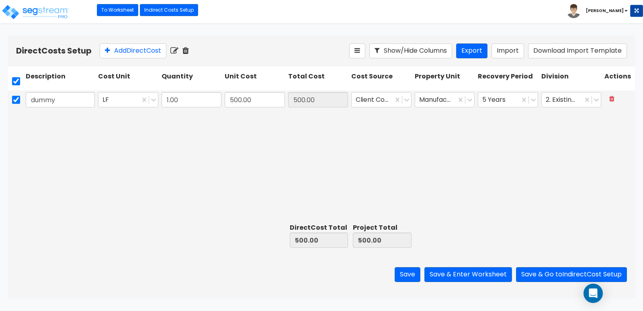
click at [189, 51] on icon at bounding box center [186, 51] width 6 height 8
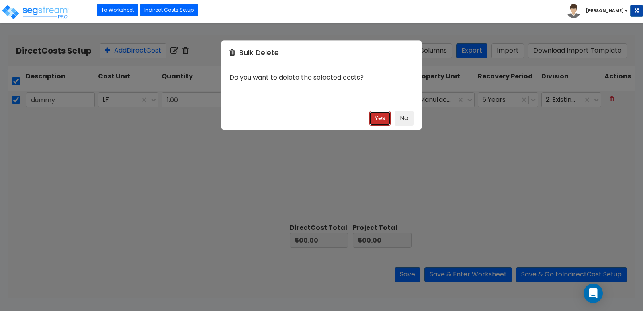
click at [377, 113] on button "Yes" at bounding box center [380, 118] width 21 height 15
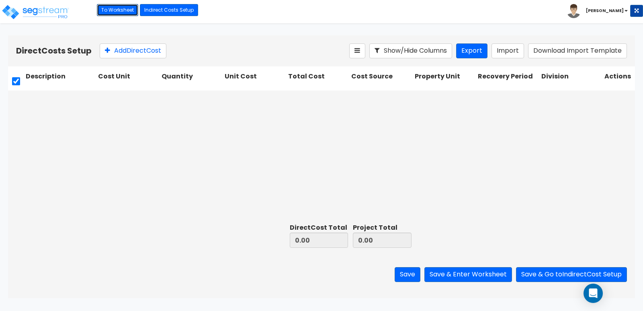
click at [121, 9] on link "To Worksheet" at bounding box center [117, 10] width 41 height 12
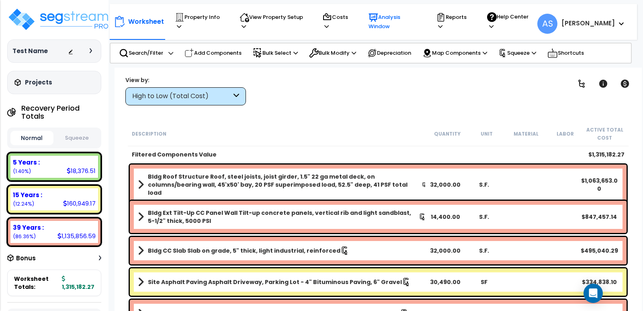
click at [408, 20] on p "Analysis Window" at bounding box center [395, 21] width 53 height 19
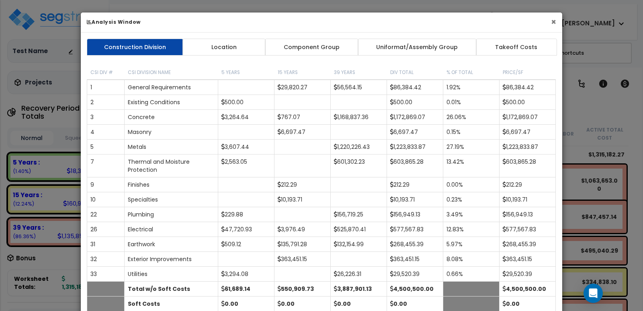
click at [553, 21] on button "×" at bounding box center [553, 22] width 5 height 8
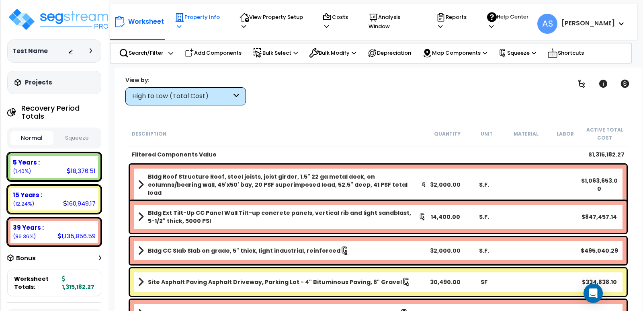
click at [206, 18] on p "Property Info" at bounding box center [199, 21] width 49 height 19
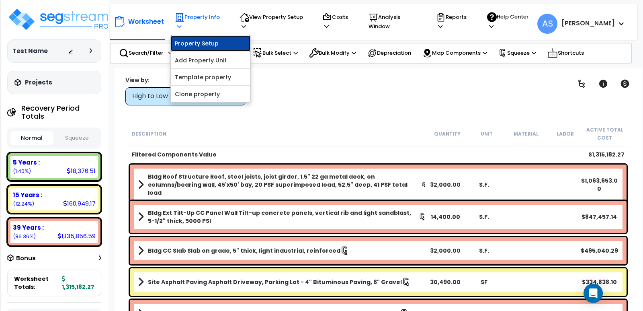
click at [208, 40] on link "Property Setup" at bounding box center [211, 43] width 80 height 16
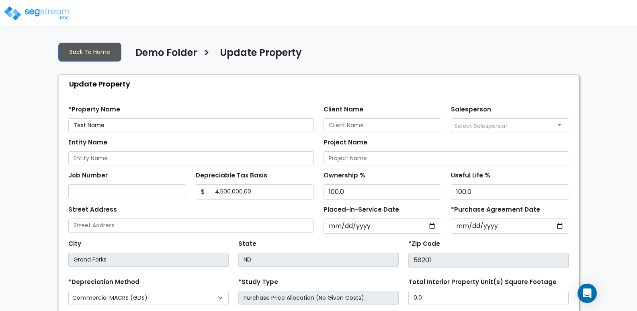
select select "2025"
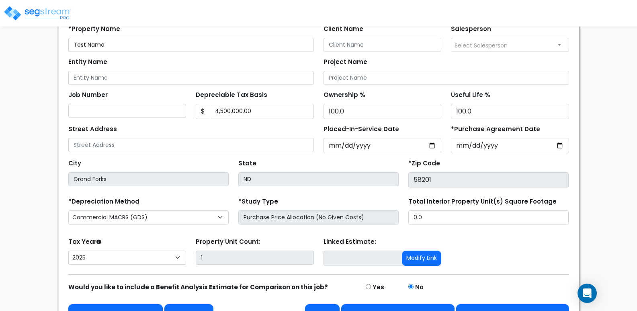
scroll to position [101, 0]
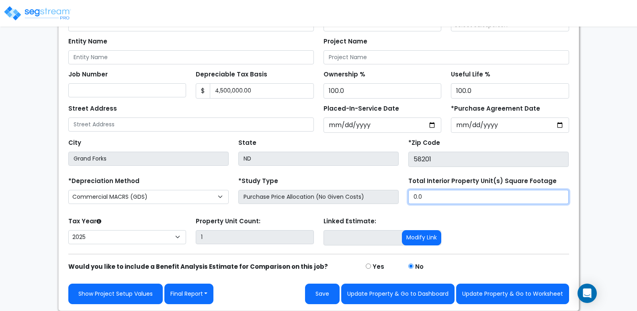
click at [304, 177] on div "*Depreciation Method Commercial MACRS (GDS) Farm Property MACRS (GDS) Residenti…" at bounding box center [319, 191] width 511 height 32
type input "32,000"
click at [536, 220] on div "Tax Year Please Enter The Placed In Service Date First. 2026 2025 Prior Years D…" at bounding box center [319, 231] width 511 height 32
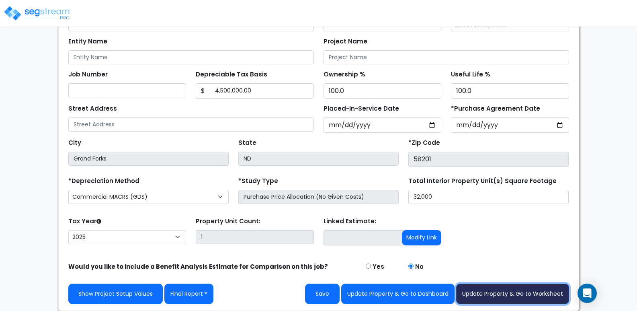
click at [489, 290] on button "Update Property & Go to Worksheet" at bounding box center [512, 294] width 113 height 21
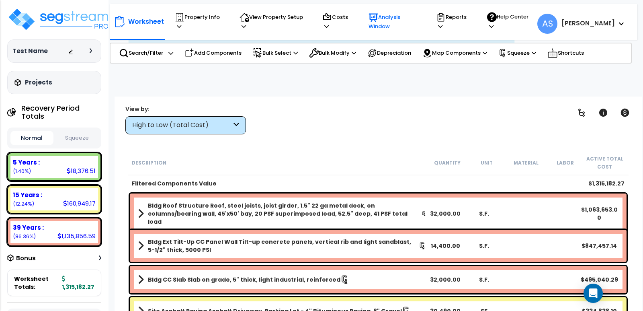
click at [398, 16] on p "Analysis Window" at bounding box center [395, 21] width 53 height 19
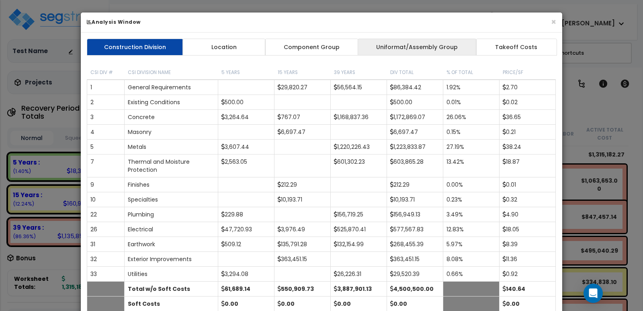
click at [443, 43] on link "Uniformat/Assembly Group" at bounding box center [417, 47] width 119 height 17
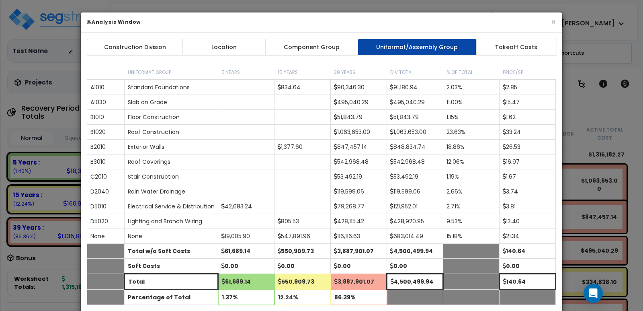
click at [302, 47] on link "Component Group" at bounding box center [311, 47] width 93 height 17
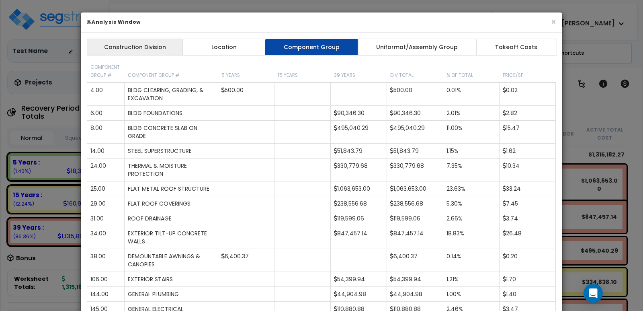
click at [128, 41] on link "Construction Division" at bounding box center [135, 47] width 97 height 17
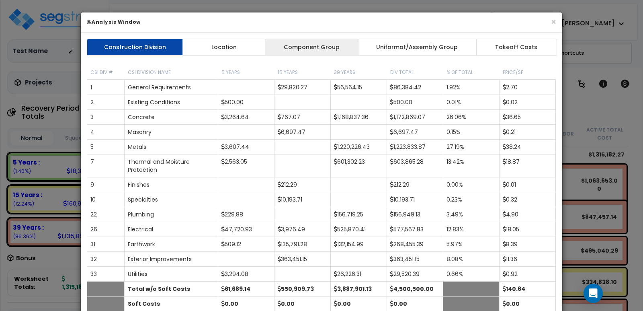
click at [304, 47] on link "Component Group" at bounding box center [311, 47] width 93 height 17
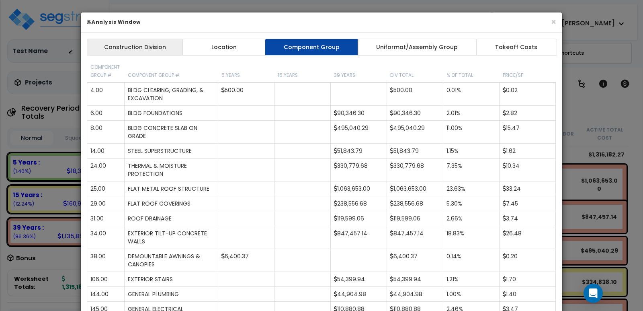
click at [150, 52] on link "Construction Division" at bounding box center [135, 47] width 97 height 17
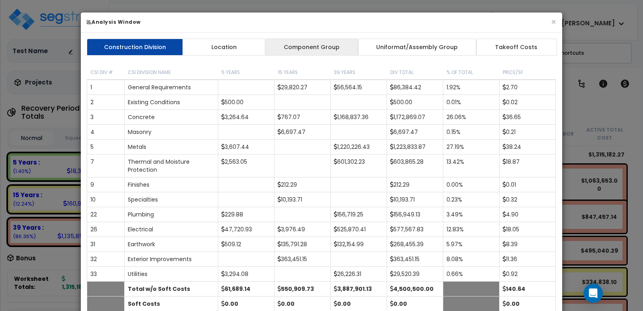
click at [310, 46] on link "Component Group" at bounding box center [311, 47] width 93 height 17
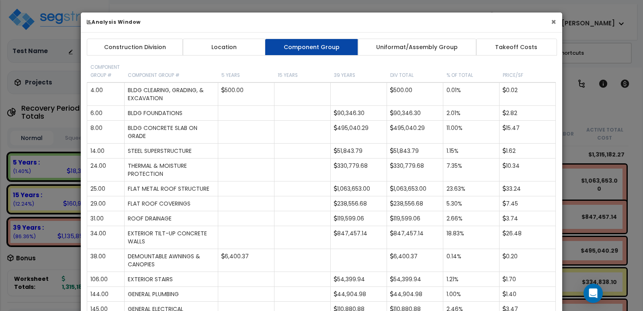
click at [553, 20] on button "×" at bounding box center [553, 22] width 5 height 8
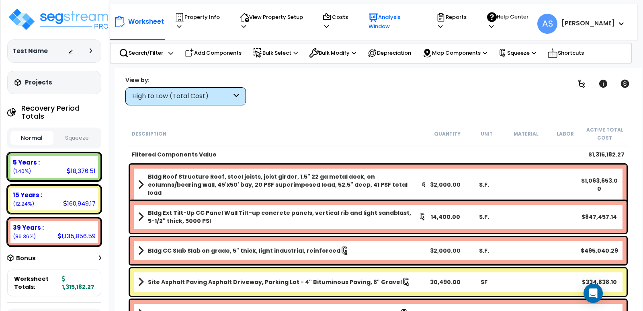
click at [421, 18] on p "Analysis Window" at bounding box center [395, 21] width 53 height 19
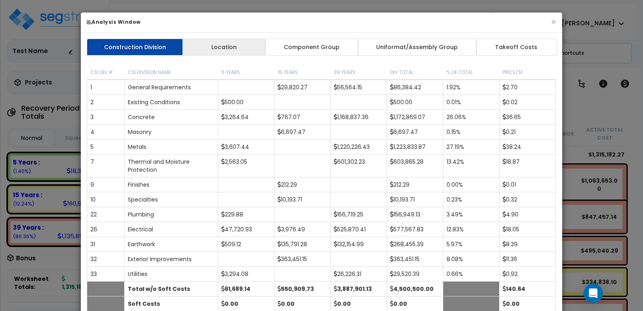
click at [208, 42] on link "Location" at bounding box center [224, 47] width 83 height 17
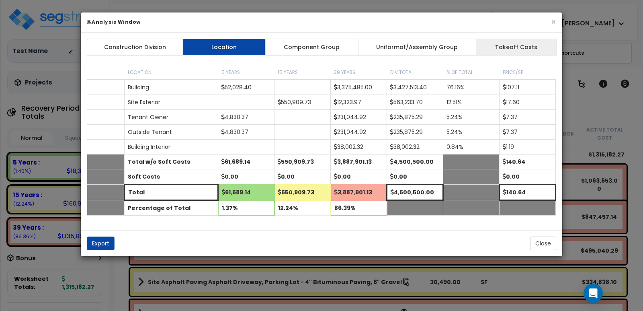
click at [519, 48] on link "Takeoff Costs" at bounding box center [516, 47] width 81 height 17
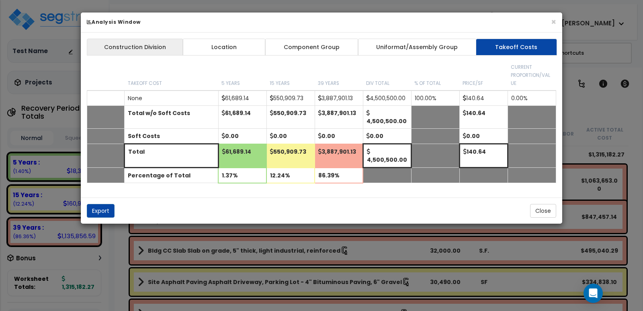
click at [149, 46] on link "Construction Division" at bounding box center [135, 47] width 97 height 17
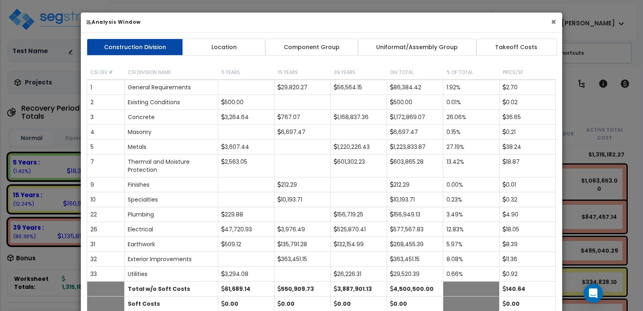
click at [554, 21] on button "×" at bounding box center [553, 22] width 5 height 8
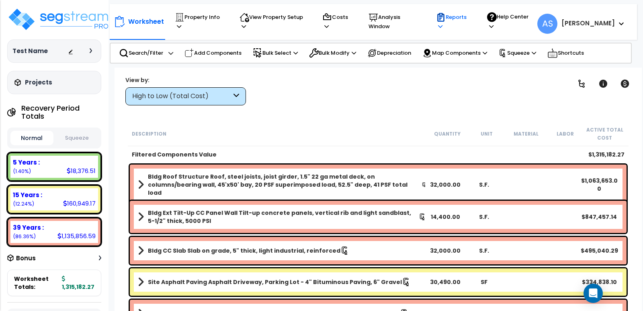
click at [443, 24] on icon at bounding box center [440, 26] width 4 height 5
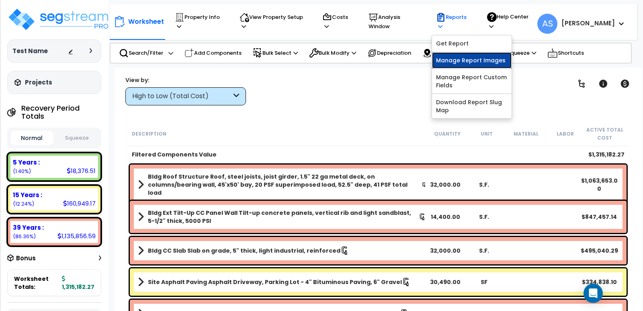
click at [470, 55] on link "Manage Report Images" at bounding box center [472, 60] width 80 height 16
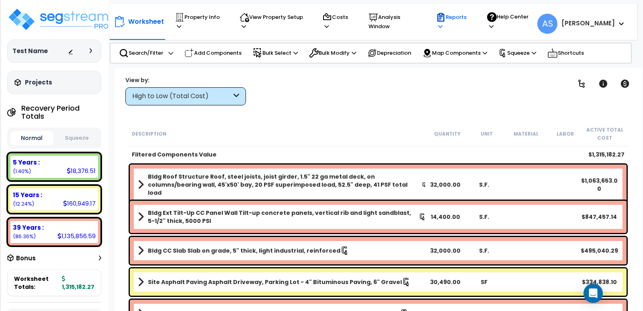
click at [472, 21] on p "Reports" at bounding box center [453, 21] width 35 height 19
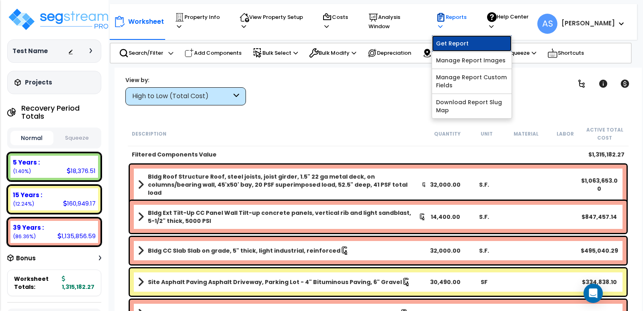
click at [474, 35] on link "Get Report" at bounding box center [472, 43] width 80 height 16
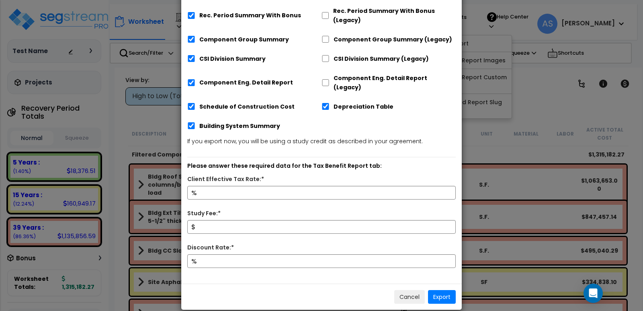
scroll to position [132, 0]
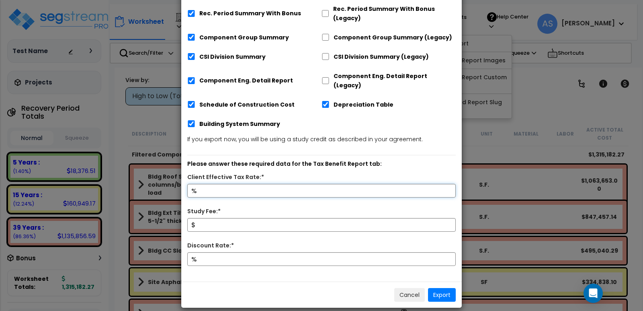
click at [274, 184] on input "Client Effective Tax Rate:*" at bounding box center [321, 191] width 269 height 14
type input "37"
click at [249, 218] on input "Study Fee:*" at bounding box center [321, 225] width 269 height 14
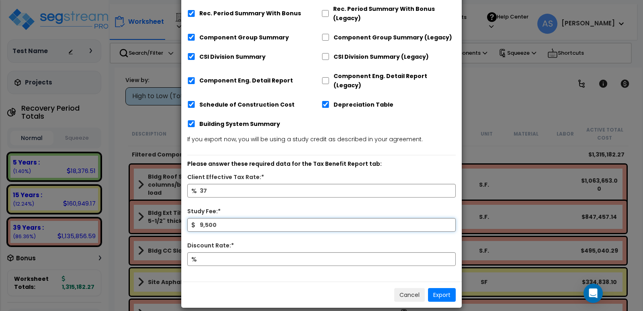
type input "9,500"
click at [242, 252] on input "Discount Rate:*" at bounding box center [321, 259] width 269 height 14
type input "8"
click at [438, 288] on button "Export" at bounding box center [442, 295] width 28 height 14
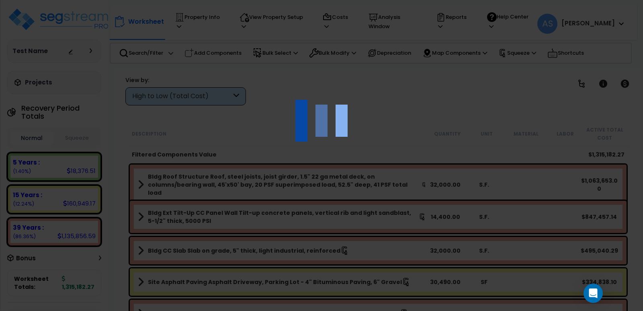
scroll to position [6, 0]
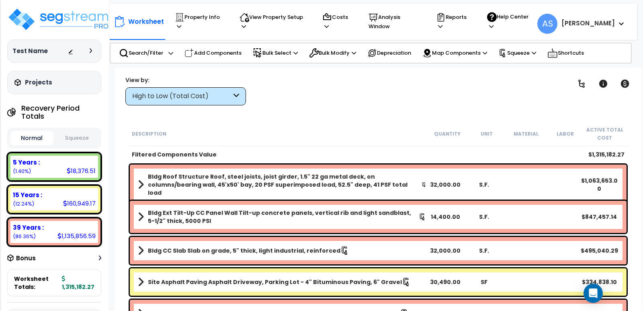
click at [623, 23] on icon at bounding box center [621, 24] width 5 height 3
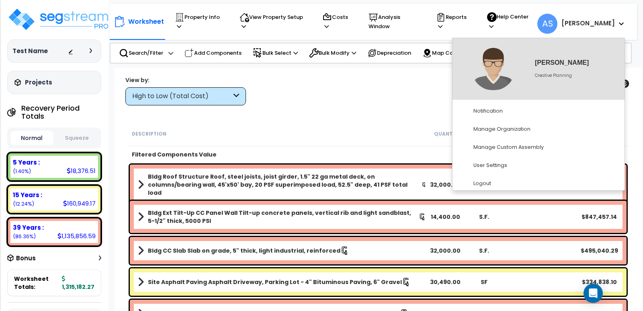
click at [355, 101] on div "Clear Filters" at bounding box center [406, 91] width 301 height 30
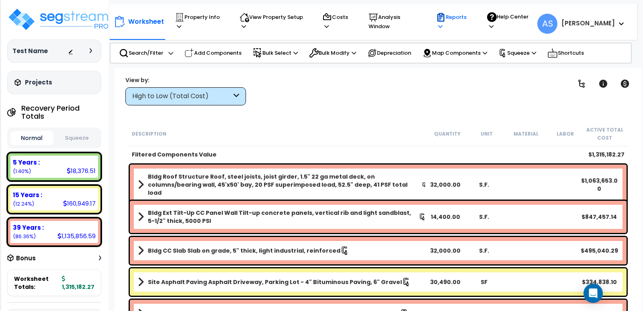
click at [469, 21] on p "Reports" at bounding box center [453, 21] width 35 height 19
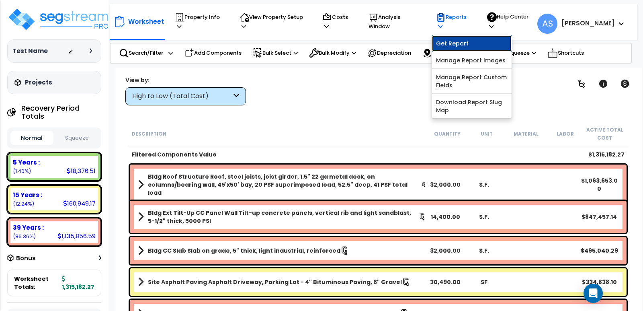
click at [478, 35] on link "Get Report" at bounding box center [472, 43] width 80 height 16
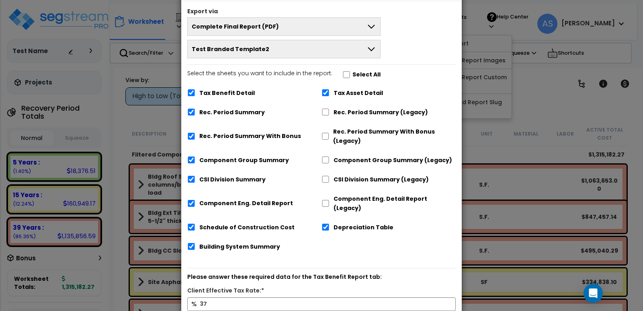
scroll to position [145, 0]
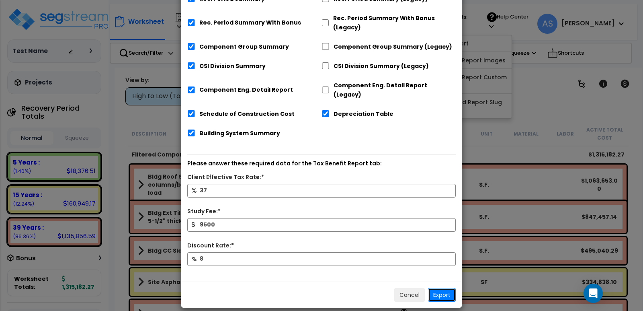
click at [440, 288] on button "Export" at bounding box center [442, 295] width 28 height 14
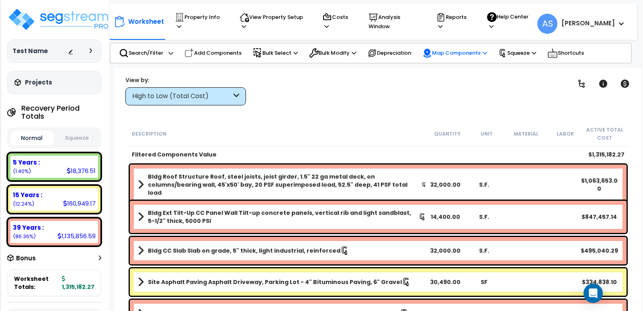
click at [492, 50] on div "Map Components Map Locations Map Takeoff Costs Map Recovery Period Map Purpose …" at bounding box center [455, 53] width 74 height 18
click at [487, 50] on icon at bounding box center [485, 52] width 4 height 5
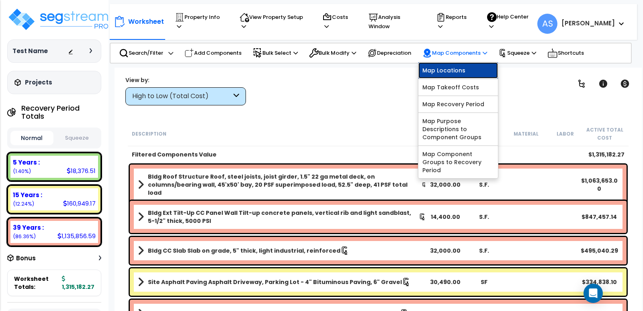
click at [475, 68] on link "Map Locations" at bounding box center [459, 70] width 80 height 16
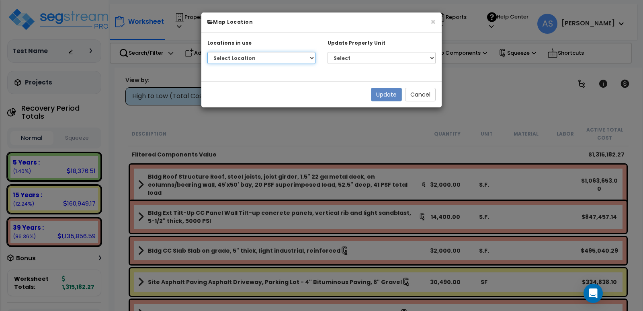
click at [289, 60] on select "Select Location Manufacturing Test - Building Manufacturing Test - Building Int…" at bounding box center [262, 58] width 108 height 12
select select "31403"
click at [208, 52] on select "Select Location Manufacturing Test - Building Manufacturing Test - Building Int…" at bounding box center [262, 58] width 108 height 12
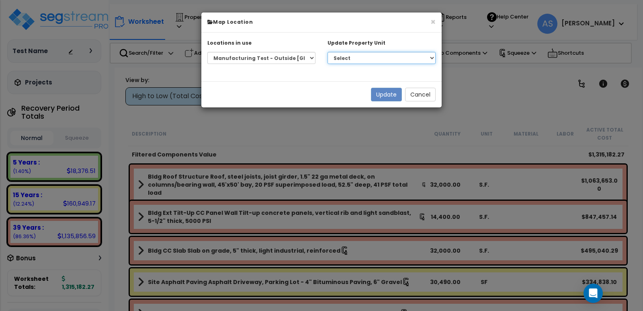
click at [380, 56] on select "Select Manufacturing Test Site Improvements" at bounding box center [382, 58] width 108 height 12
select select "162785"
click at [328, 52] on select "Select Manufacturing Test Site Improvements" at bounding box center [382, 58] width 108 height 12
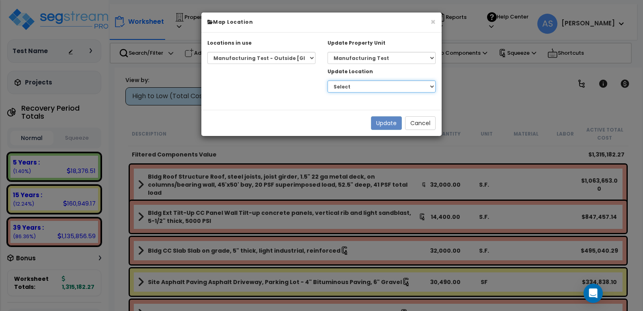
click at [393, 87] on select "Select Building Building Interior Outside Tenant Tenant Owner Add Additional Lo…" at bounding box center [382, 86] width 108 height 12
select select "461"
click at [328, 80] on select "Select Building Building Interior Outside Tenant Tenant Owner Add Additional Lo…" at bounding box center [382, 86] width 108 height 12
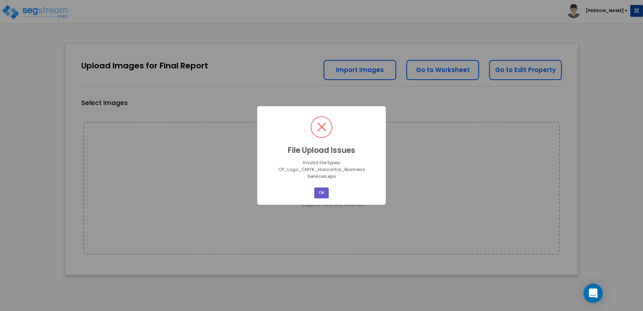
click at [323, 191] on button "OK" at bounding box center [322, 192] width 14 height 11
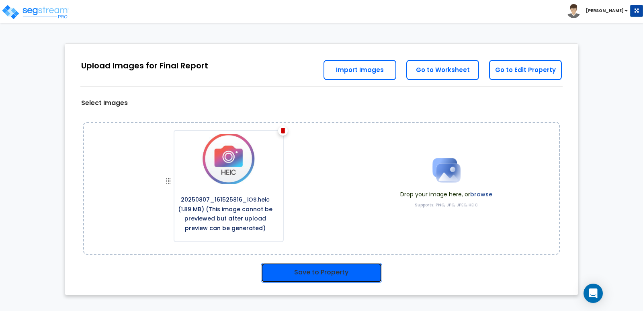
click at [329, 269] on button "Save to Property" at bounding box center [321, 273] width 121 height 20
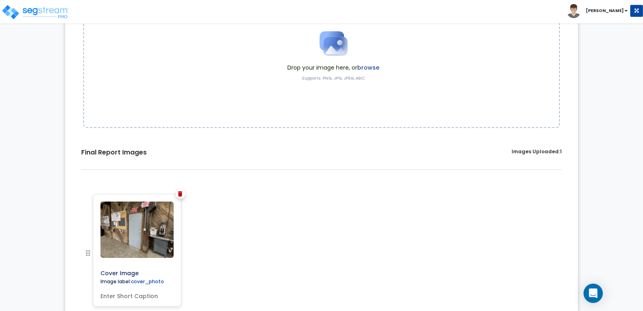
scroll to position [132, 0]
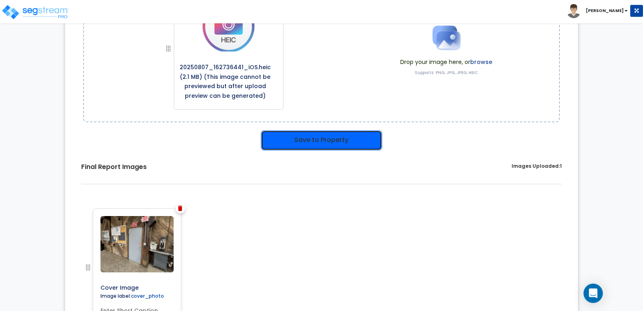
click at [294, 137] on button "Save to Property" at bounding box center [321, 140] width 121 height 20
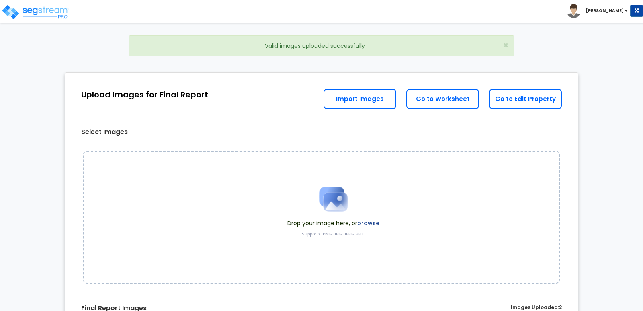
scroll to position [167, 0]
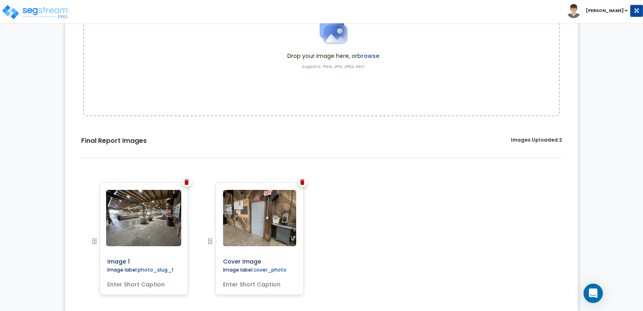
drag, startPoint x: 210, startPoint y: 241, endPoint x: 91, endPoint y: 232, distance: 119.4
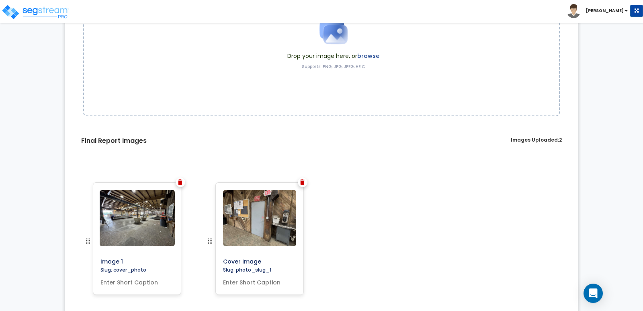
scroll to position [173, 0]
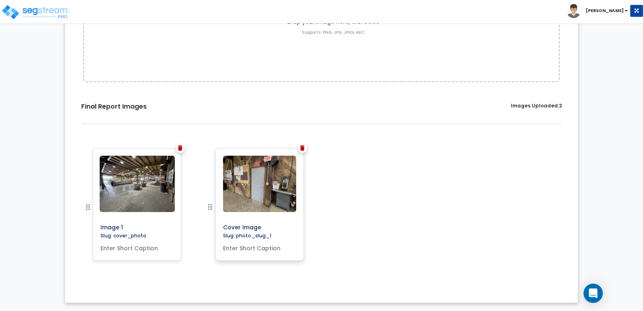
click at [261, 225] on input "Cover Image" at bounding box center [278, 225] width 116 height 11
drag, startPoint x: 269, startPoint y: 224, endPoint x: 200, endPoint y: 224, distance: 68.8
click at [200, 224] on div "Cover Image" at bounding box center [260, 213] width 122 height 130
click at [370, 171] on div "Image 1 Slug: cover_photo Cover Image" at bounding box center [321, 213] width 501 height 142
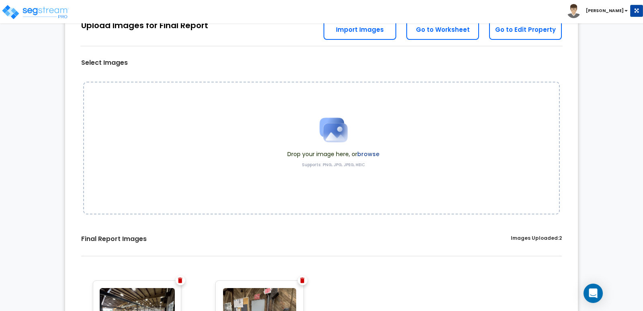
scroll to position [0, 0]
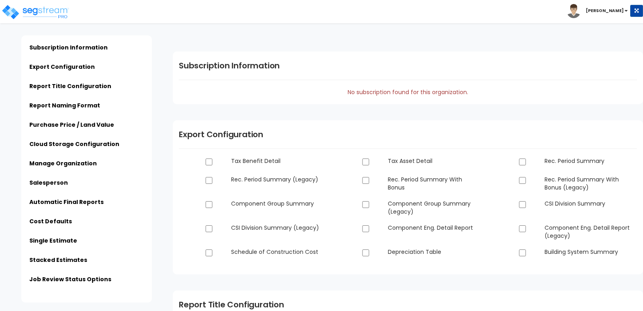
type input "Creative Planning"
type input "[PERSON_NAME][EMAIL_ADDRESS][DOMAIN_NAME]"
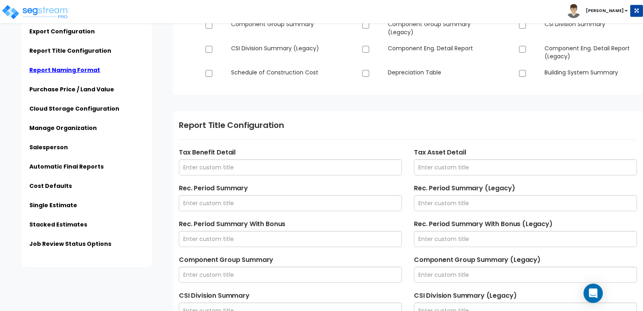
scroll to position [161, 0]
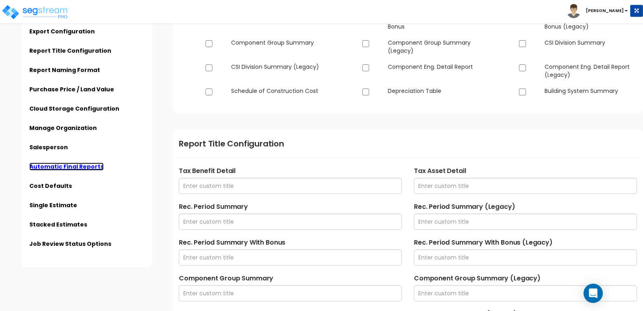
click at [50, 167] on link "Automatic Final Reports" at bounding box center [66, 166] width 74 height 8
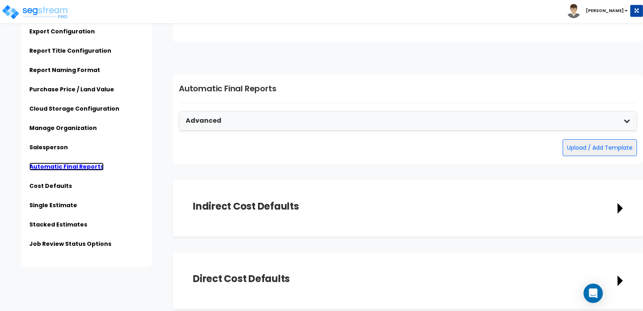
scroll to position [1365, 0]
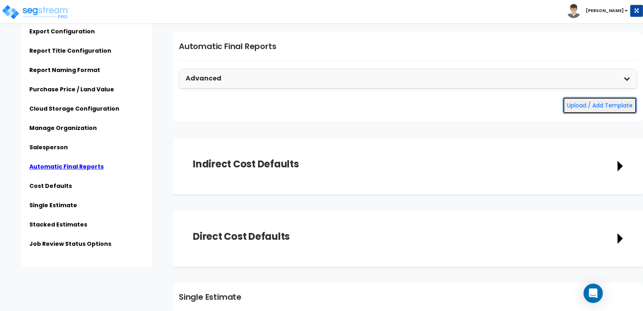
click at [597, 105] on button "Upload / Add Template" at bounding box center [600, 105] width 74 height 17
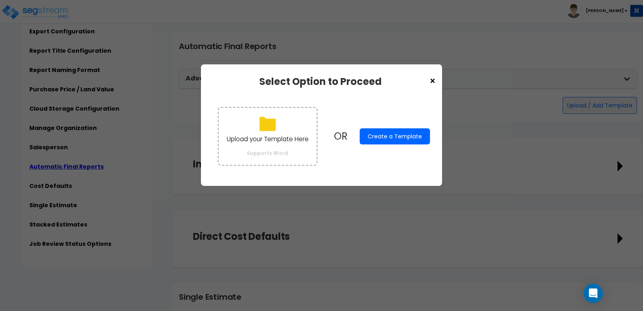
click at [405, 138] on button "Create a Template" at bounding box center [395, 136] width 70 height 16
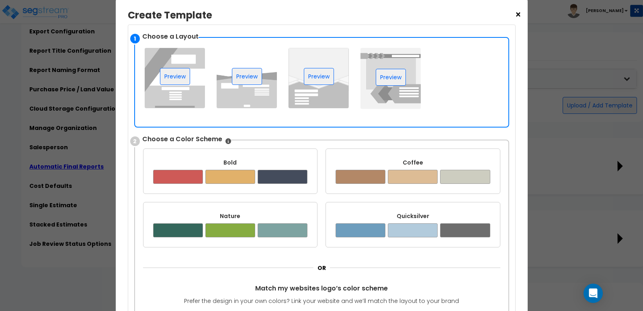
scroll to position [80, 0]
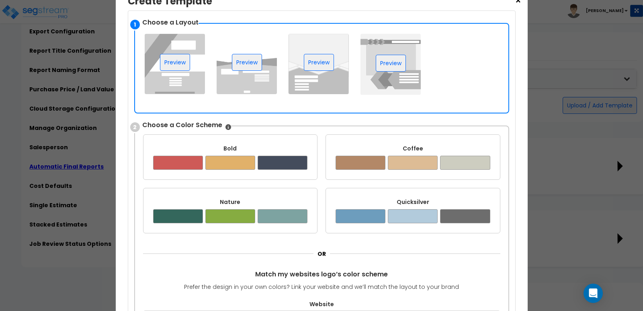
click at [414, 199] on div "Quicksilver" at bounding box center [413, 202] width 155 height 8
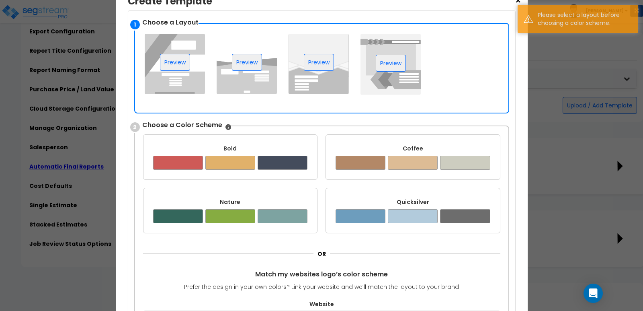
click at [253, 81] on img at bounding box center [247, 64] width 60 height 60
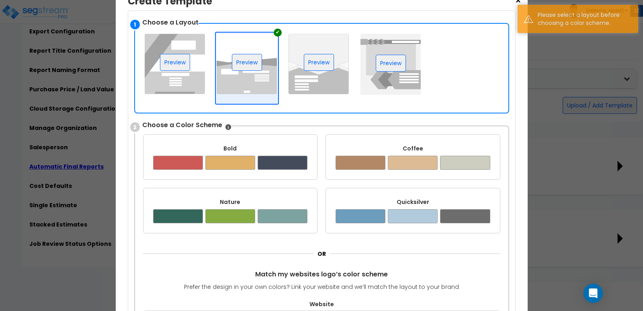
click at [427, 199] on div "Quicksilver" at bounding box center [413, 202] width 155 height 8
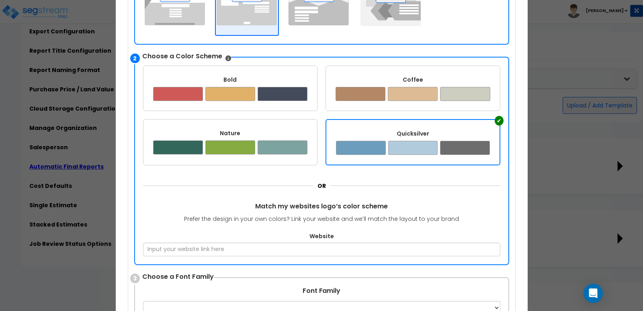
scroll to position [161, 0]
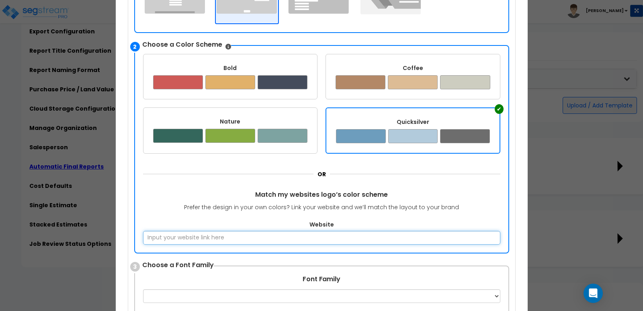
click at [288, 232] on input "Website" at bounding box center [322, 238] width 358 height 14
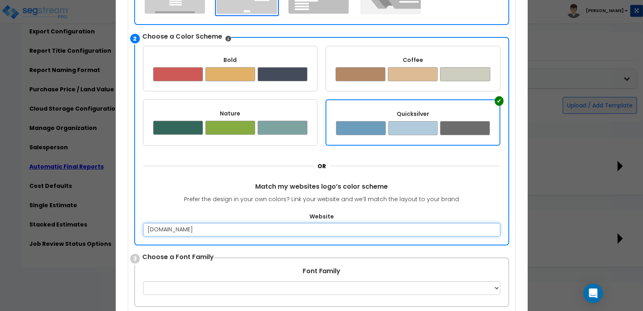
type input "www.creativeplanning.com"
drag, startPoint x: 258, startPoint y: 225, endPoint x: 119, endPoint y: 231, distance: 139.7
click at [119, 231] on div "× Create Template Upload your Template Here Supports Word OR Create a Template …" at bounding box center [322, 158] width 412 height 510
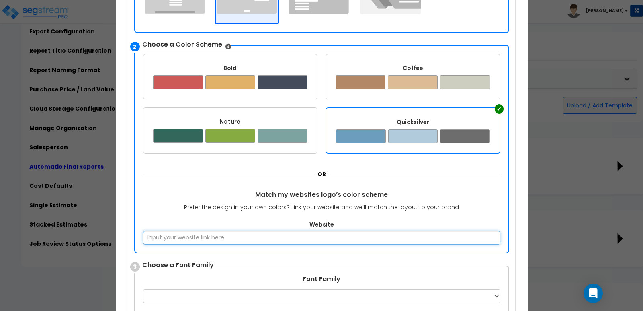
click at [280, 234] on input "Website" at bounding box center [322, 238] width 358 height 14
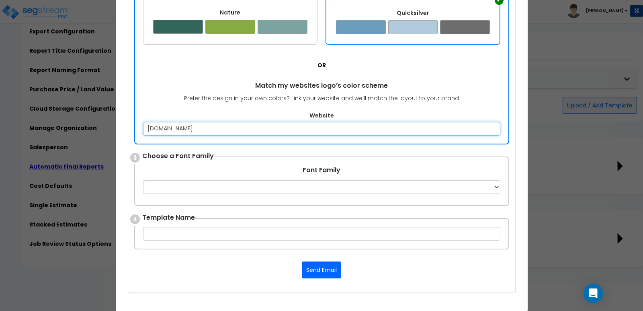
scroll to position [282, 0]
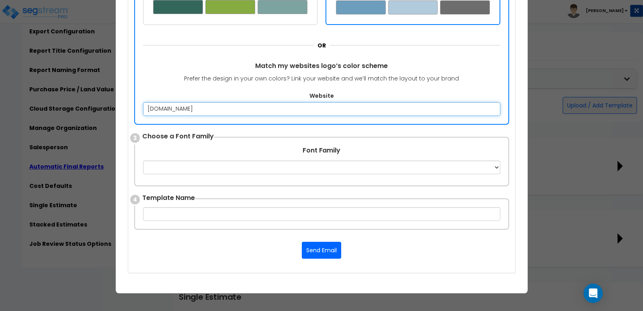
type input "www.creativeplanning.com"
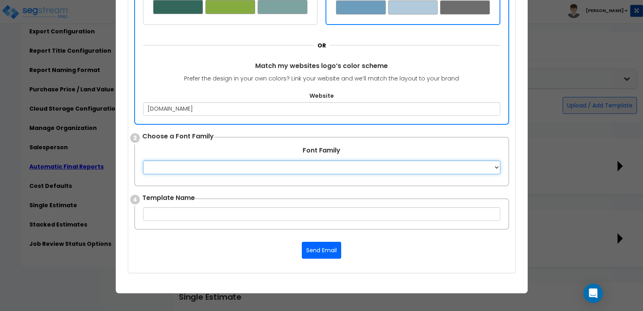
click at [343, 169] on select "Apple Chancery Aptos Arial Avenir Baskerville Calibri Cambria Century Gothic Co…" at bounding box center [322, 167] width 358 height 14
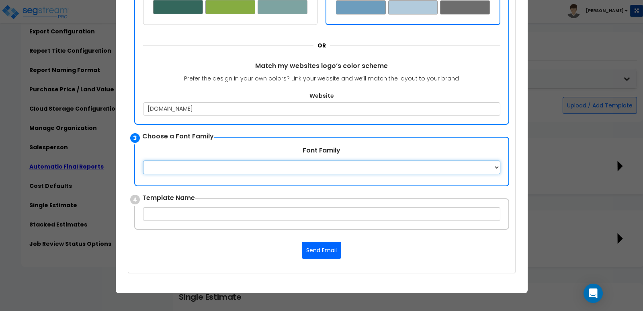
select select "Aptos"
click at [143, 160] on select "Apple Chancery Aptos Arial Avenir Baskerville Calibri Cambria Century Gothic Co…" at bounding box center [322, 167] width 358 height 14
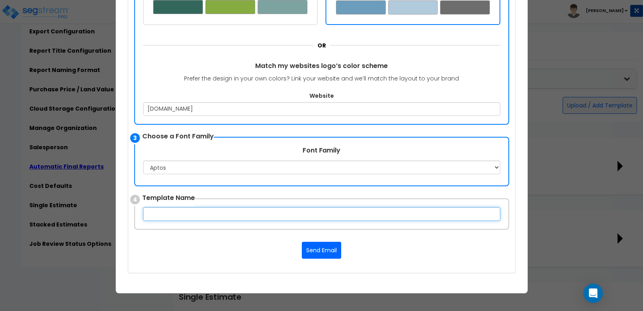
click at [304, 211] on input "text" at bounding box center [322, 214] width 358 height 14
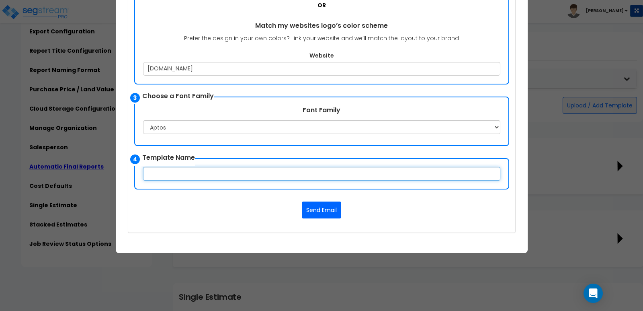
scroll to position [328, 0]
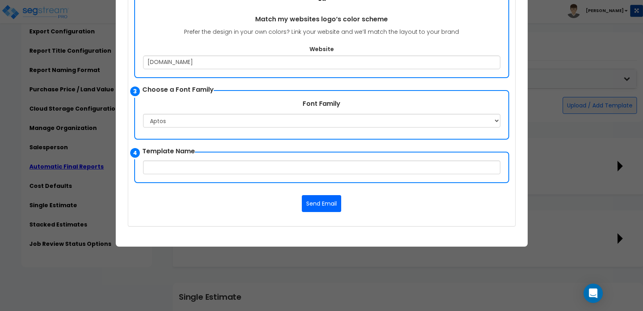
drag, startPoint x: 248, startPoint y: 83, endPoint x: 247, endPoint y: 48, distance: 35.0
click at [247, 48] on label "Website" at bounding box center [322, 49] width 358 height 8
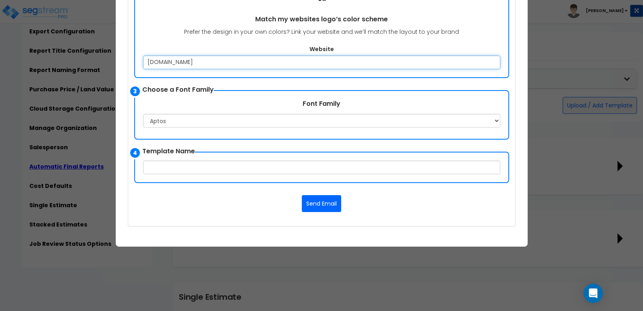
click at [247, 56] on input "www.creativeplanning.com" at bounding box center [322, 63] width 358 height 14
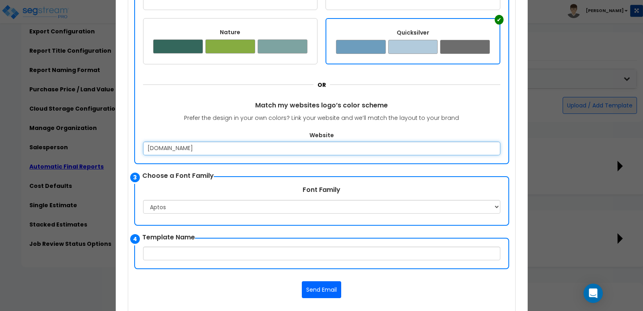
scroll to position [248, 0]
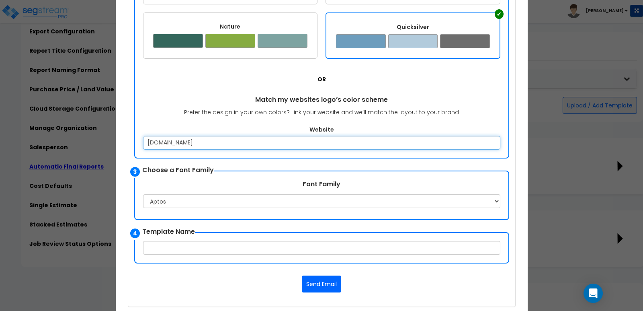
drag, startPoint x: 231, startPoint y: 142, endPoint x: 85, endPoint y: 145, distance: 145.6
click at [85, 145] on div "× Create Template Upload your Template Here Supports Word OR Create a Template …" at bounding box center [321, 155] width 643 height 311
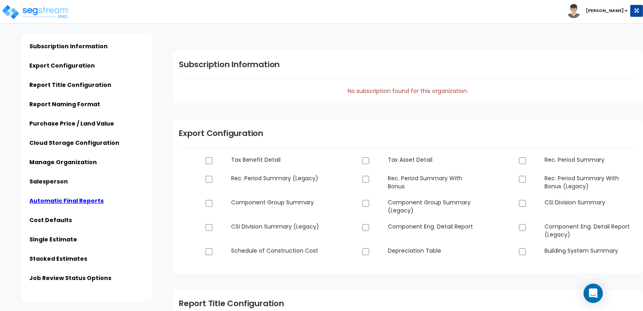
scroll to position [0, 0]
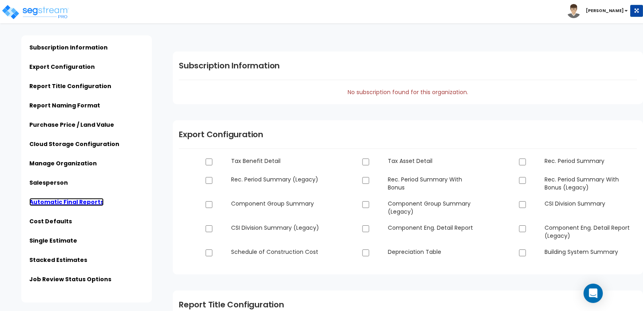
click at [63, 200] on link "Automatic Final Reports" at bounding box center [66, 202] width 74 height 8
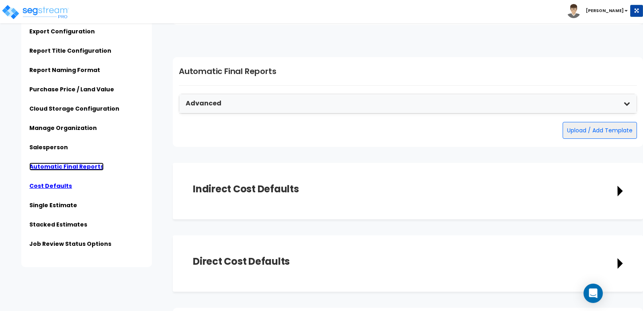
scroll to position [1365, 0]
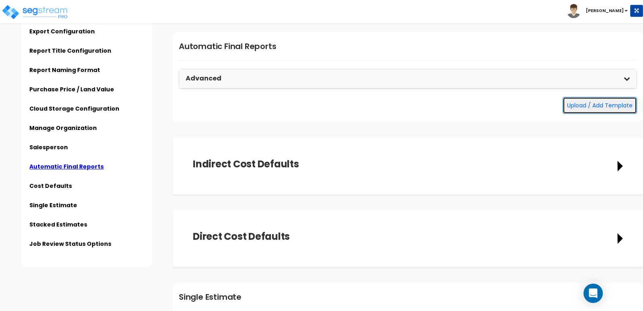
click at [604, 103] on button "Upload / Add Template" at bounding box center [600, 105] width 74 height 17
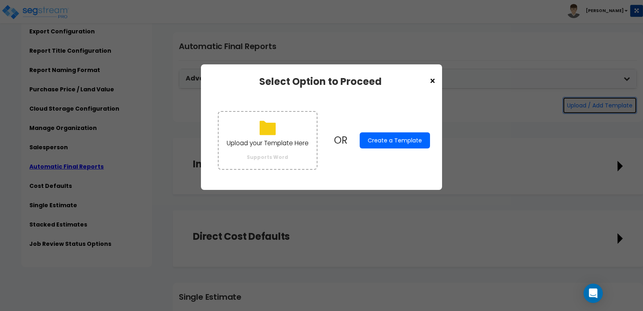
scroll to position [0, 0]
click at [397, 142] on button "Create a Template" at bounding box center [395, 140] width 70 height 16
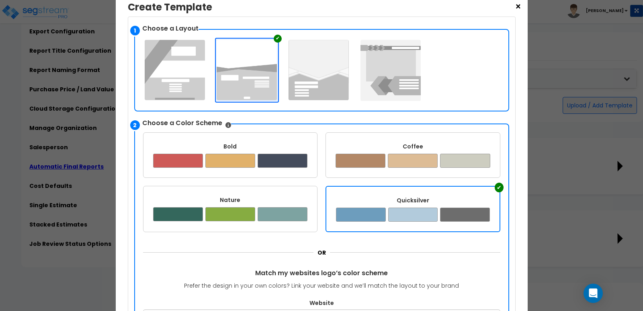
scroll to position [80, 0]
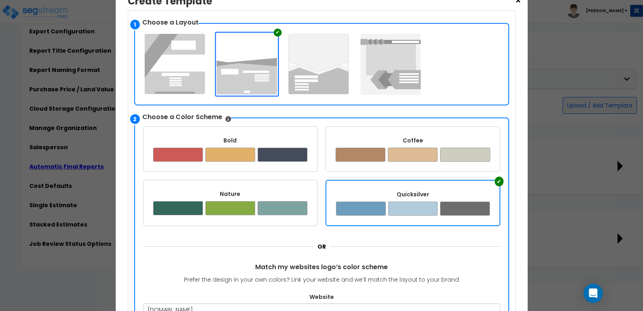
click at [193, 64] on img at bounding box center [175, 64] width 60 height 60
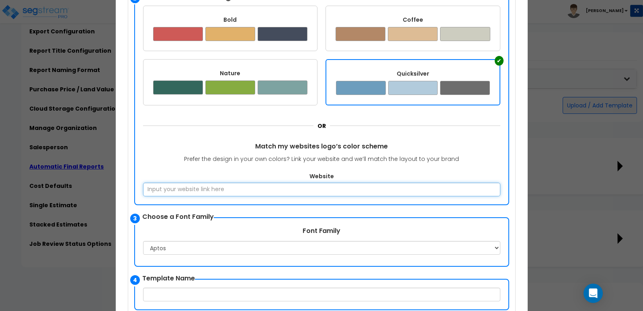
scroll to position [209, 0]
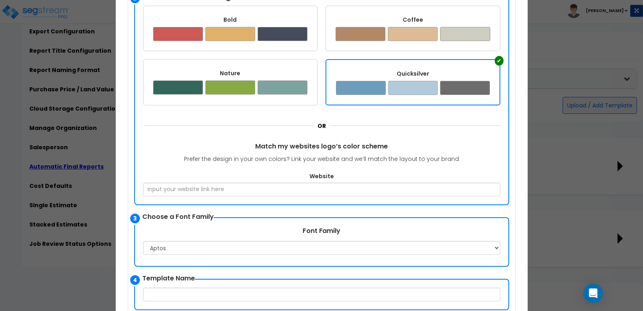
click at [203, 156] on p "Prefer the design in your own colors? Link your website and we’ll match the lay…" at bounding box center [322, 159] width 358 height 10
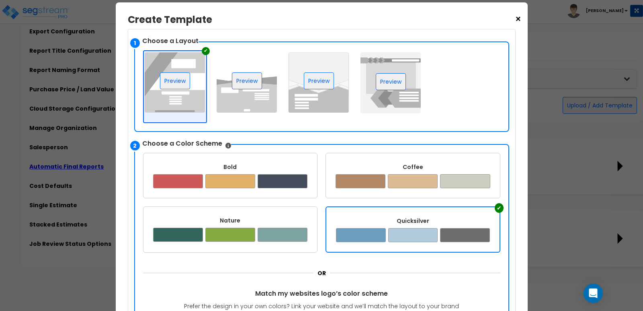
scroll to position [14, 0]
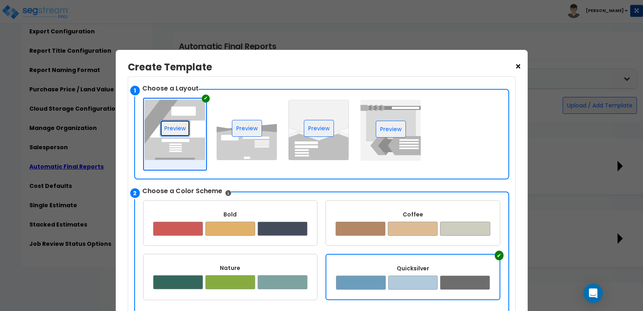
click at [179, 127] on button "Preview" at bounding box center [175, 128] width 30 height 17
click at [248, 125] on button "Preview" at bounding box center [247, 128] width 30 height 17
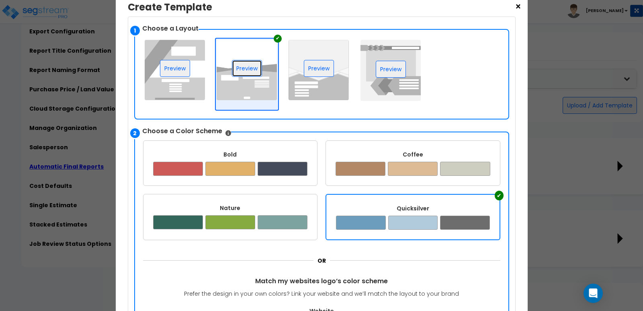
scroll to position [95, 0]
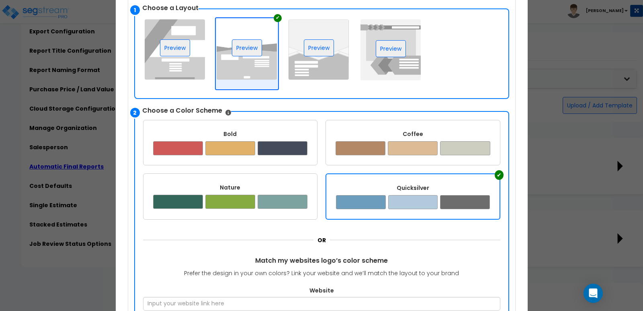
click at [498, 175] on div "✔" at bounding box center [499, 175] width 9 height 10
click at [465, 189] on div "Quicksilver" at bounding box center [413, 188] width 154 height 8
click at [280, 133] on div "Bold" at bounding box center [230, 134] width 155 height 8
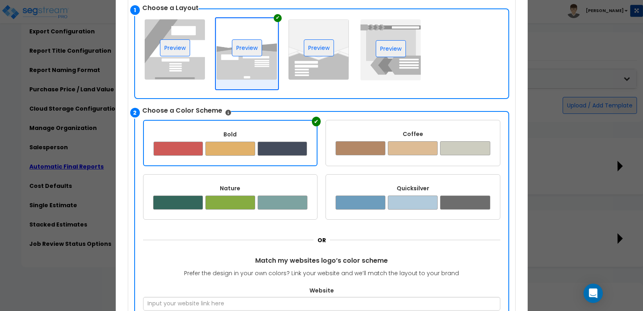
click at [405, 182] on div "Quicksilver ✔" at bounding box center [413, 196] width 175 height 45
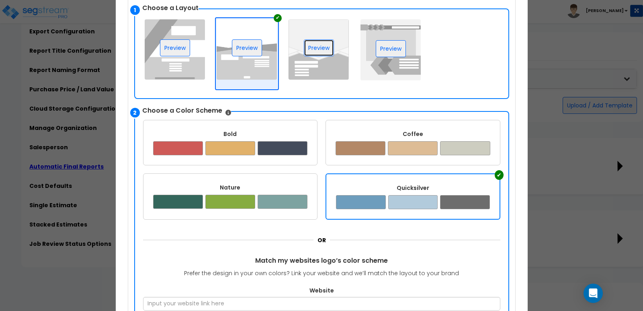
click at [312, 45] on button "Preview" at bounding box center [319, 47] width 30 height 17
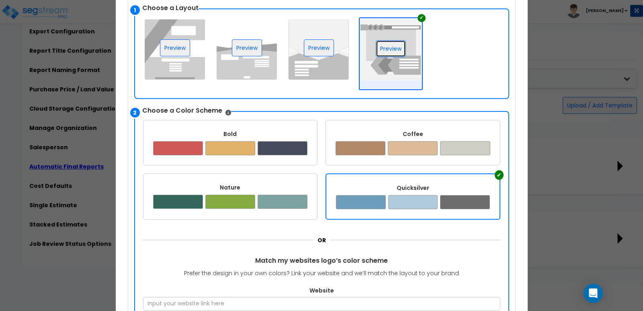
click at [388, 49] on button "Preview" at bounding box center [391, 48] width 30 height 17
click at [178, 48] on button "Preview" at bounding box center [175, 47] width 30 height 17
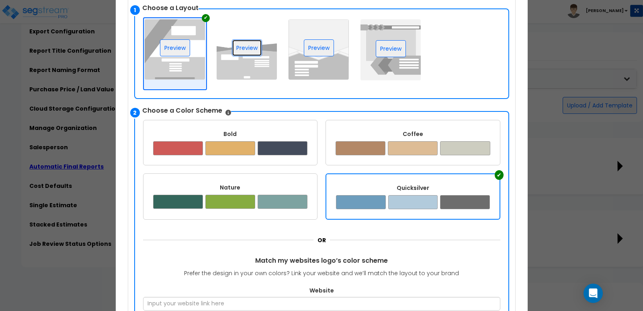
click at [244, 45] on button "Preview" at bounding box center [247, 47] width 30 height 17
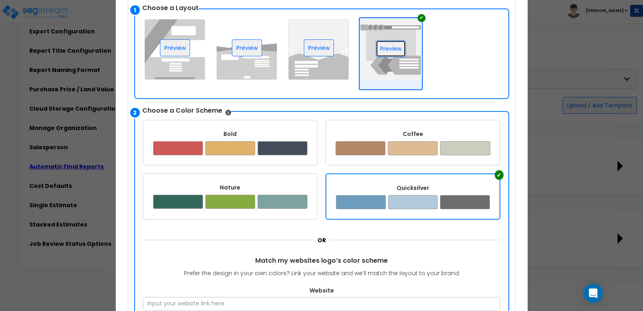
click at [390, 45] on button "Preview" at bounding box center [391, 48] width 30 height 17
click at [321, 66] on img at bounding box center [319, 49] width 60 height 60
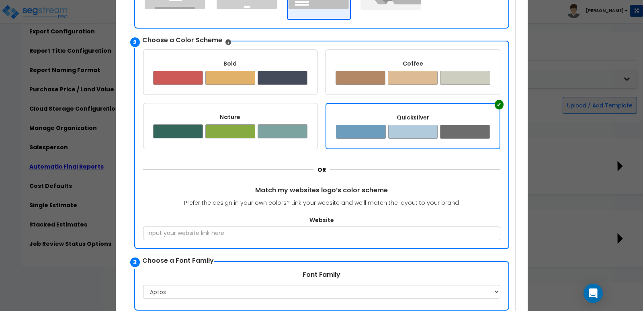
scroll to position [175, 0]
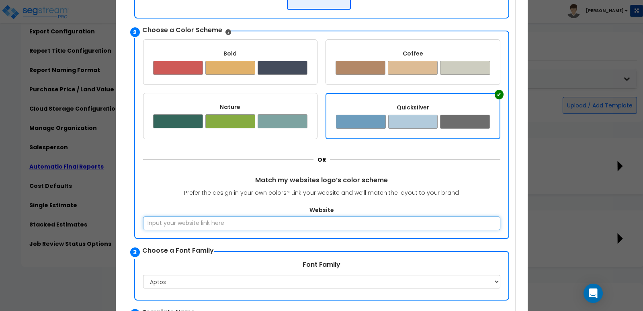
click at [256, 224] on input "Website" at bounding box center [322, 223] width 358 height 14
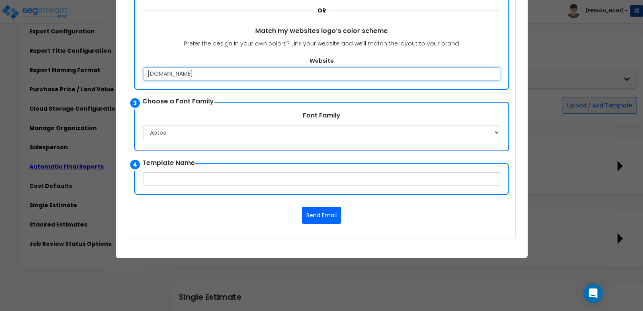
scroll to position [328, 0]
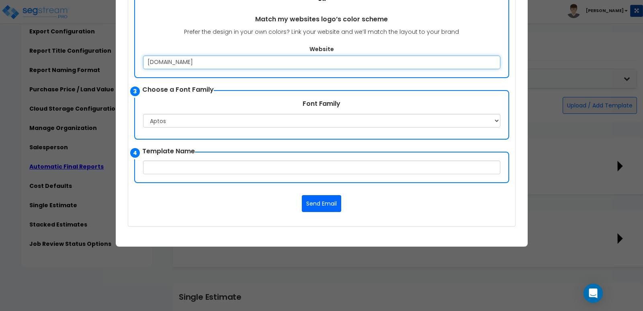
type input "www.creativeplanning.com"
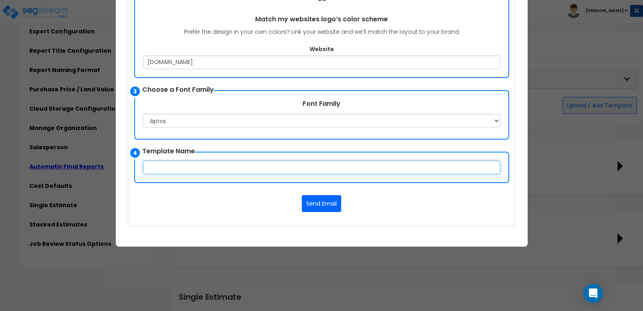
click at [323, 163] on input "text" at bounding box center [322, 167] width 358 height 14
type input "Test Branded Template"
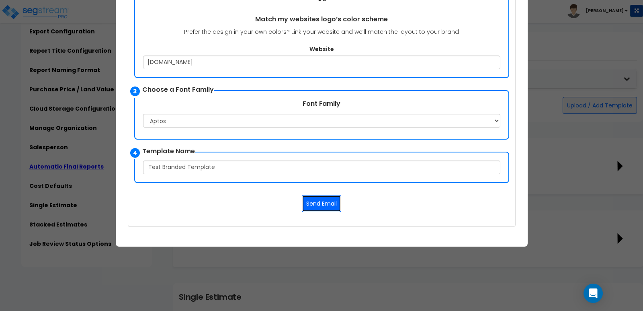
click at [321, 203] on button "Send Email" at bounding box center [321, 203] width 39 height 17
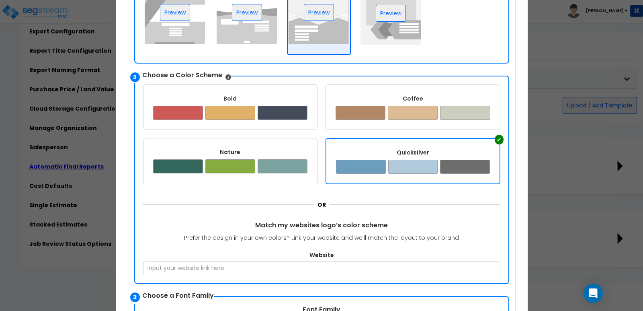
scroll to position [135, 0]
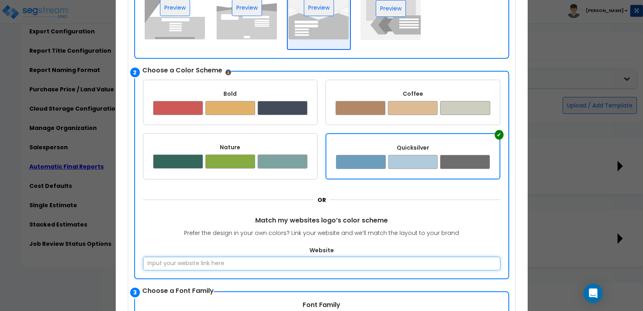
click at [225, 263] on input "Website" at bounding box center [322, 264] width 358 height 14
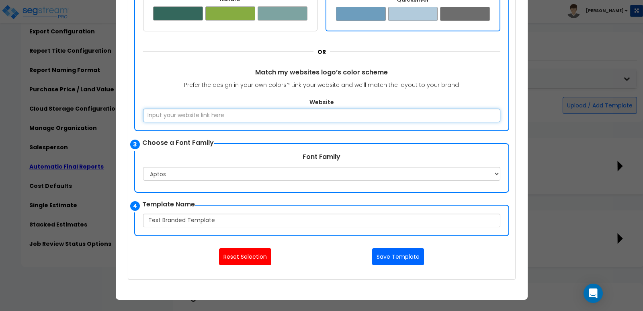
scroll to position [296, 0]
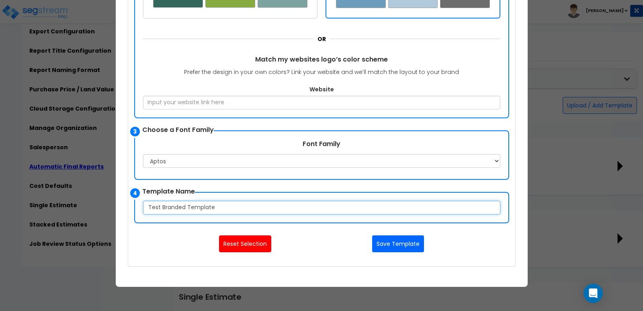
click at [222, 207] on input "Test Branded Template" at bounding box center [322, 208] width 358 height 14
type input "Test Branded Template2"
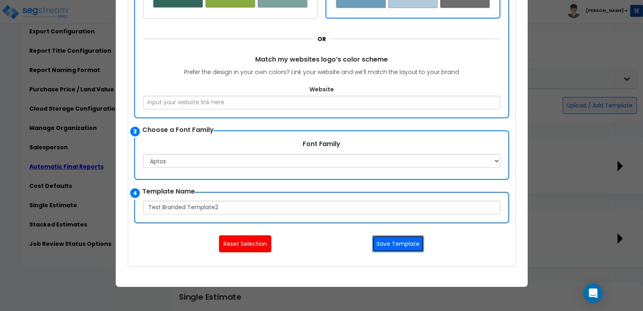
click at [403, 241] on button "Save Template" at bounding box center [398, 243] width 52 height 17
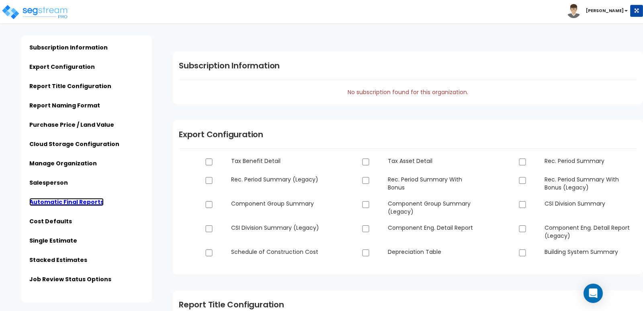
click at [69, 202] on link "Automatic Final Reports" at bounding box center [66, 202] width 74 height 8
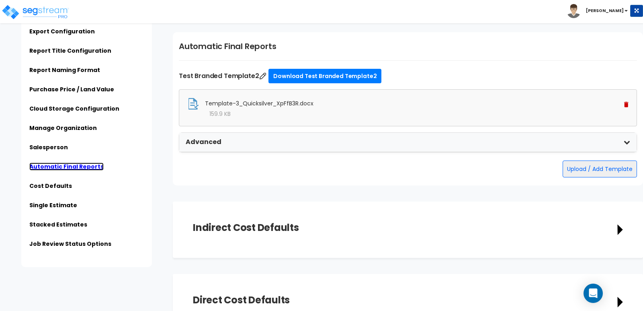
scroll to position [1325, 0]
